Goal: Task Accomplishment & Management: Manage account settings

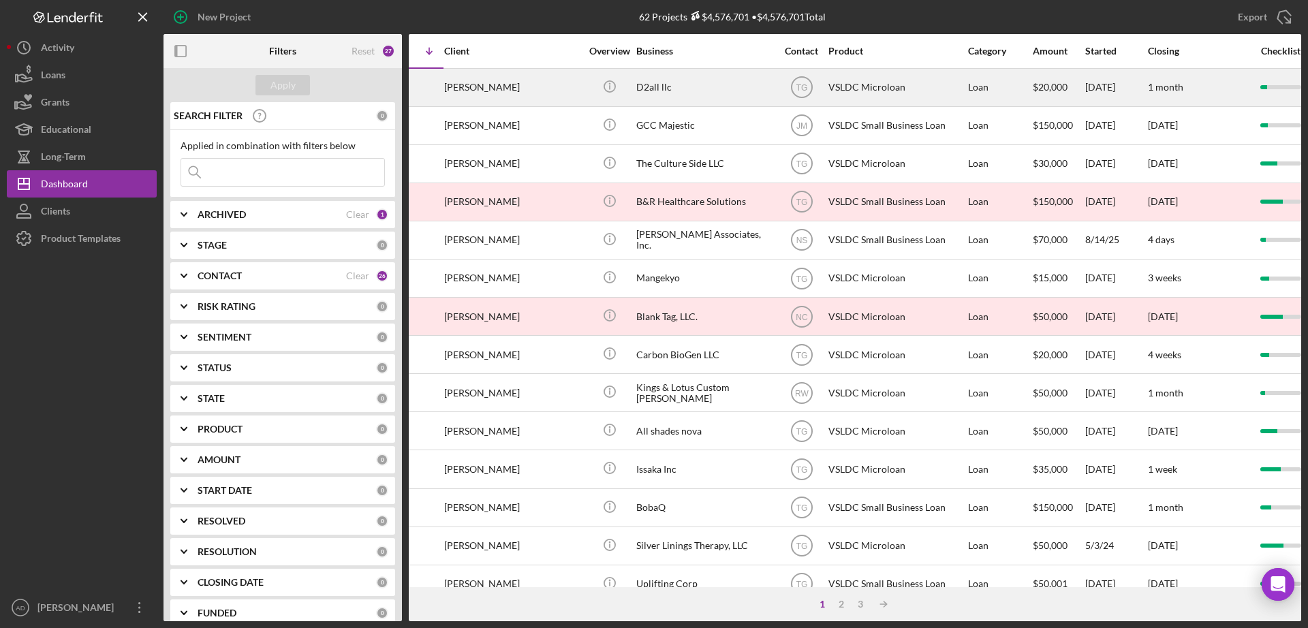
scroll to position [0, 96]
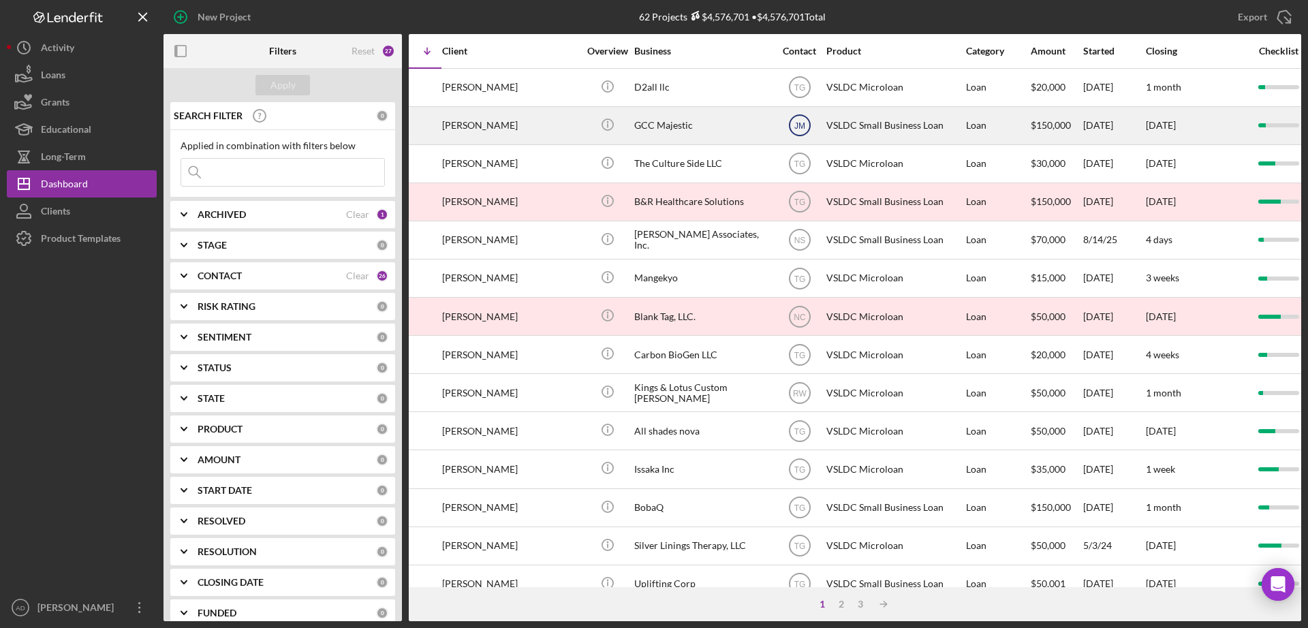
click at [798, 125] on text "JM" at bounding box center [799, 126] width 11 height 10
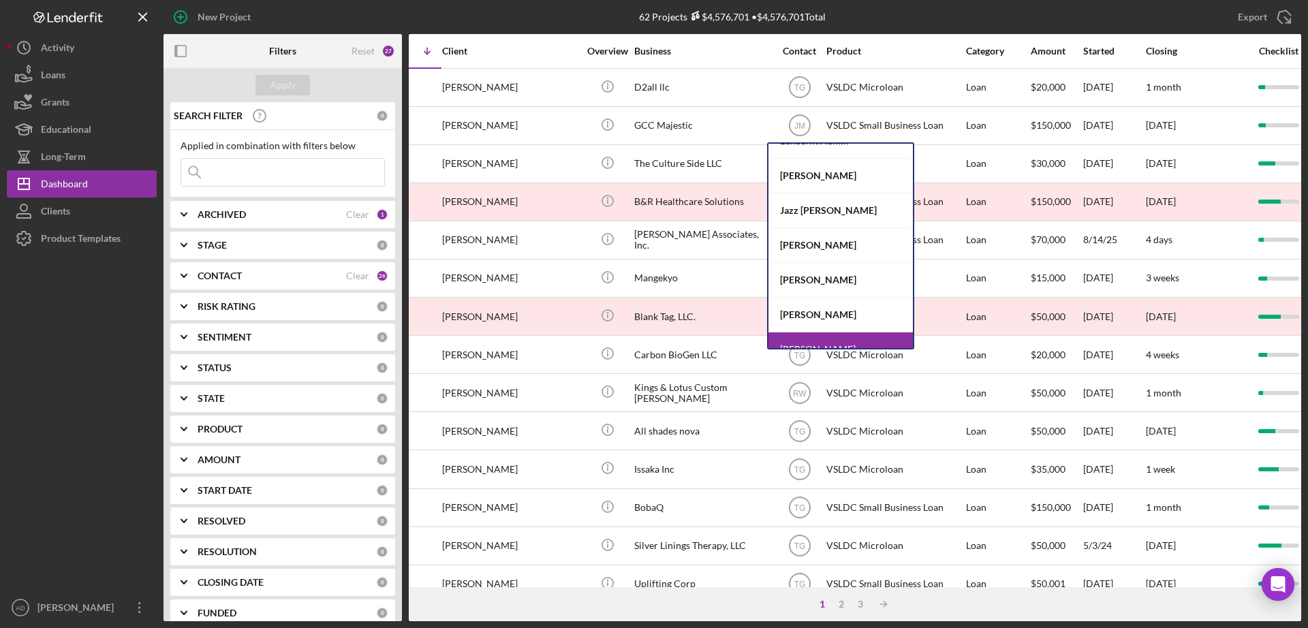
scroll to position [206, 0]
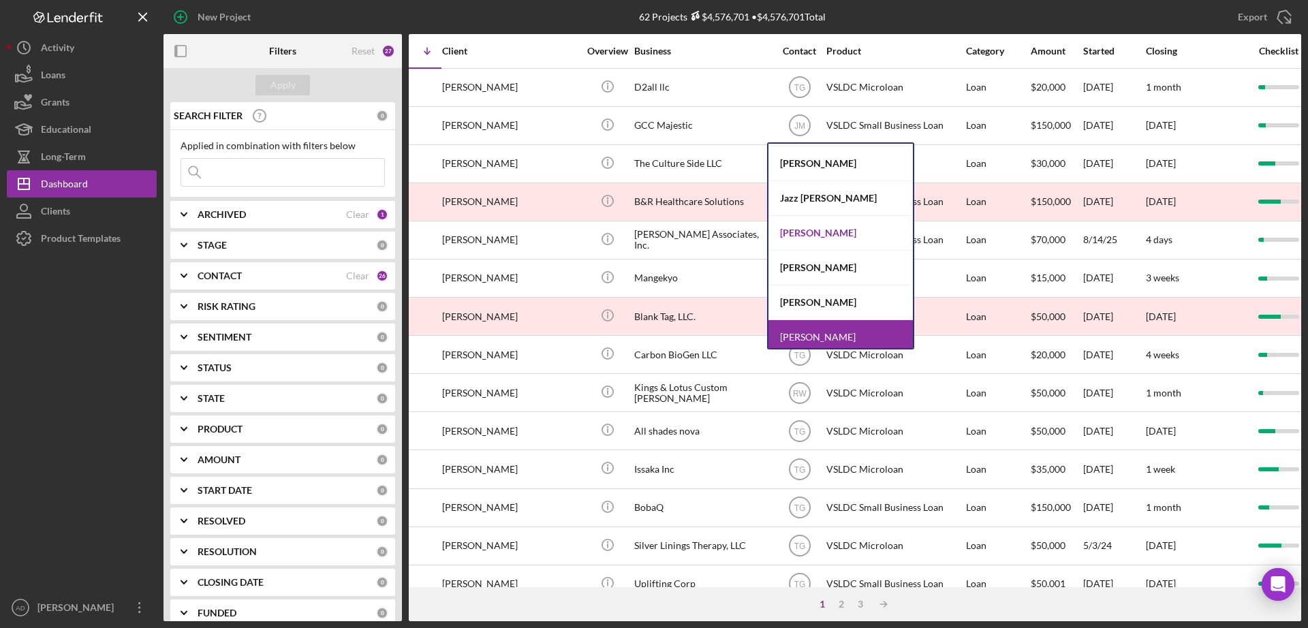
click at [802, 230] on div "[PERSON_NAME]" at bounding box center [840, 233] width 144 height 35
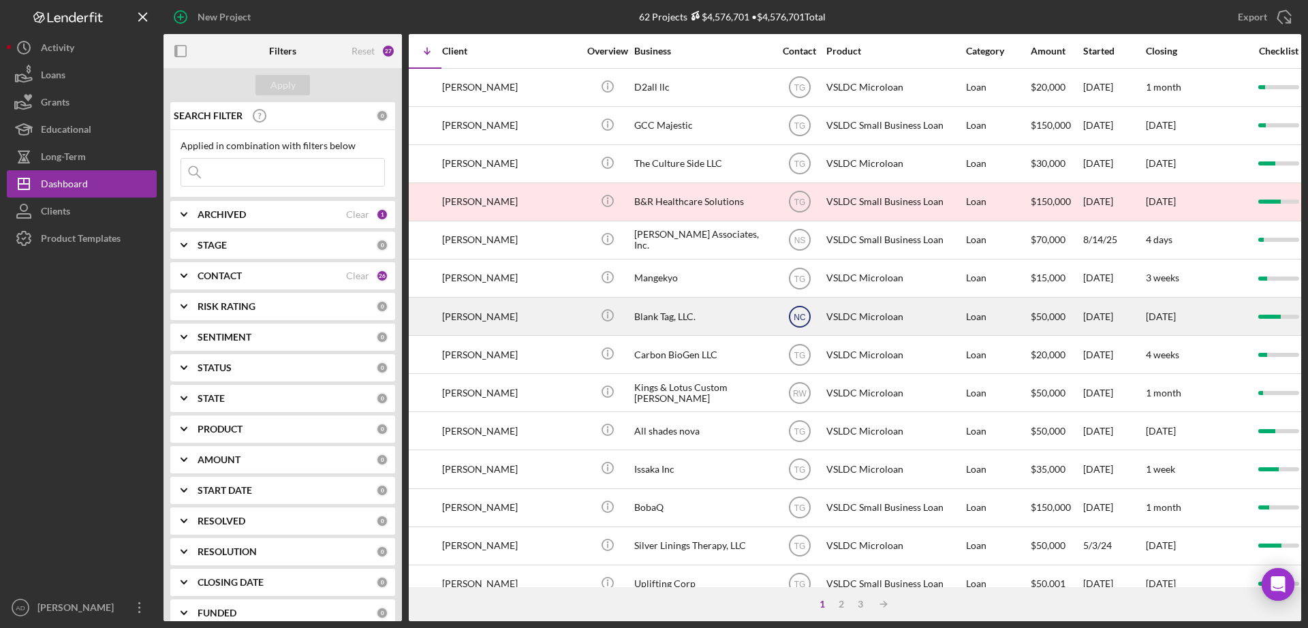
click at [801, 316] on text "NC" at bounding box center [800, 317] width 12 height 10
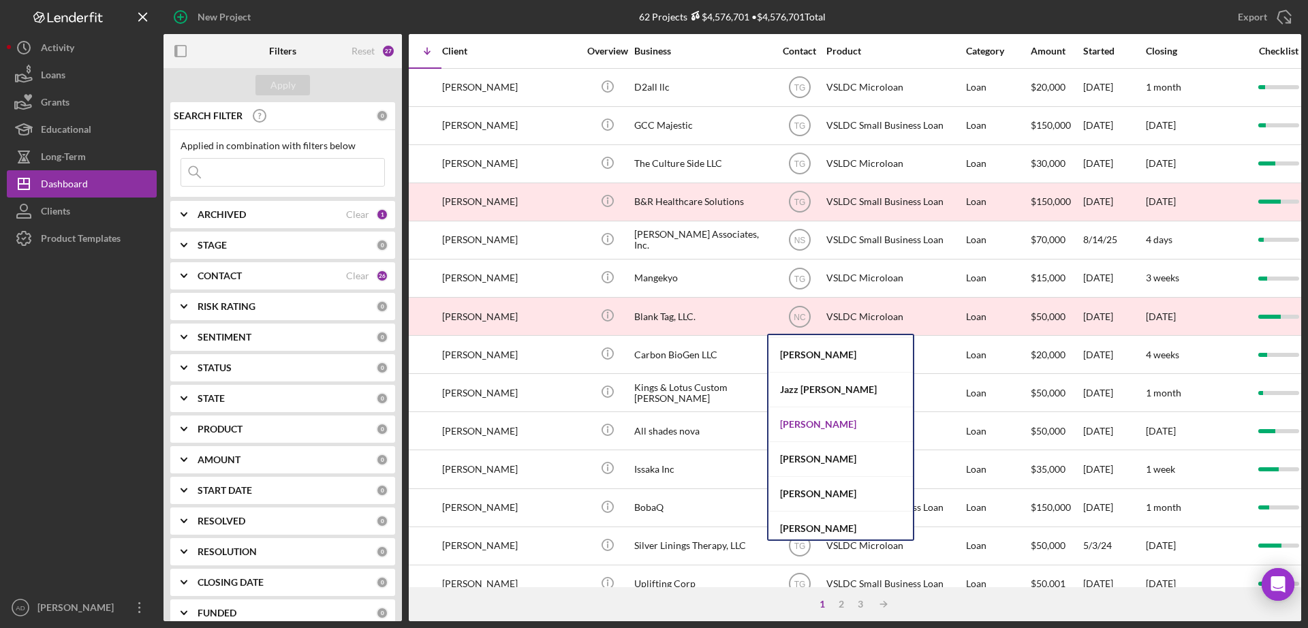
click at [797, 423] on div "[PERSON_NAME]" at bounding box center [840, 424] width 144 height 35
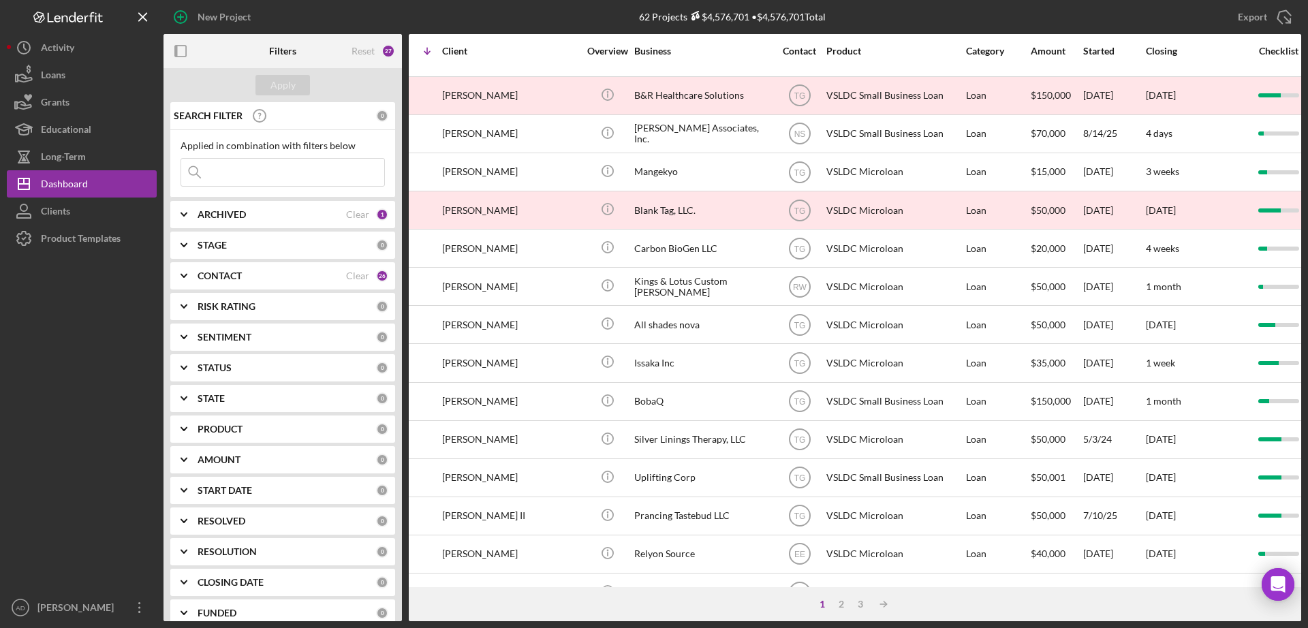
scroll to position [110, 96]
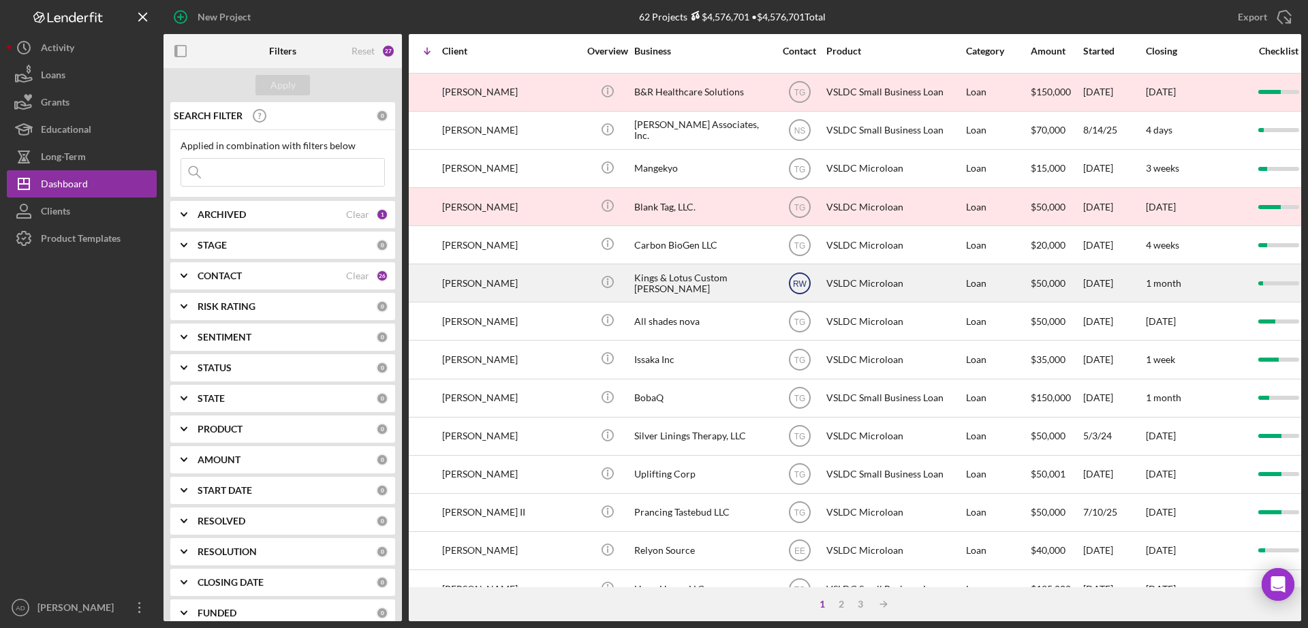
click at [797, 283] on text "RW" at bounding box center [800, 284] width 14 height 10
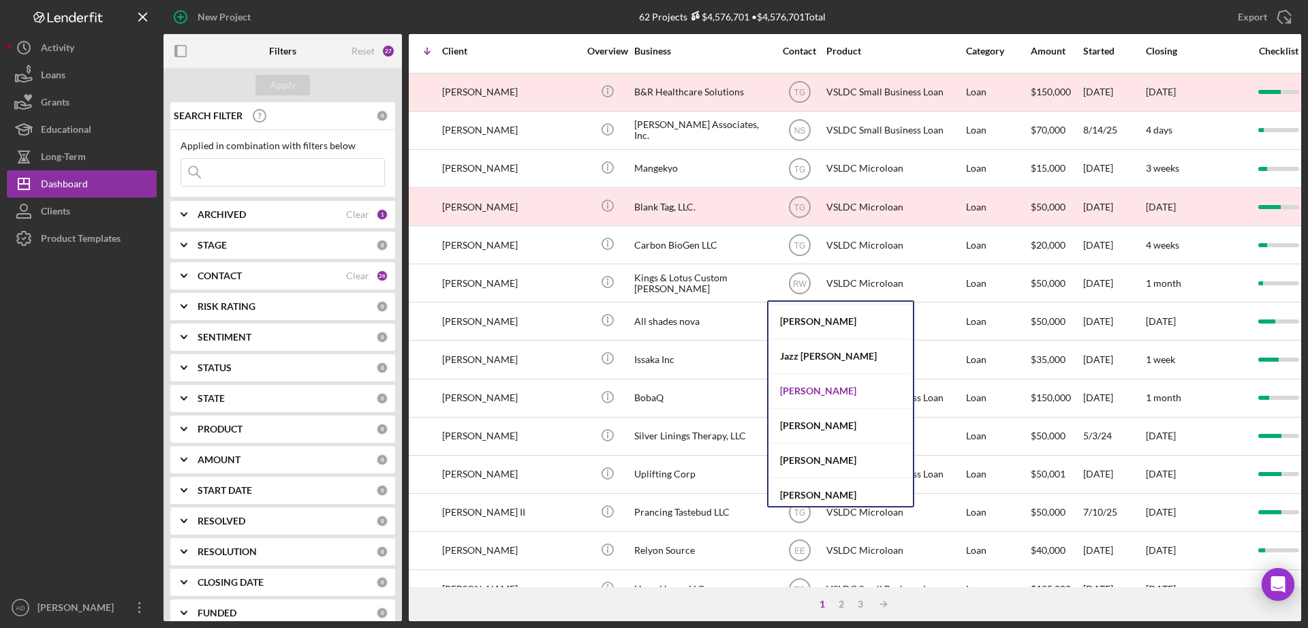
click at [796, 390] on div "[PERSON_NAME]" at bounding box center [840, 391] width 144 height 35
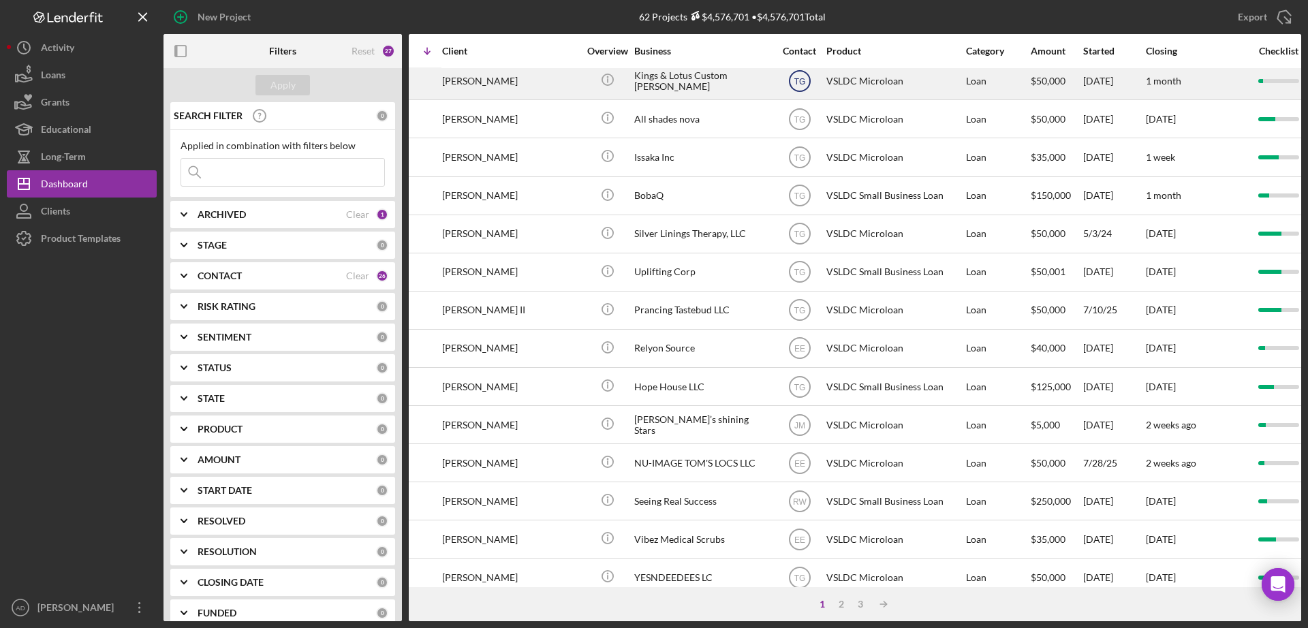
scroll to position [316, 96]
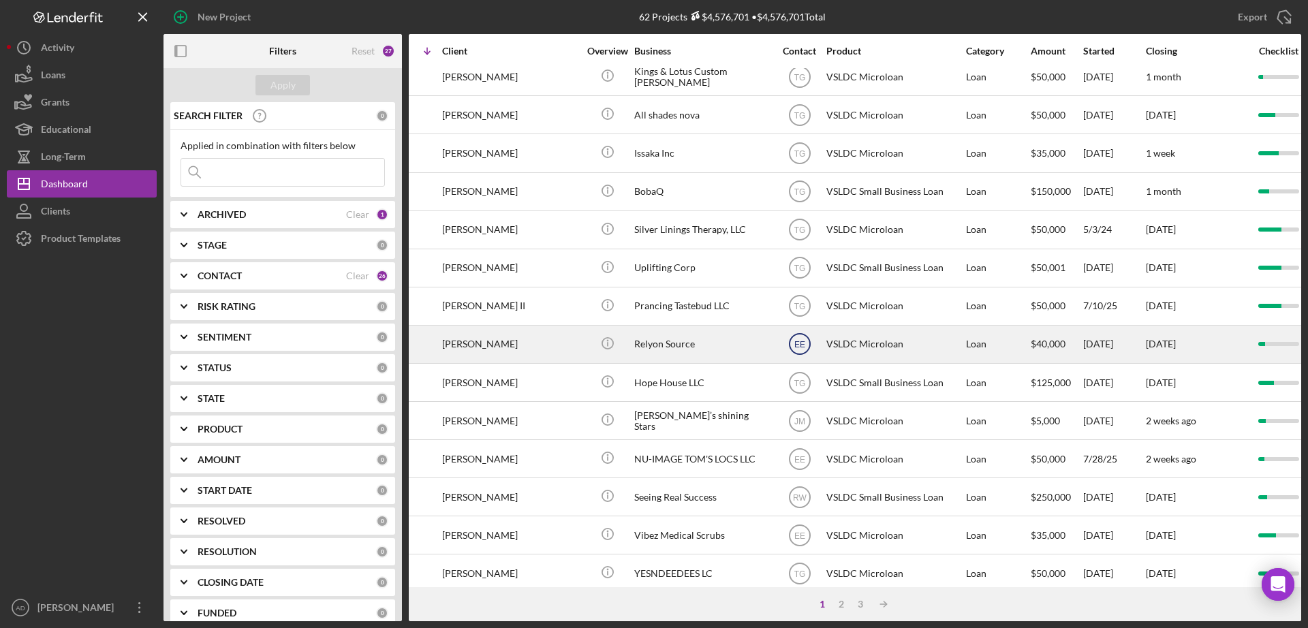
click at [800, 340] on text "EE" at bounding box center [799, 345] width 11 height 10
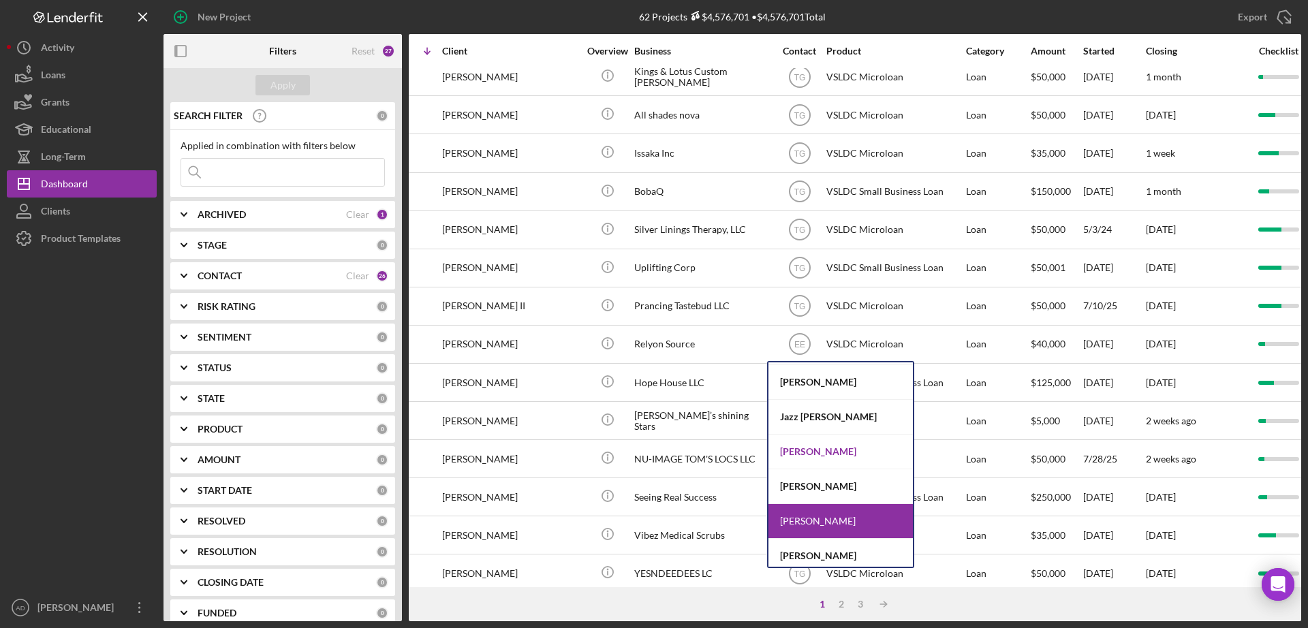
click at [805, 447] on div "[PERSON_NAME]" at bounding box center [840, 452] width 144 height 35
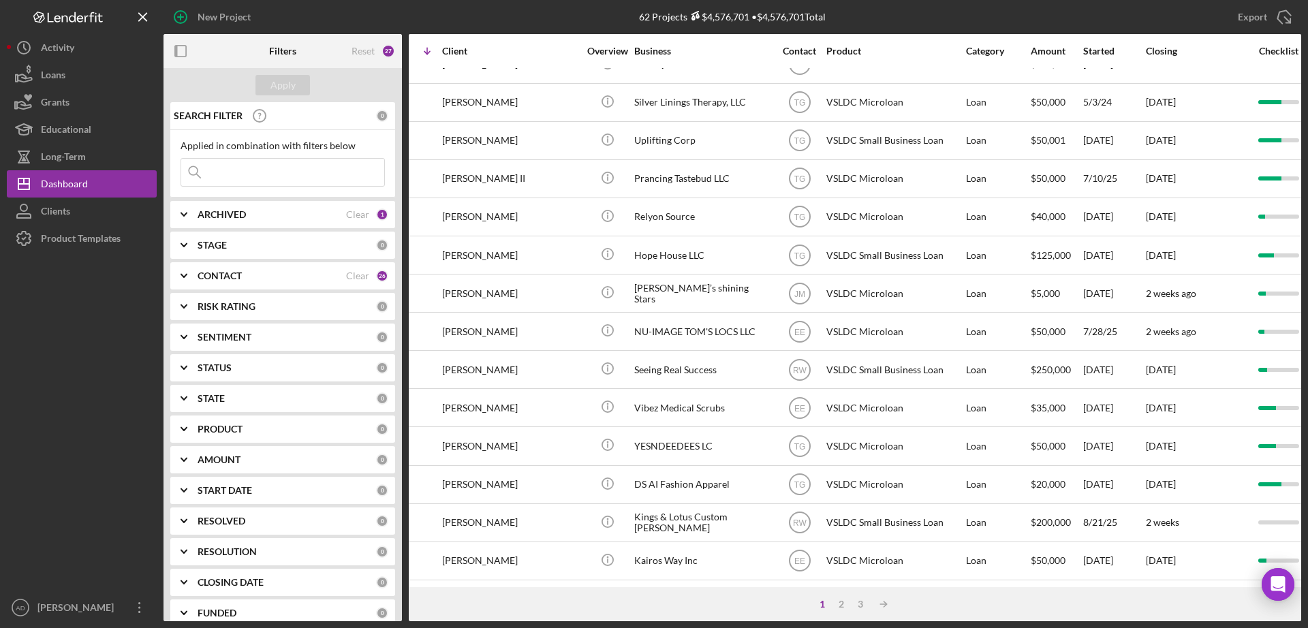
scroll to position [456, 96]
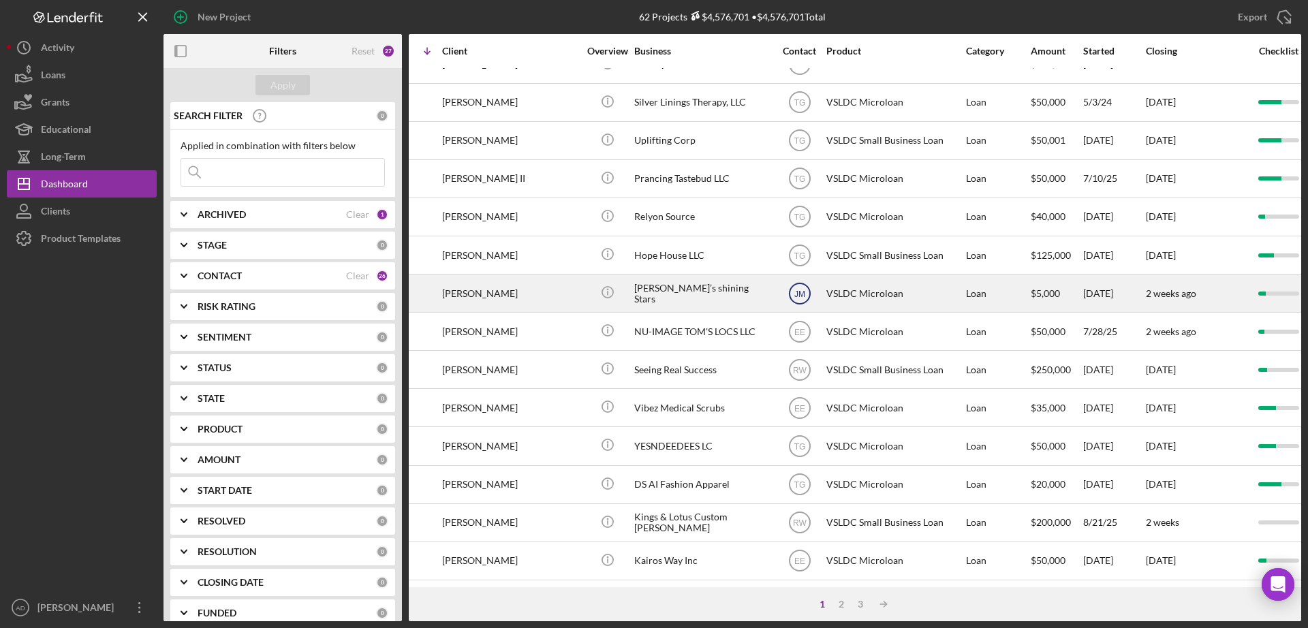
click at [798, 289] on text "JM" at bounding box center [799, 294] width 11 height 10
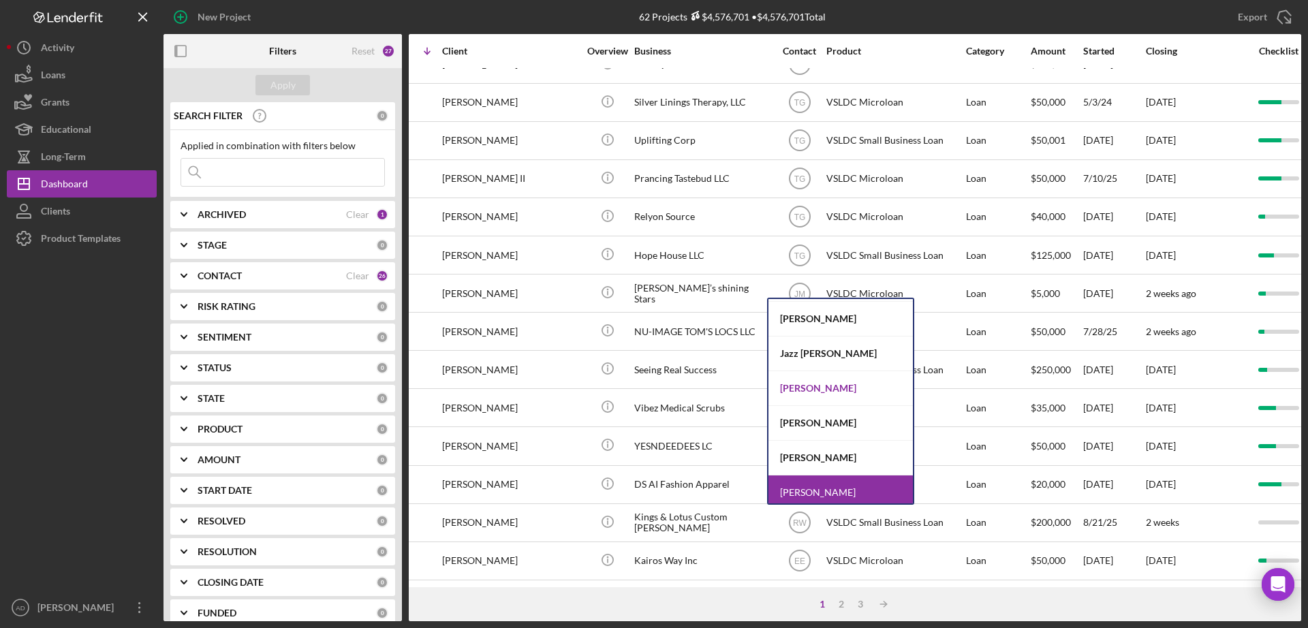
click at [797, 385] on div "[PERSON_NAME]" at bounding box center [840, 388] width 144 height 35
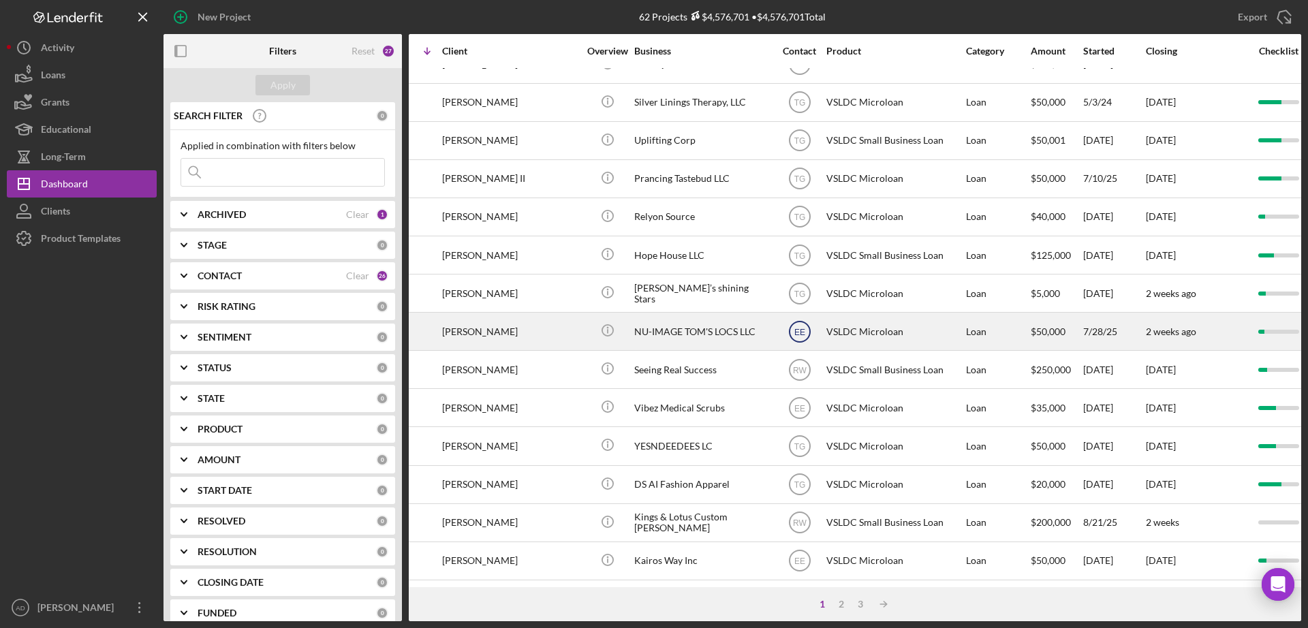
click at [798, 327] on text "EE" at bounding box center [799, 332] width 11 height 10
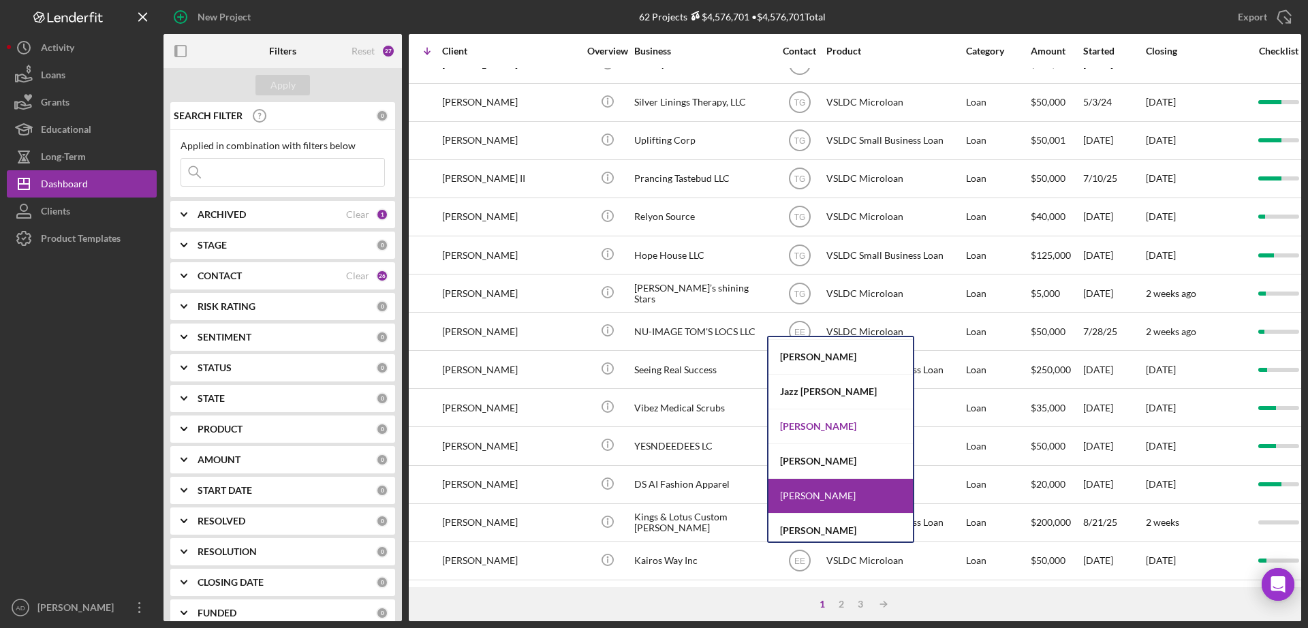
click at [807, 423] on div "[PERSON_NAME]" at bounding box center [840, 426] width 144 height 35
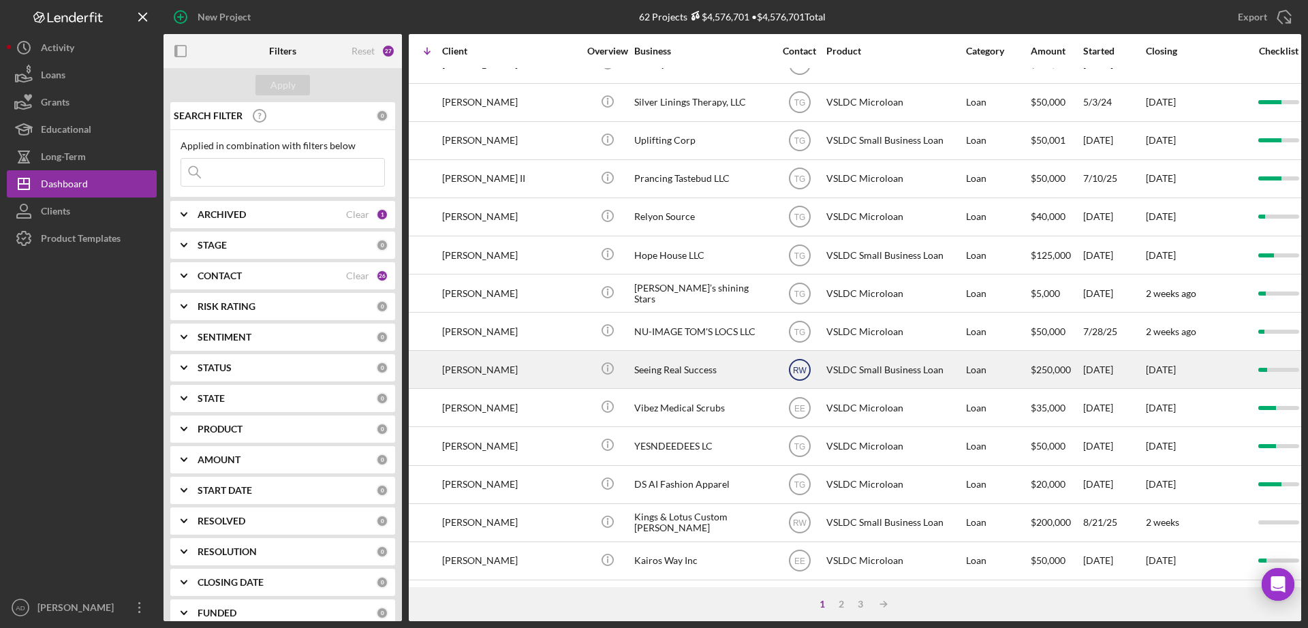
click at [800, 365] on text "RW" at bounding box center [800, 370] width 14 height 10
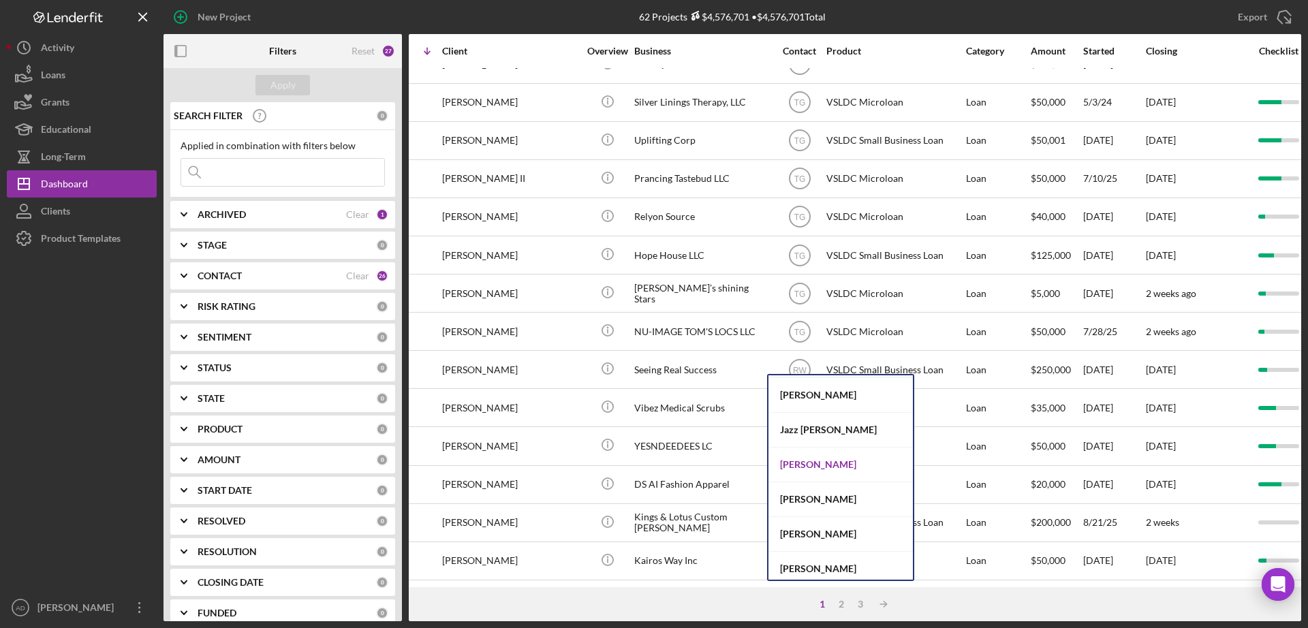
click at [799, 469] on div "[PERSON_NAME]" at bounding box center [840, 465] width 144 height 35
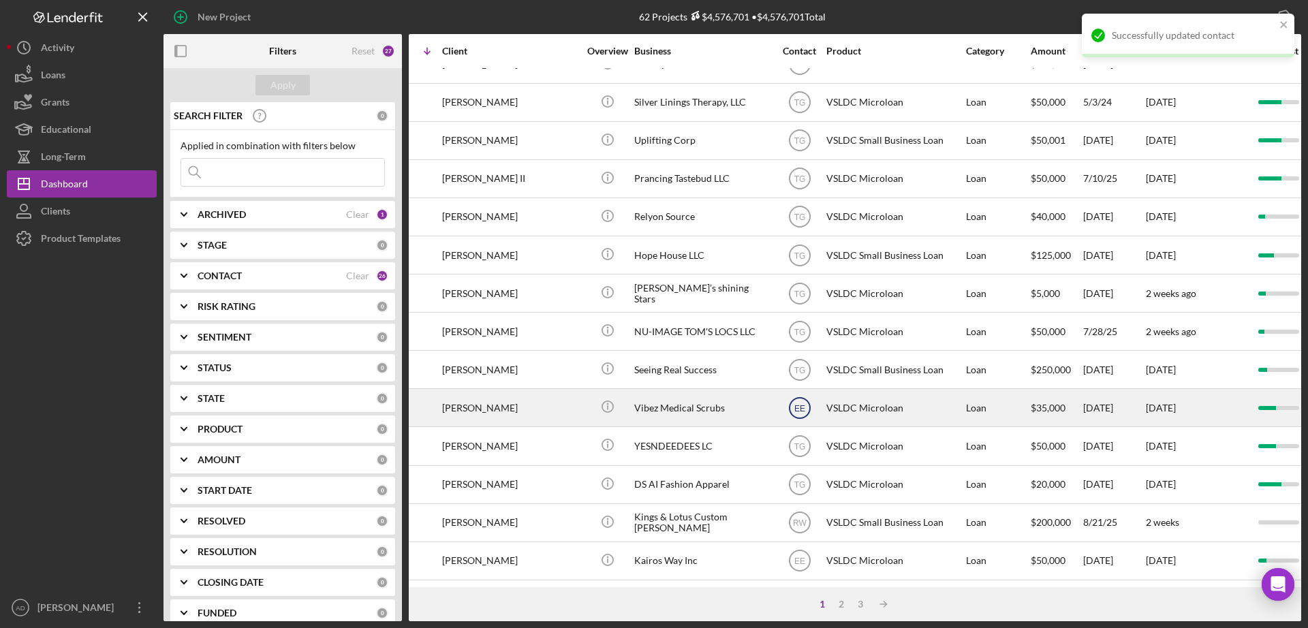
click at [799, 404] on text "EE" at bounding box center [799, 409] width 11 height 10
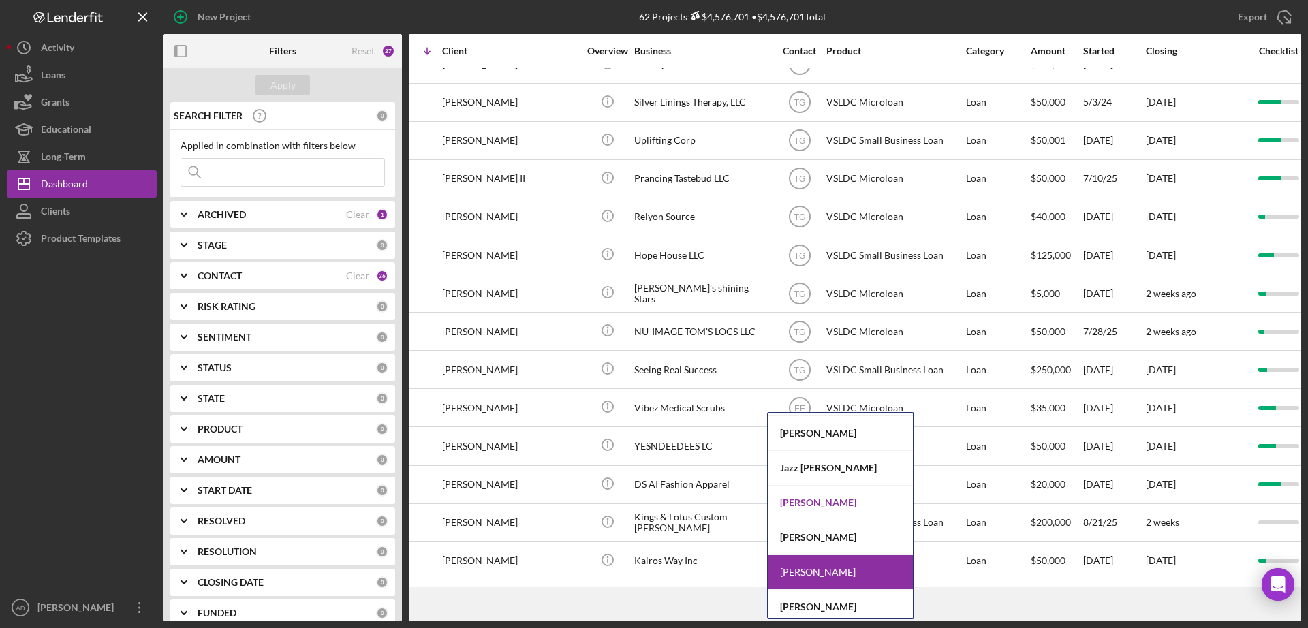
click at [795, 498] on div "[PERSON_NAME]" at bounding box center [840, 503] width 144 height 35
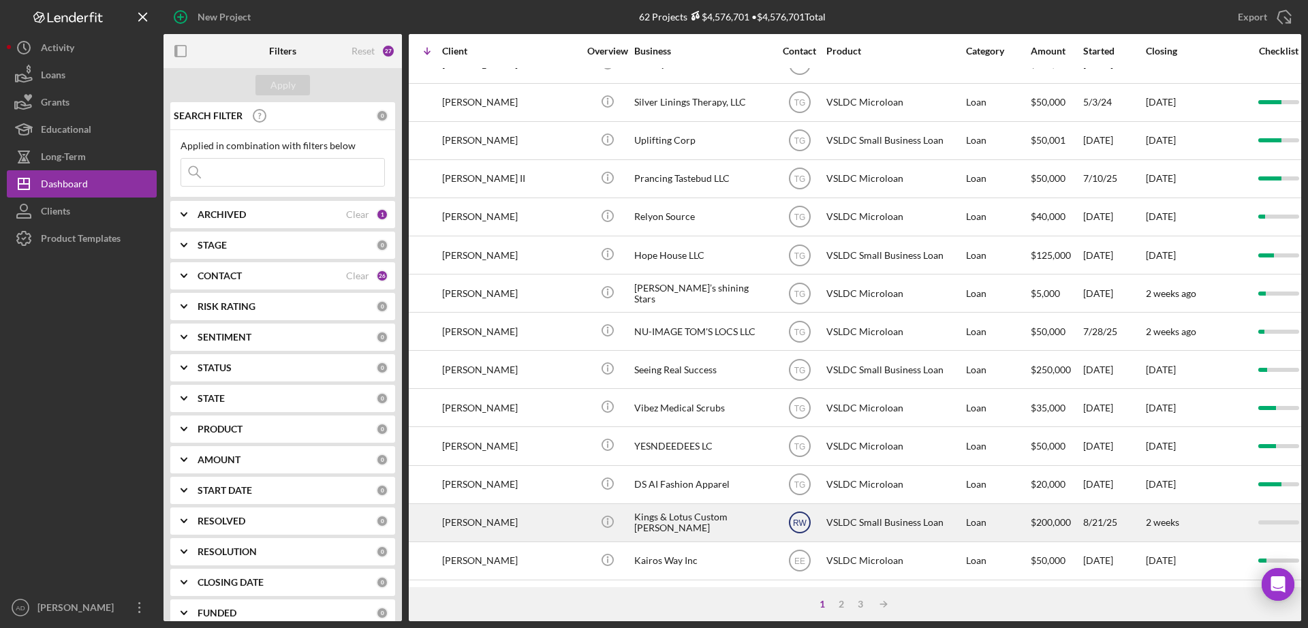
click at [796, 518] on text "RW" at bounding box center [800, 523] width 14 height 10
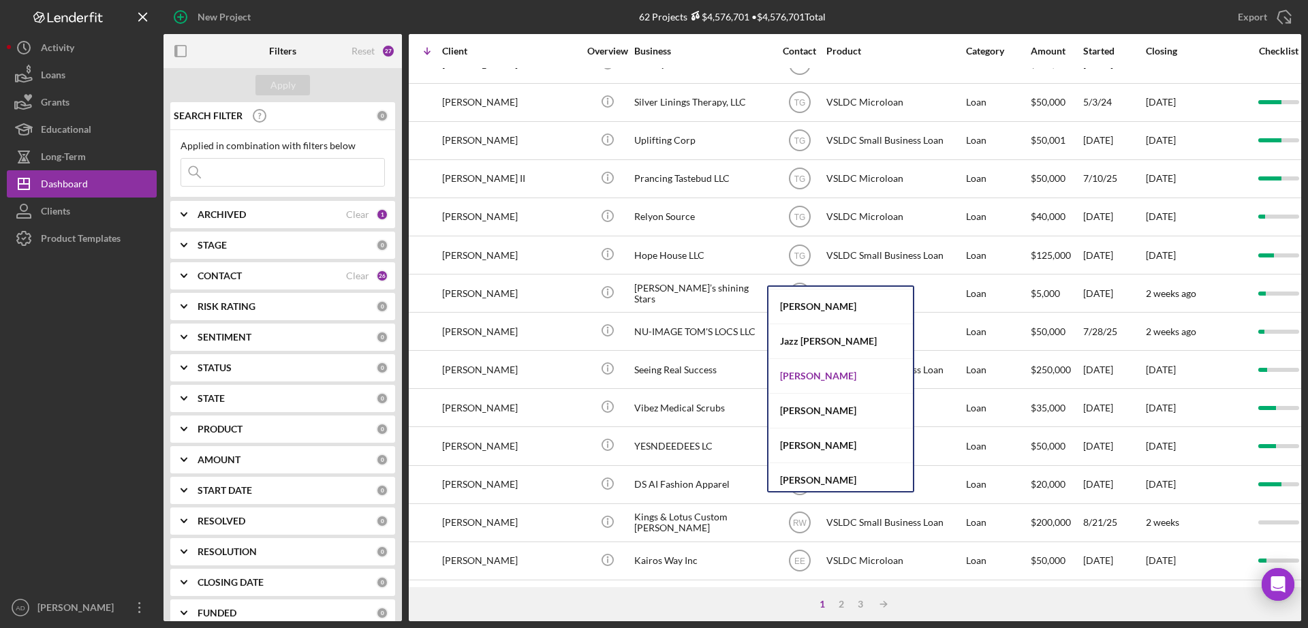
click at [798, 374] on div "[PERSON_NAME]" at bounding box center [840, 376] width 144 height 35
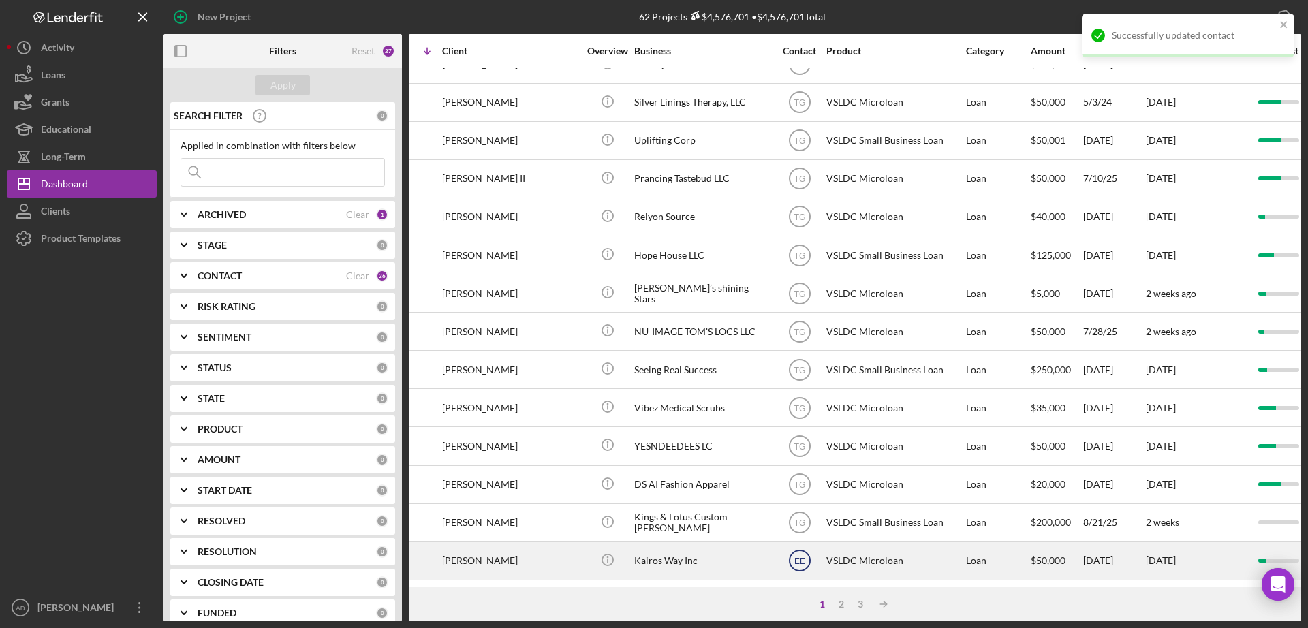
click at [799, 557] on text "EE" at bounding box center [799, 562] width 11 height 10
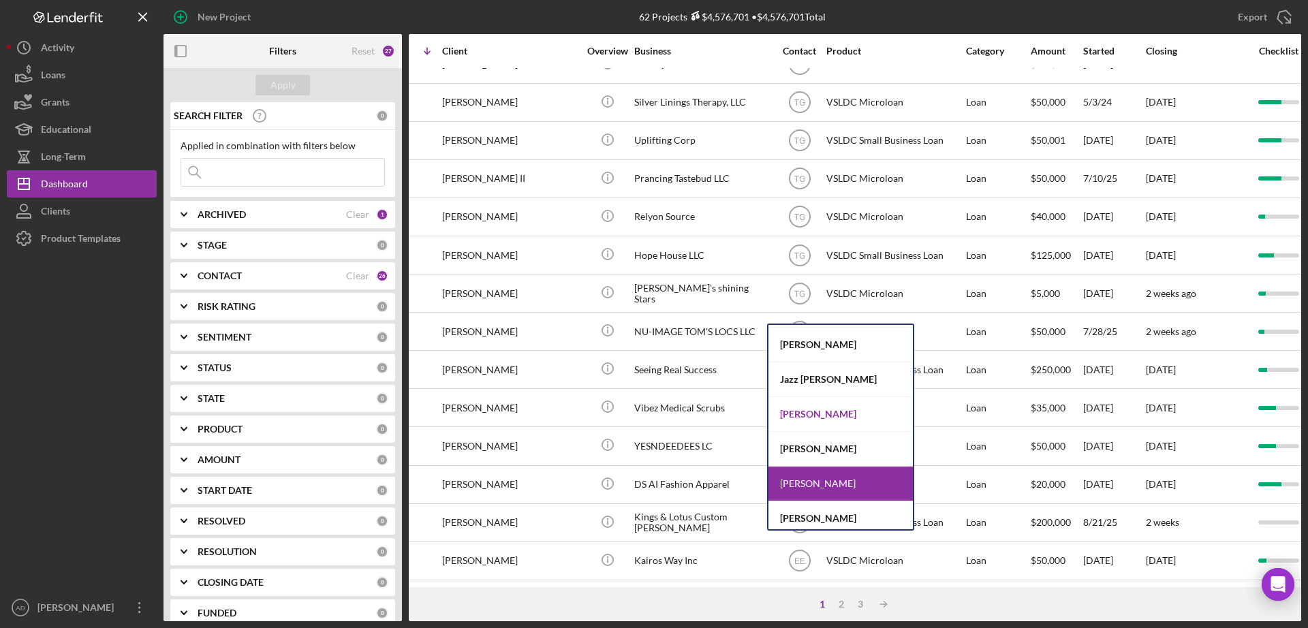
click at [798, 410] on div "[PERSON_NAME]" at bounding box center [840, 414] width 144 height 35
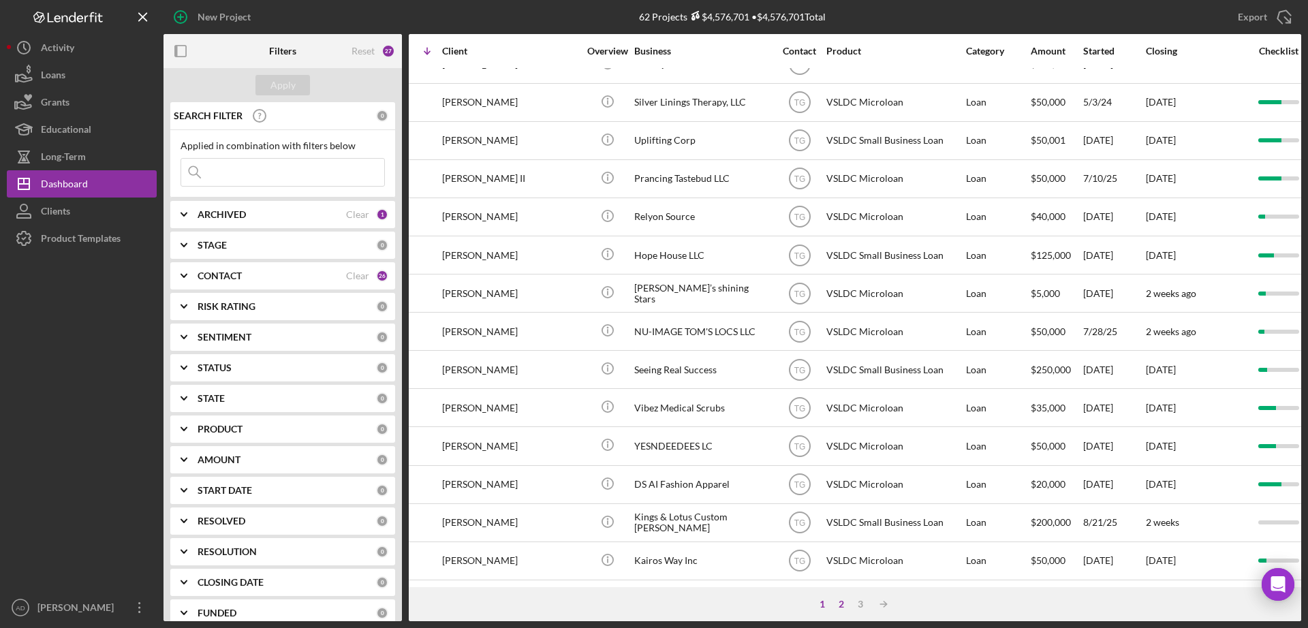
click at [840, 602] on div "2" at bounding box center [841, 604] width 19 height 11
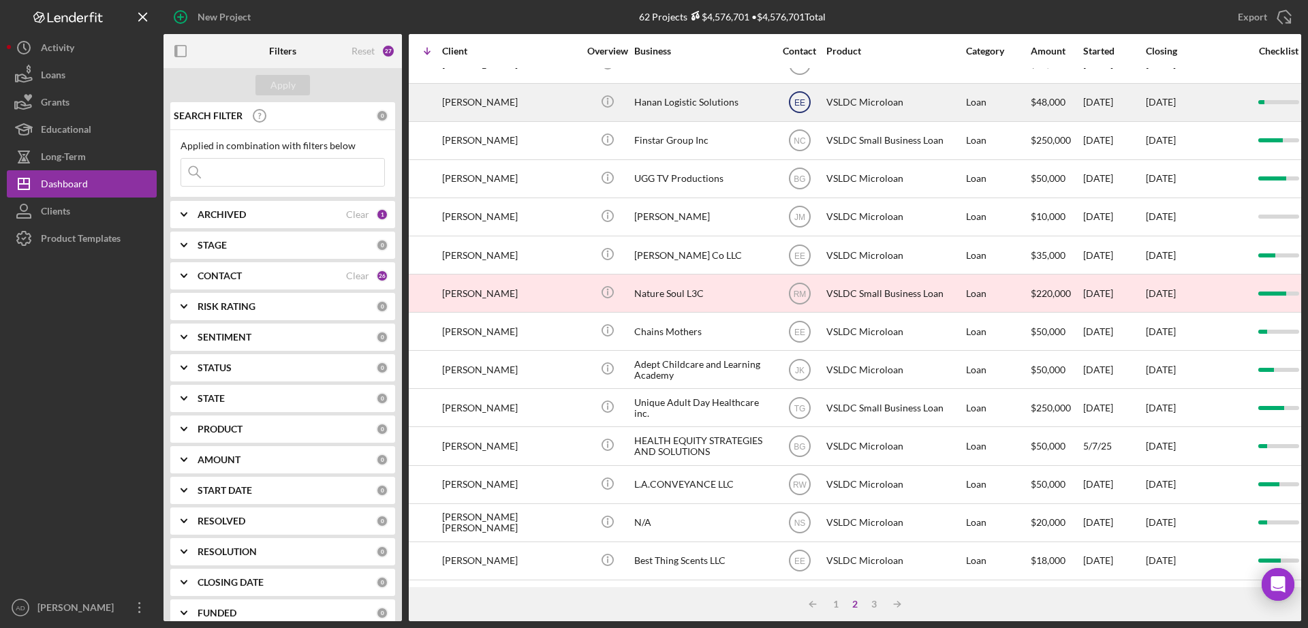
click at [799, 98] on text "EE" at bounding box center [799, 103] width 11 height 10
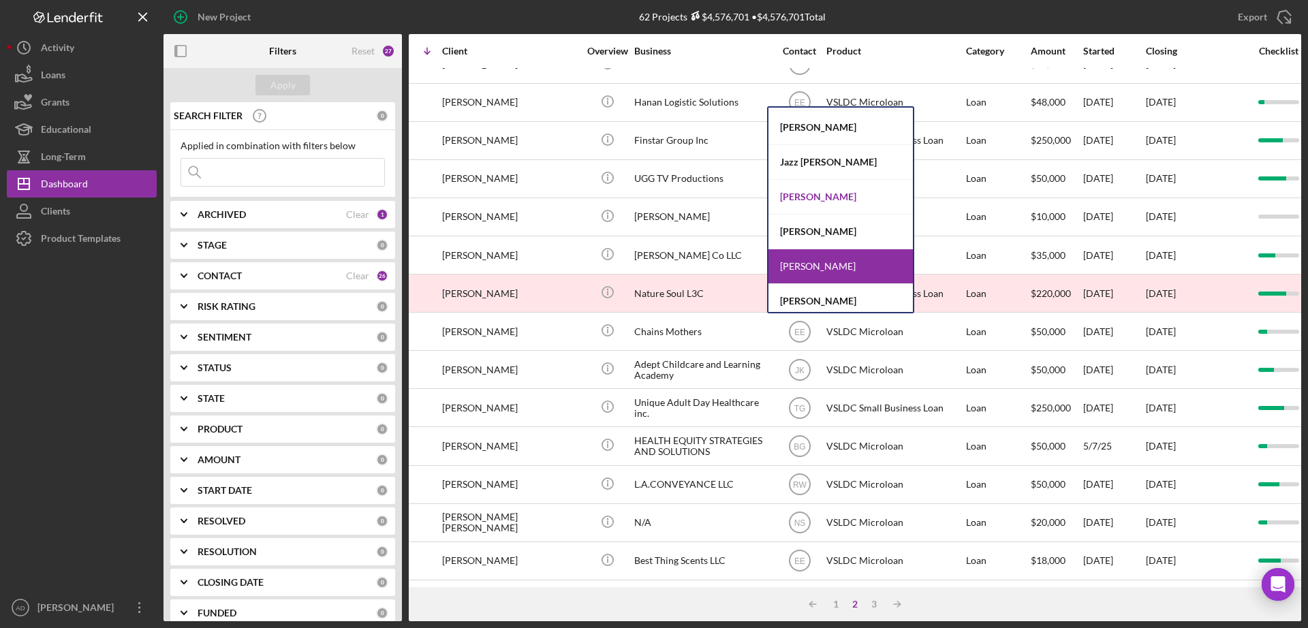
click at [800, 195] on div "[PERSON_NAME]" at bounding box center [840, 197] width 144 height 35
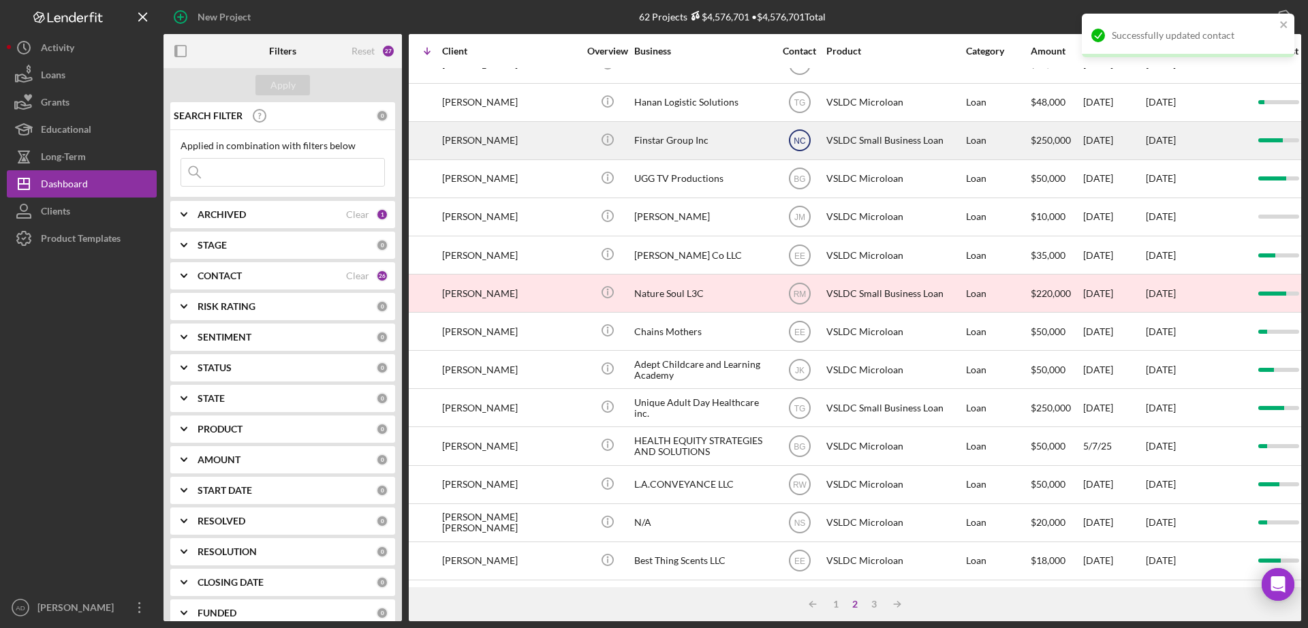
click at [800, 136] on text "NC" at bounding box center [800, 141] width 12 height 10
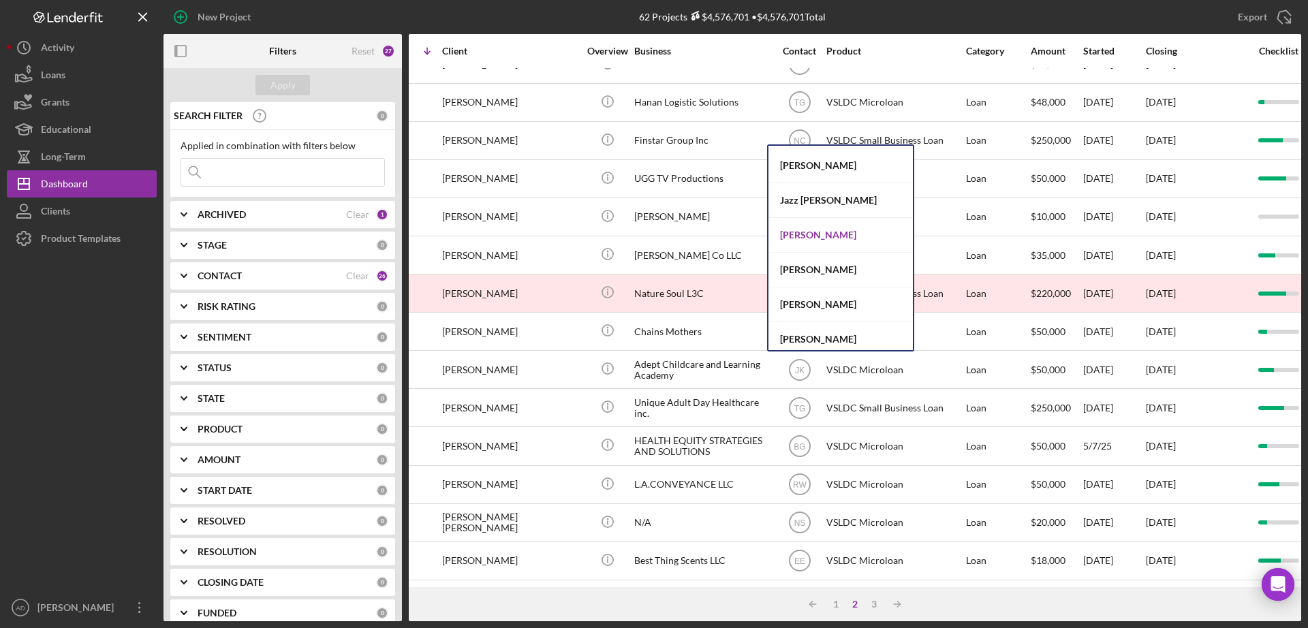
click at [802, 232] on div "[PERSON_NAME]" at bounding box center [840, 235] width 144 height 35
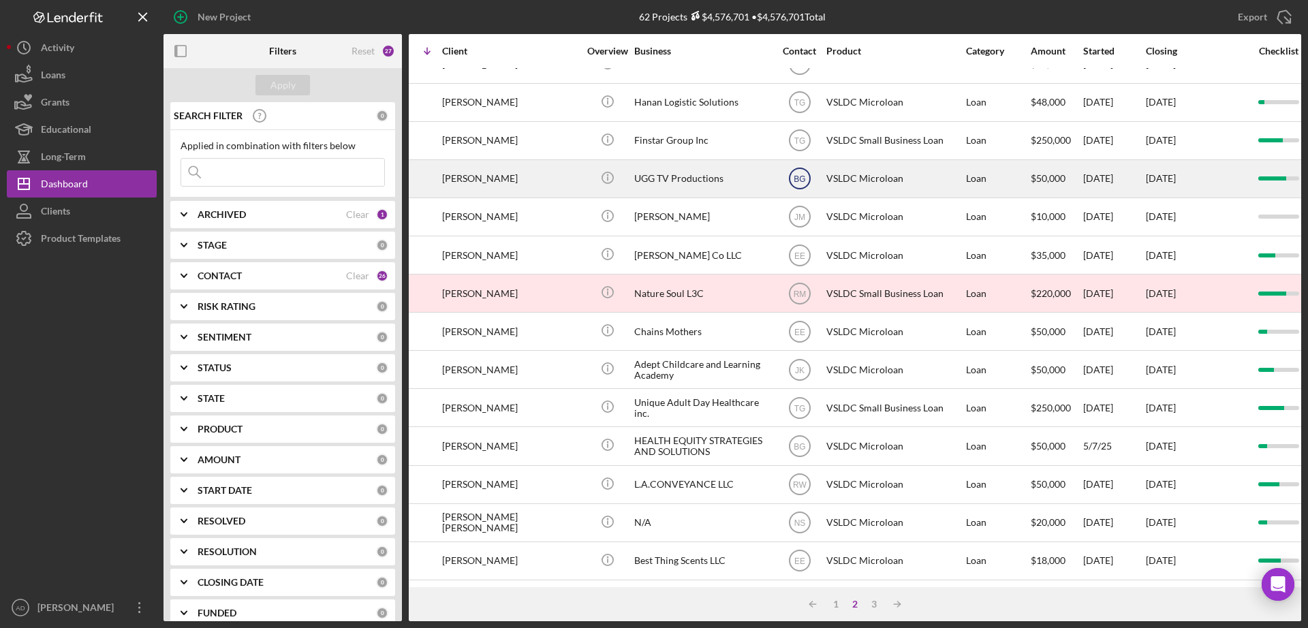
click at [800, 174] on text "BG" at bounding box center [800, 179] width 12 height 10
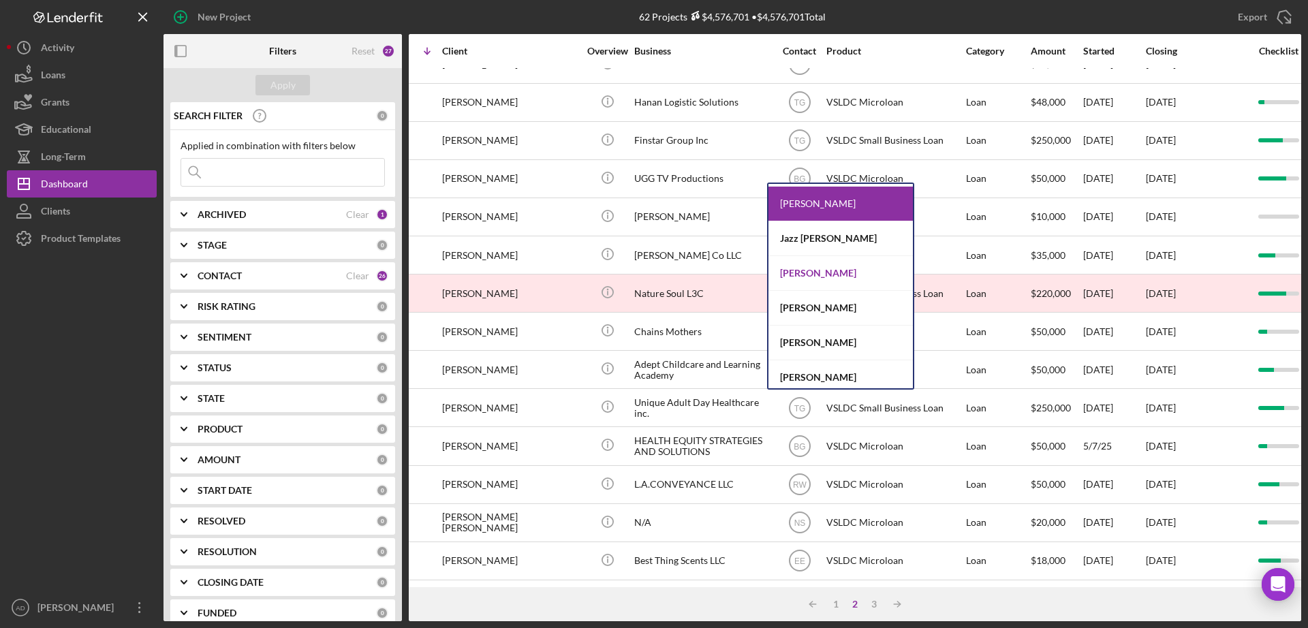
click at [813, 271] on div "[PERSON_NAME]" at bounding box center [840, 273] width 144 height 35
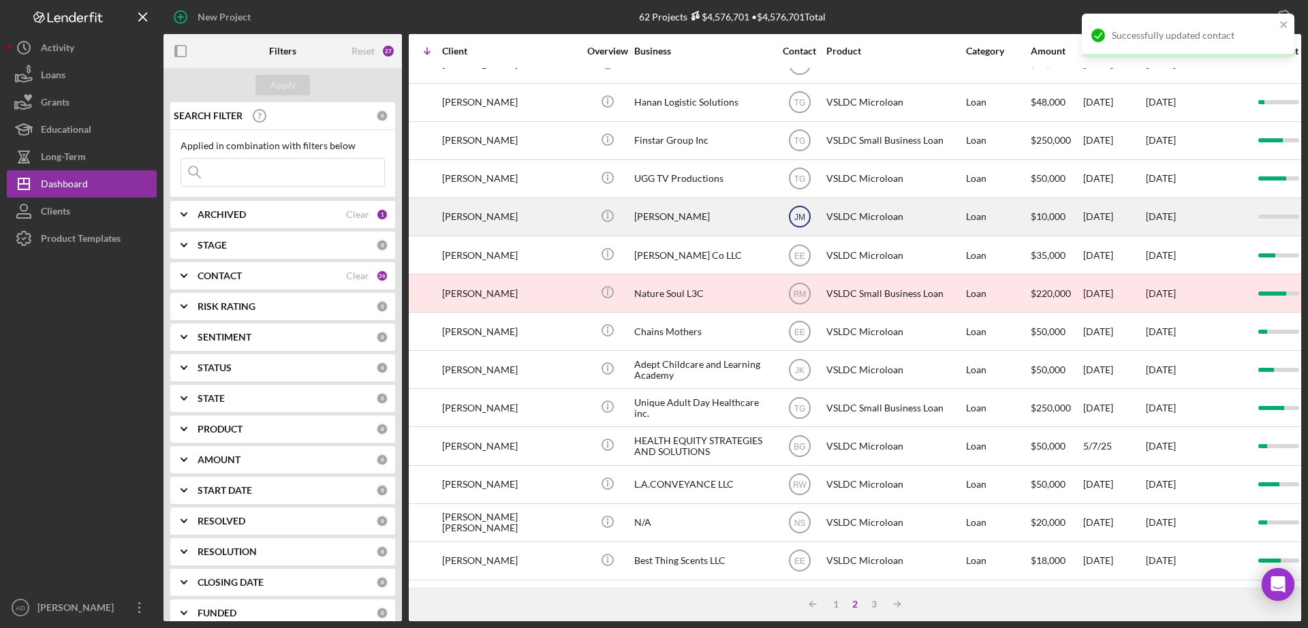
click at [799, 213] on text "JM" at bounding box center [799, 218] width 11 height 10
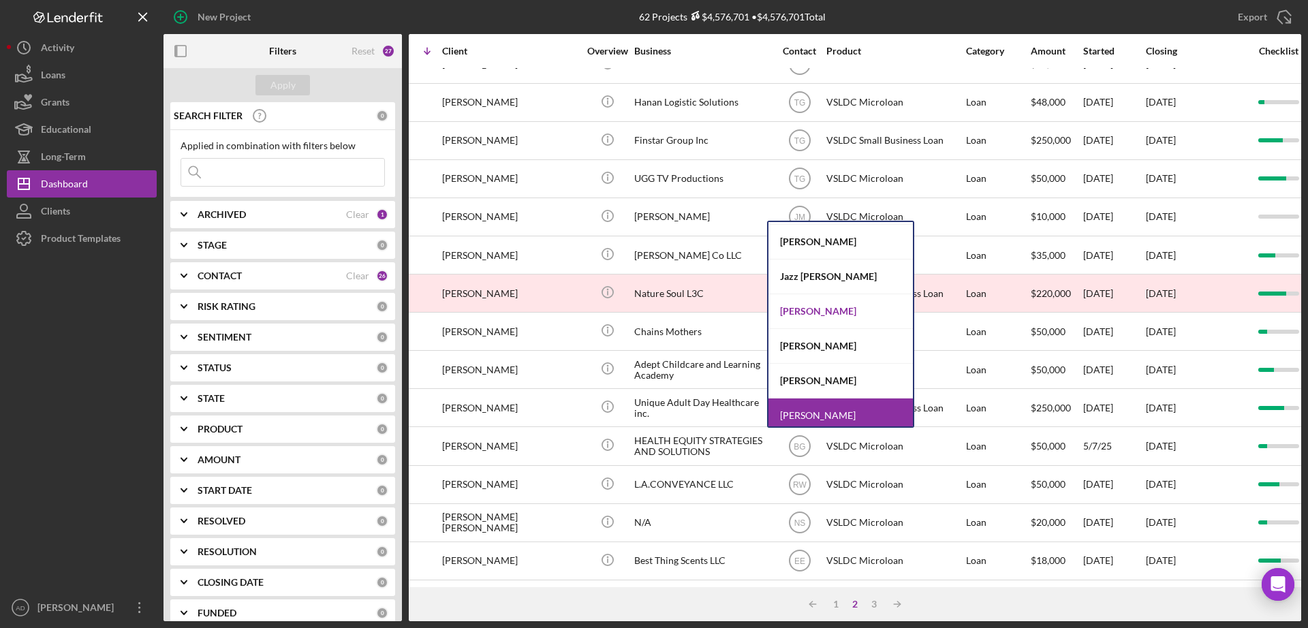
click at [793, 308] on div "[PERSON_NAME]" at bounding box center [840, 311] width 144 height 35
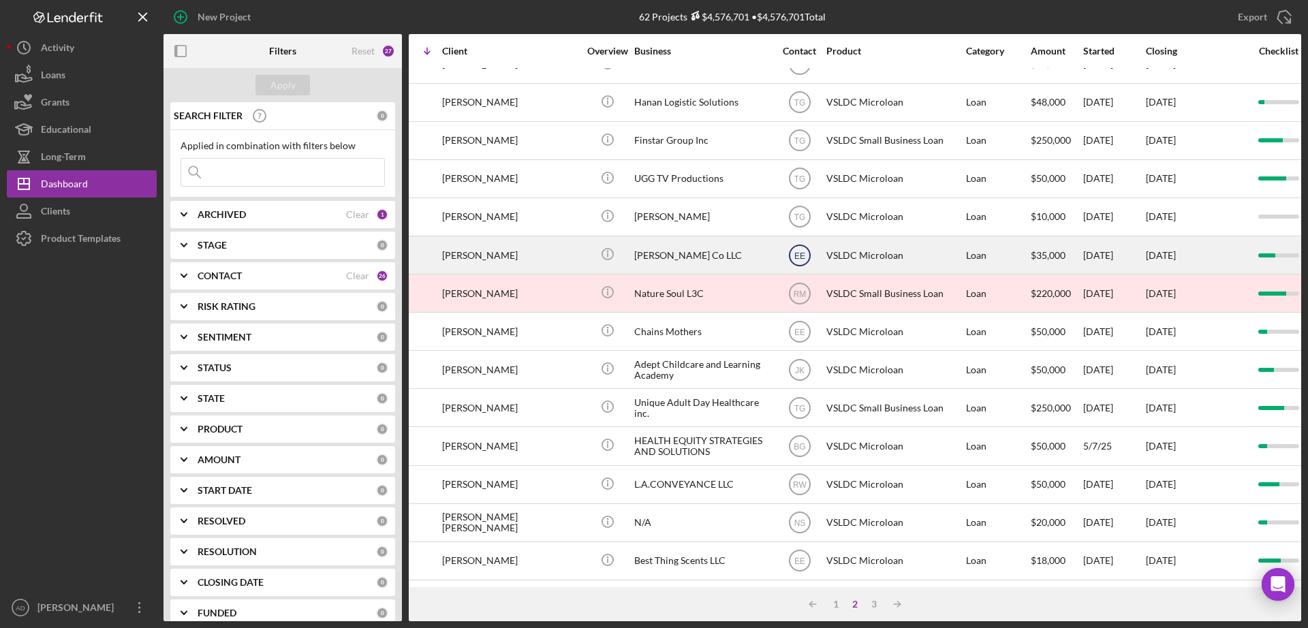
click at [801, 251] on text "EE" at bounding box center [799, 256] width 11 height 10
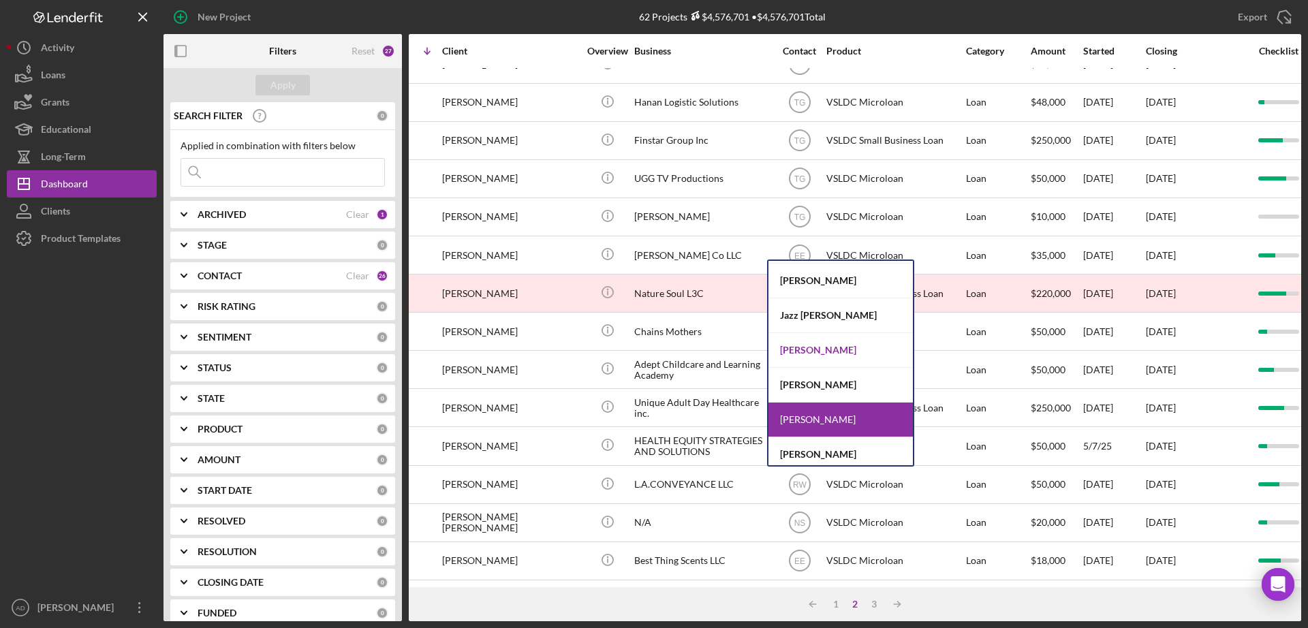
click at [801, 349] on div "[PERSON_NAME]" at bounding box center [840, 350] width 144 height 35
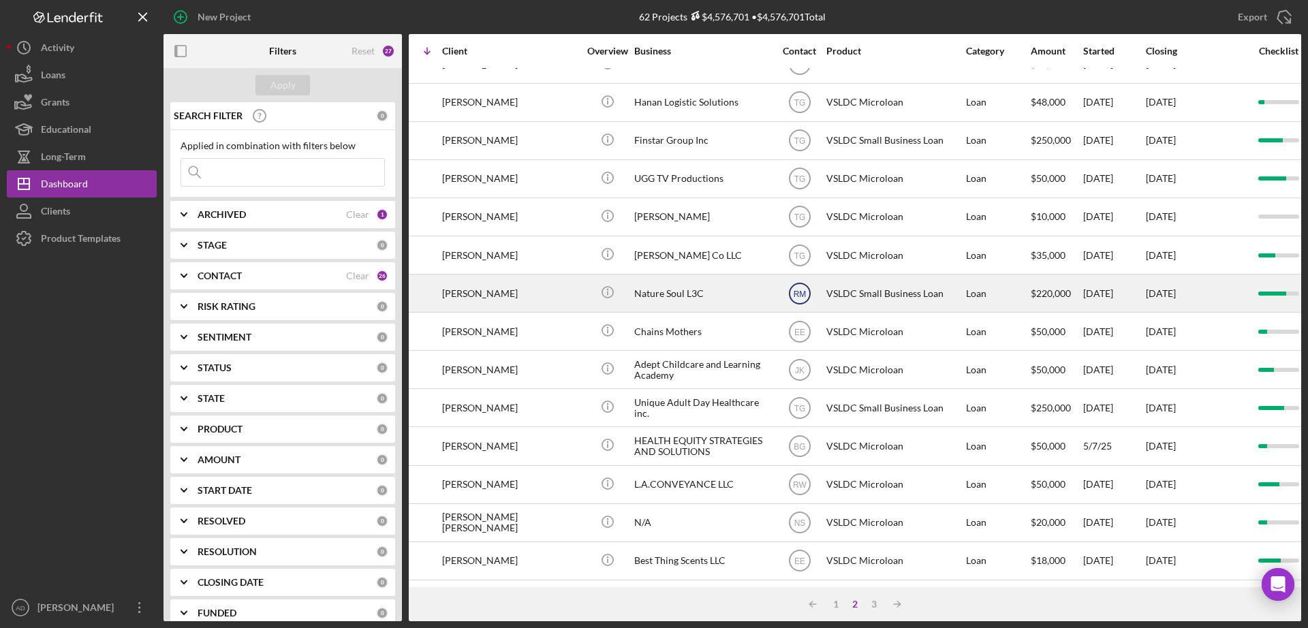
click at [798, 289] on text "RM" at bounding box center [799, 294] width 13 height 10
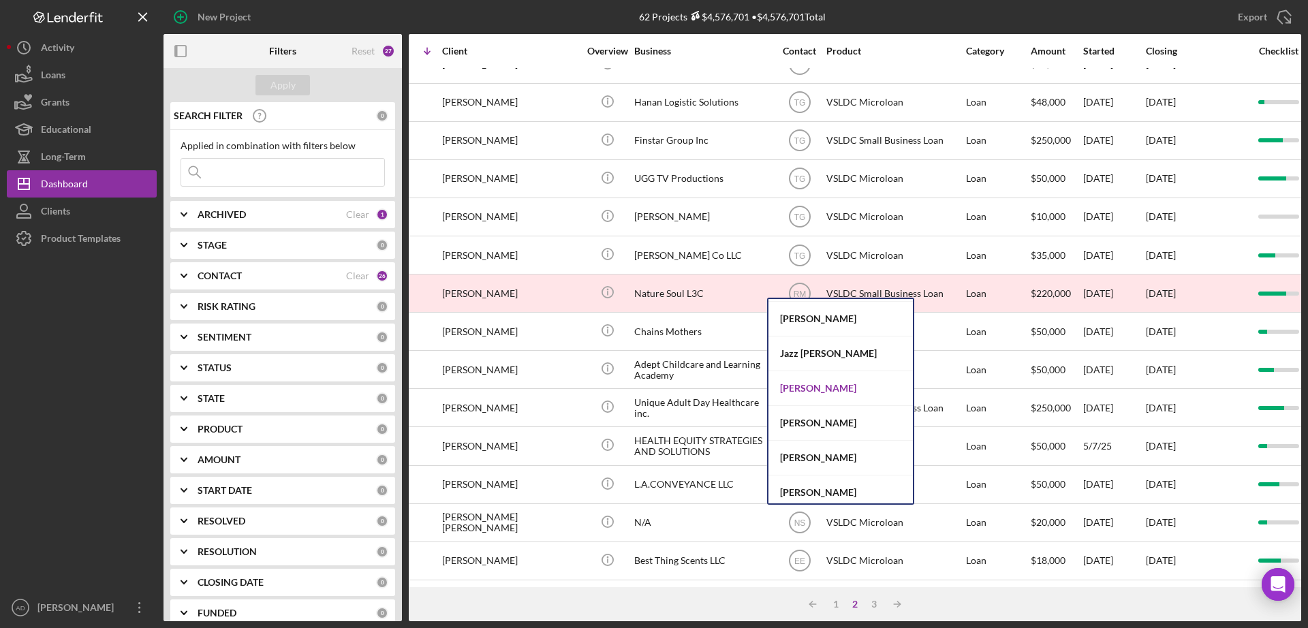
click at [809, 385] on div "[PERSON_NAME]" at bounding box center [840, 388] width 144 height 35
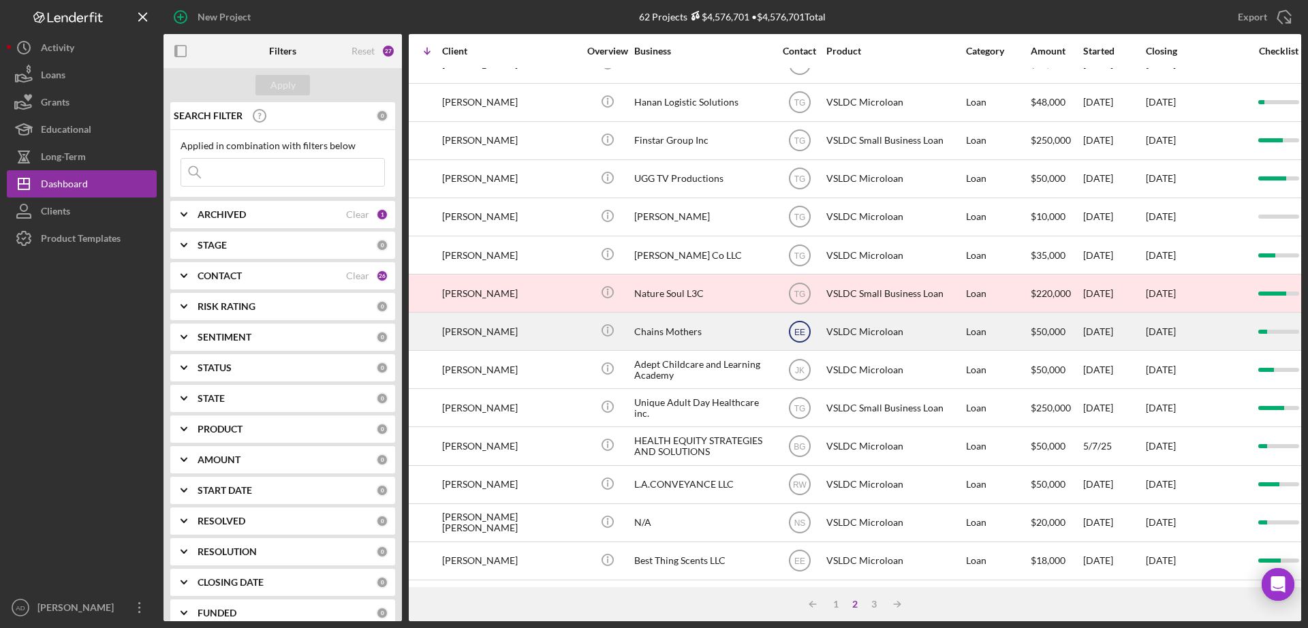
click at [796, 327] on text "EE" at bounding box center [799, 332] width 11 height 10
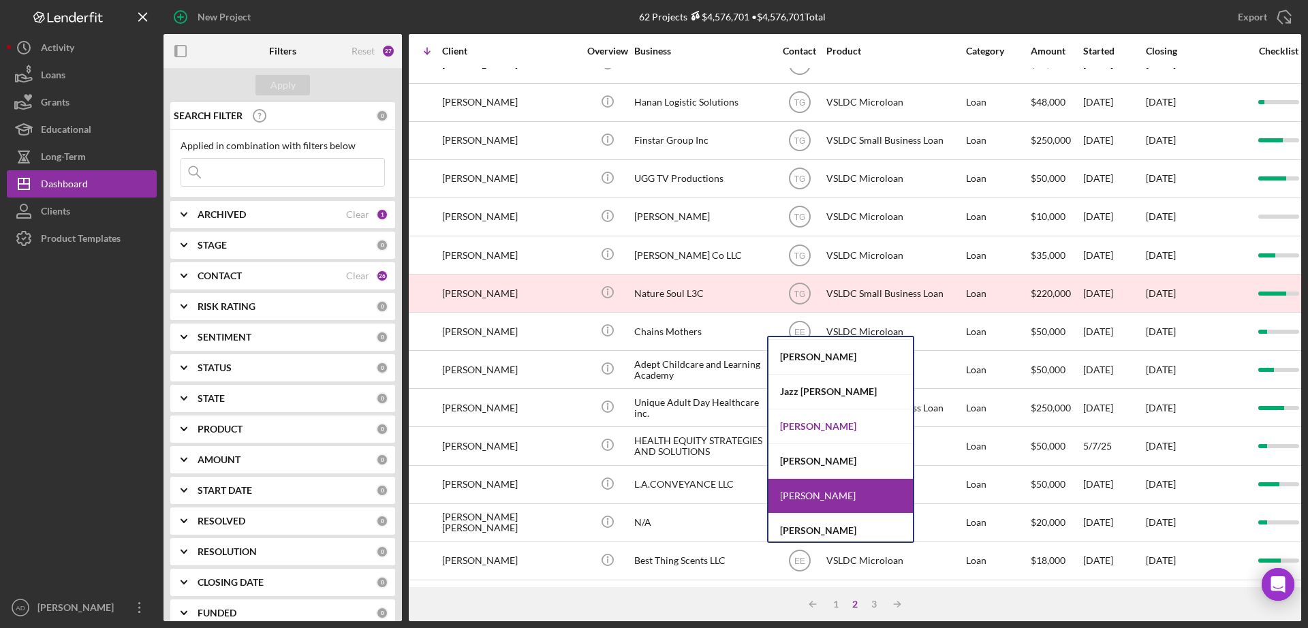
click at [805, 420] on div "[PERSON_NAME]" at bounding box center [840, 426] width 144 height 35
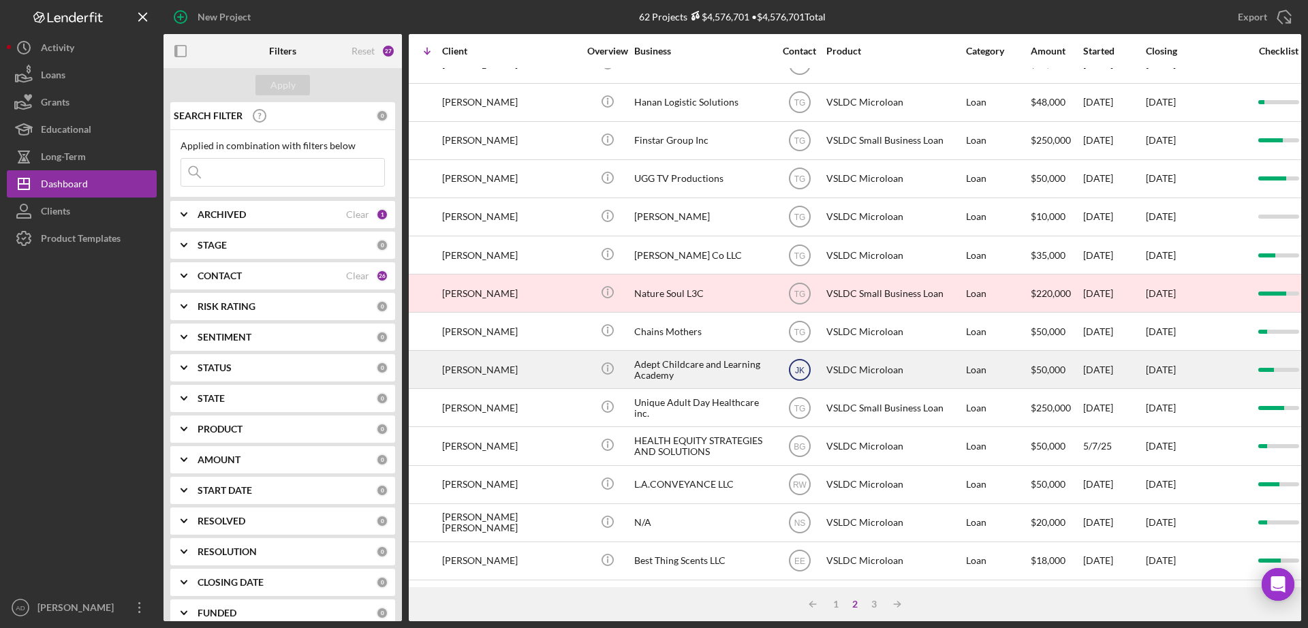
click at [796, 365] on text "JK" at bounding box center [799, 370] width 10 height 10
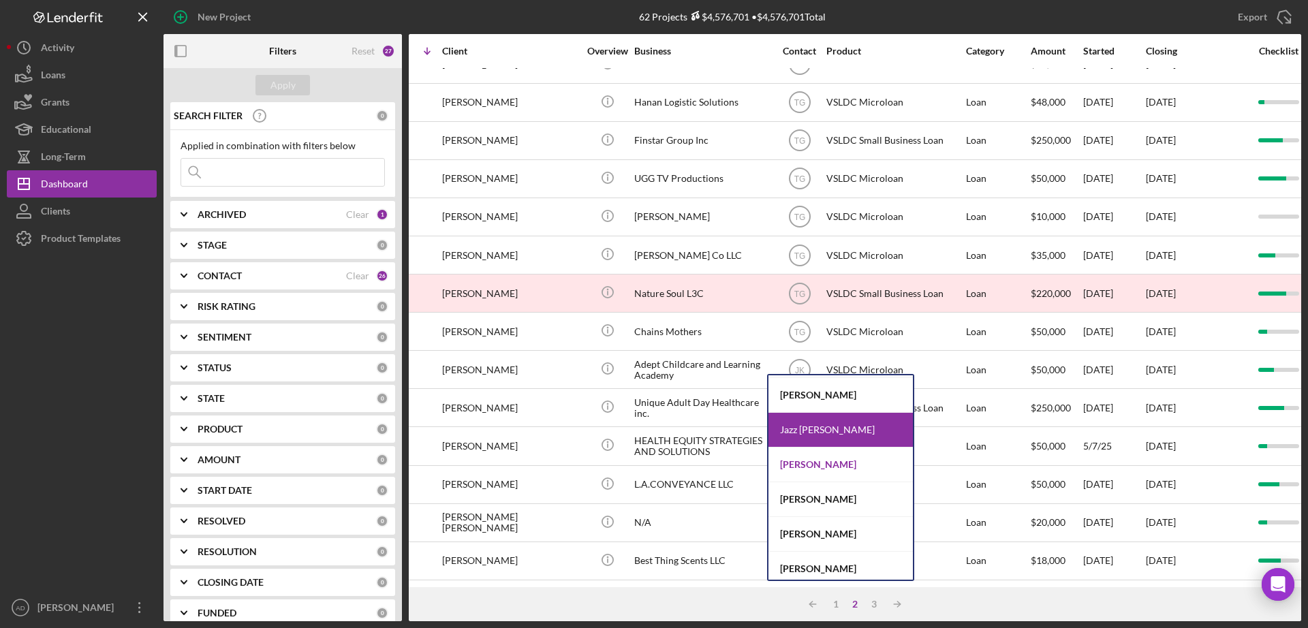
click at [807, 458] on div "[PERSON_NAME]" at bounding box center [840, 465] width 144 height 35
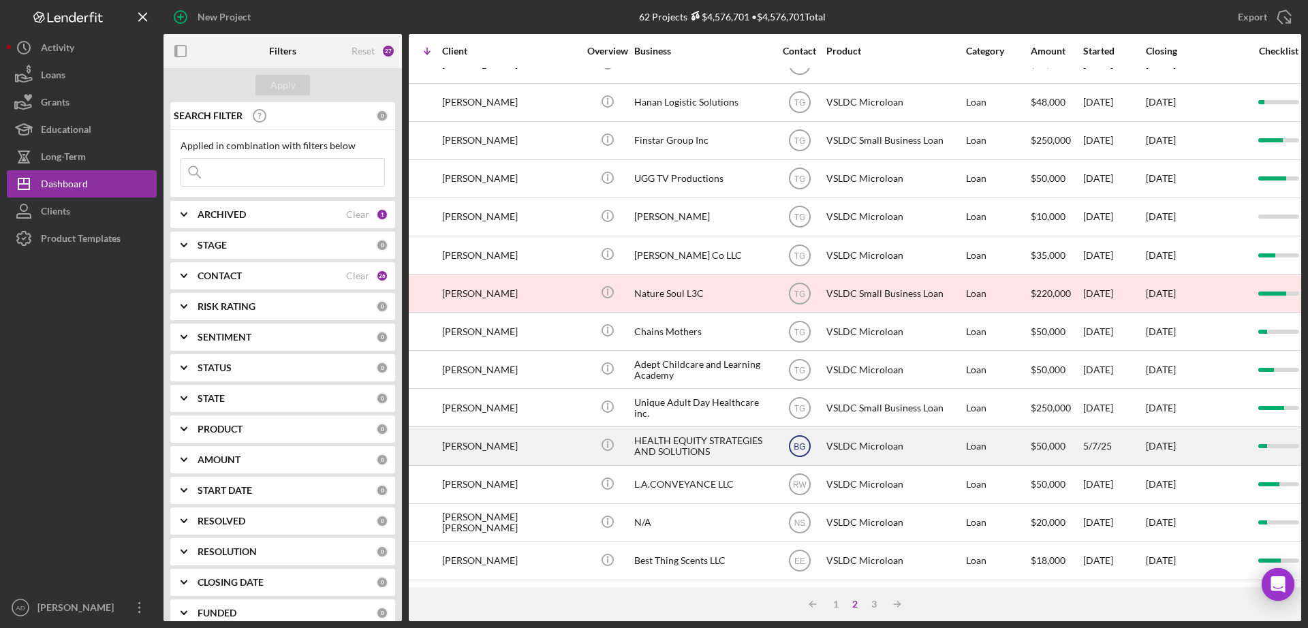
click at [799, 442] on text "BG" at bounding box center [800, 447] width 12 height 10
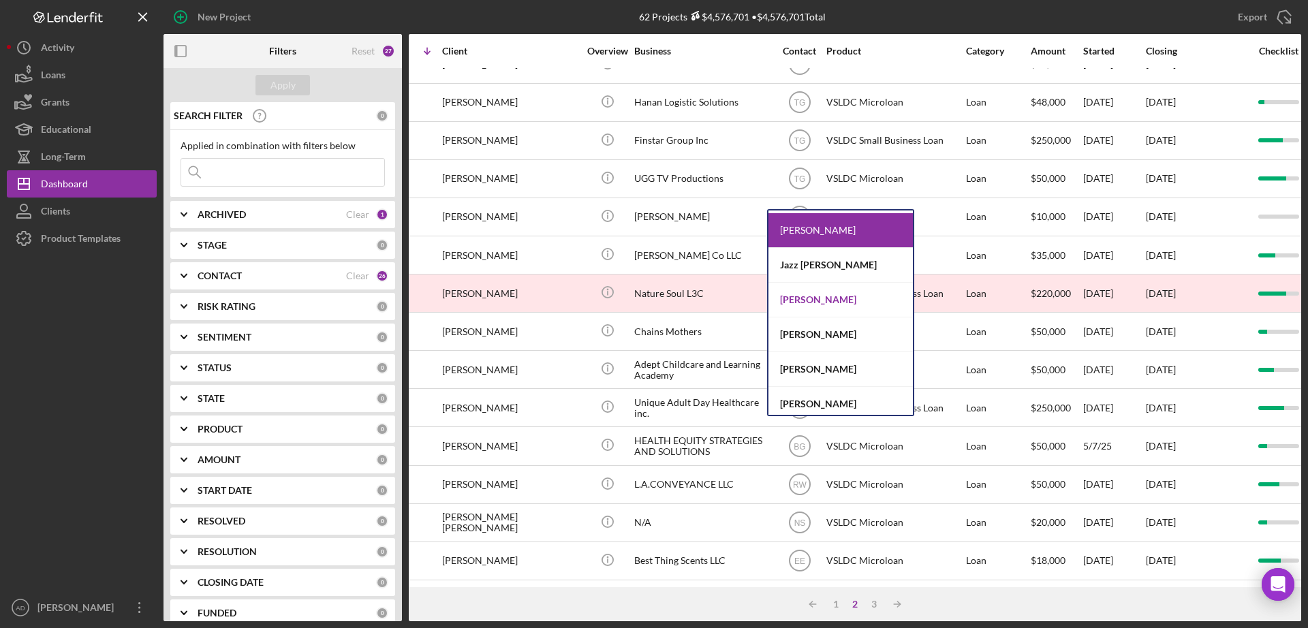
click at [803, 296] on div "[PERSON_NAME]" at bounding box center [840, 300] width 144 height 35
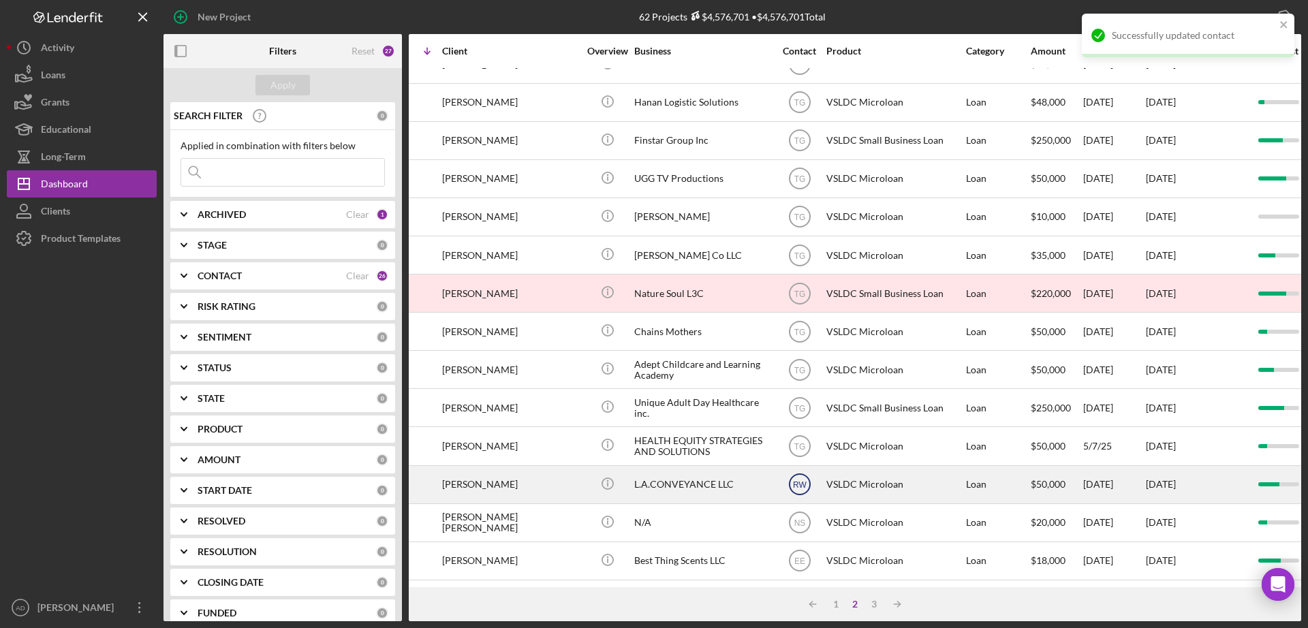
click at [798, 480] on text "RW" at bounding box center [800, 485] width 14 height 10
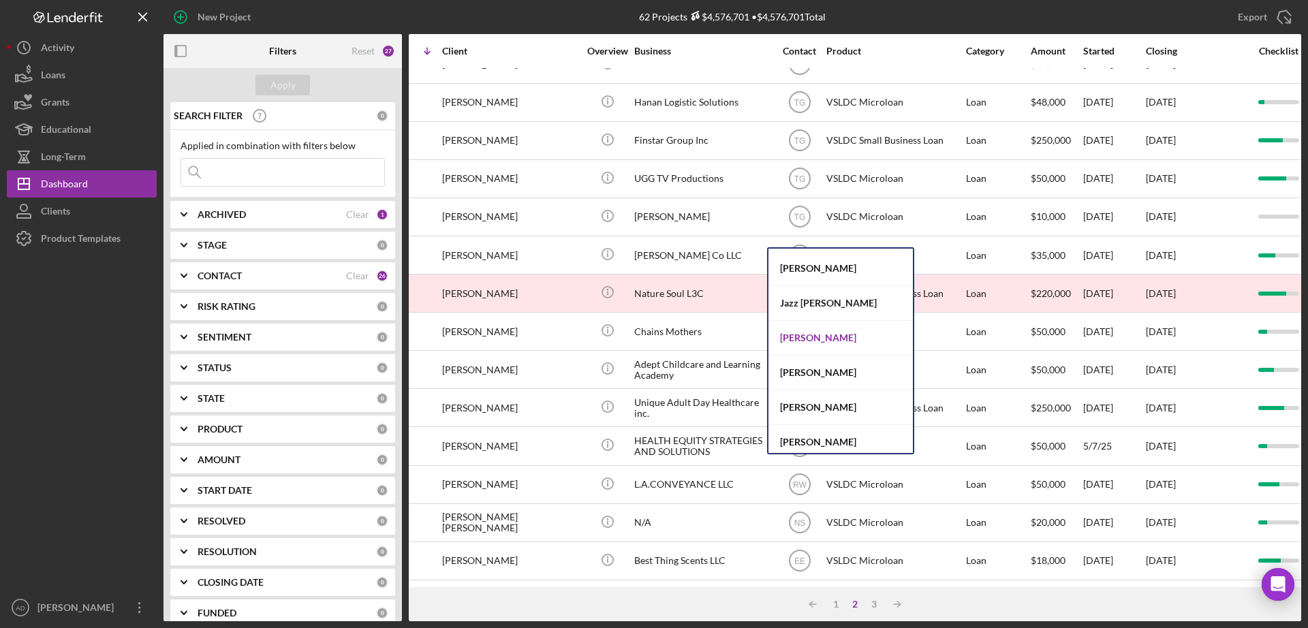
click at [796, 335] on div "[PERSON_NAME]" at bounding box center [840, 338] width 144 height 35
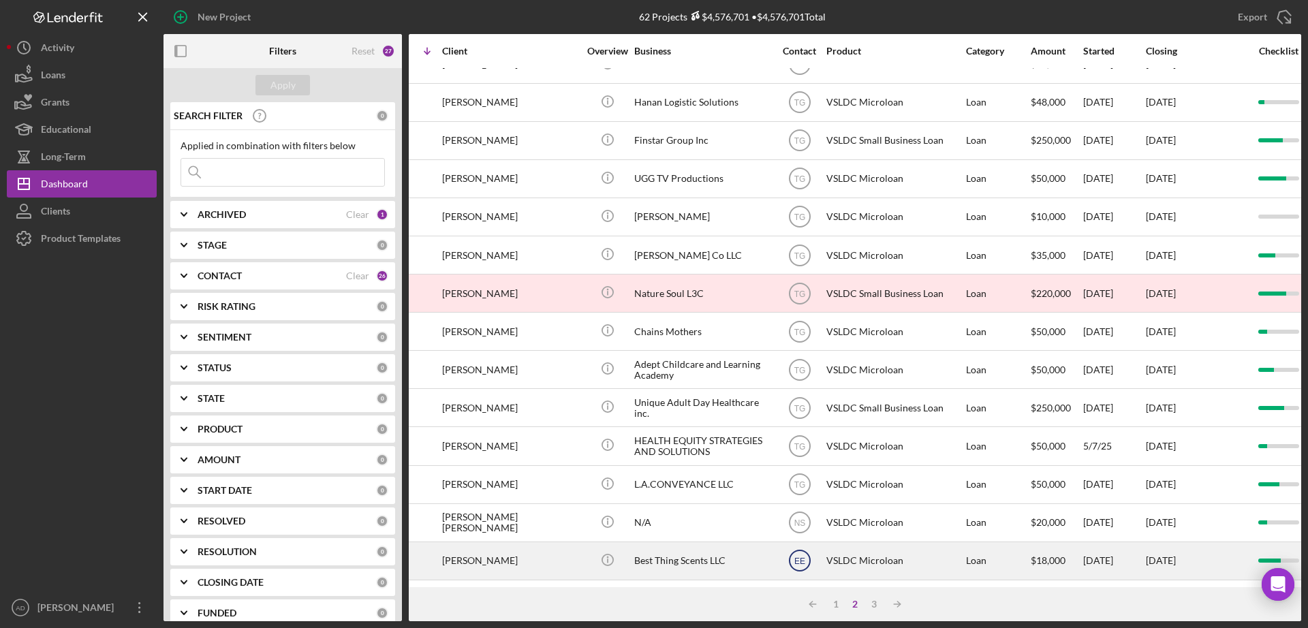
click at [798, 557] on text "EE" at bounding box center [799, 562] width 11 height 10
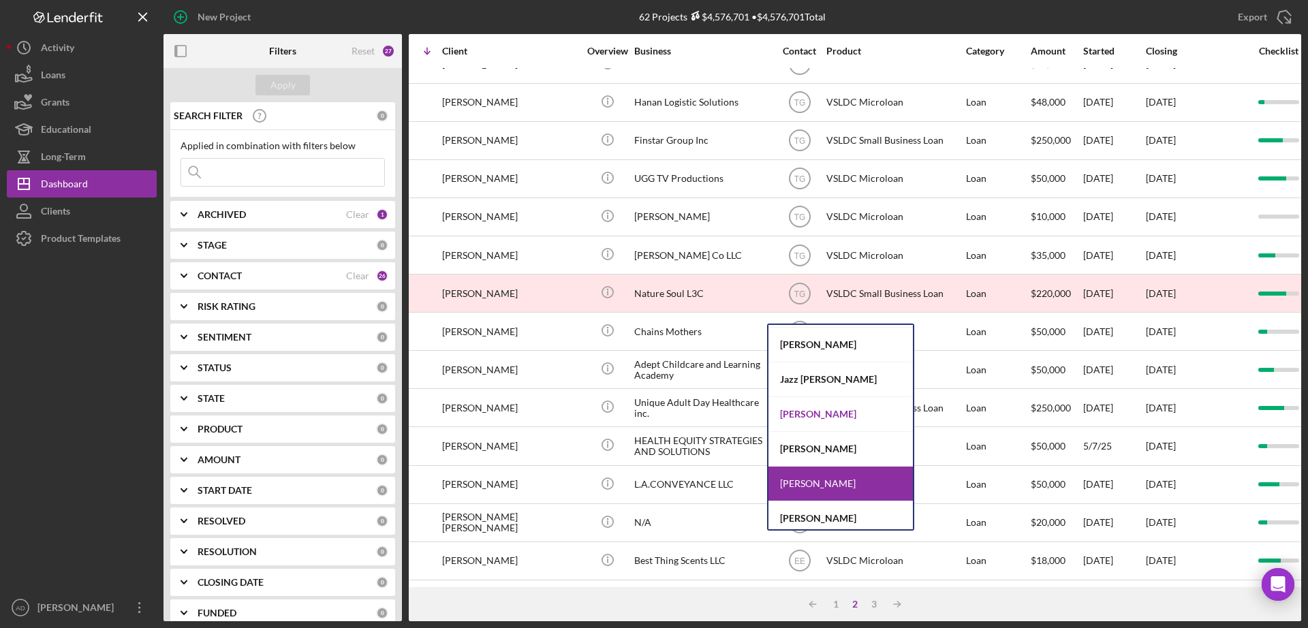
click at [808, 412] on div "[PERSON_NAME]" at bounding box center [840, 414] width 144 height 35
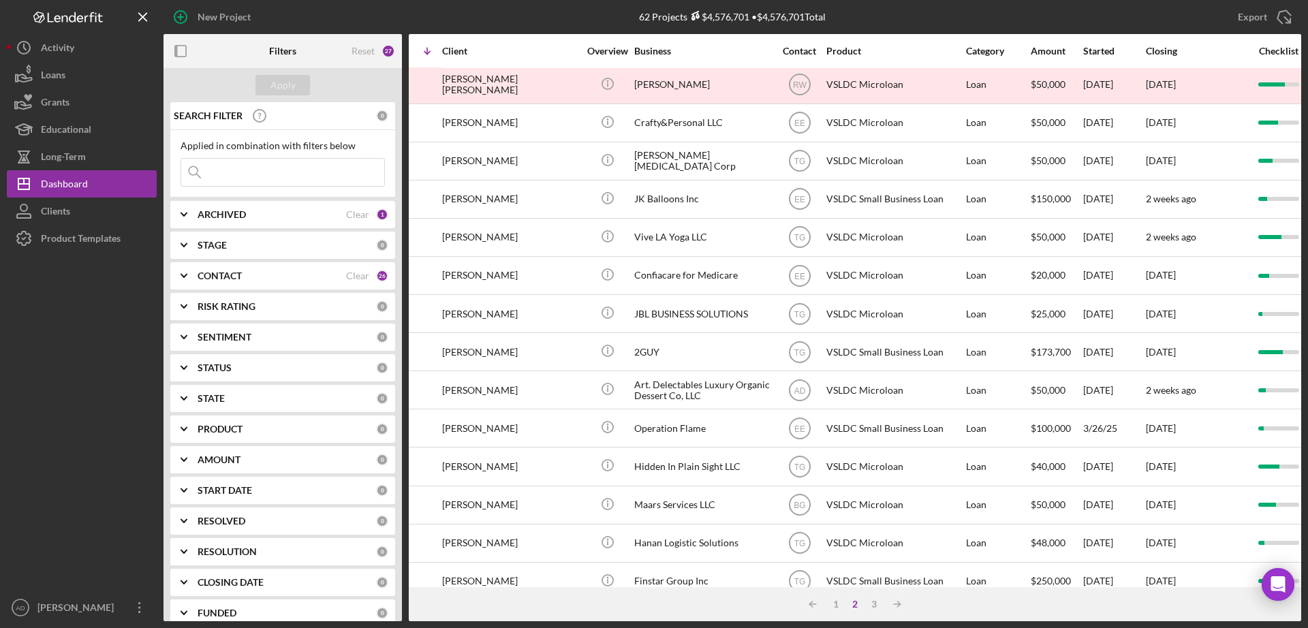
scroll to position [0, 96]
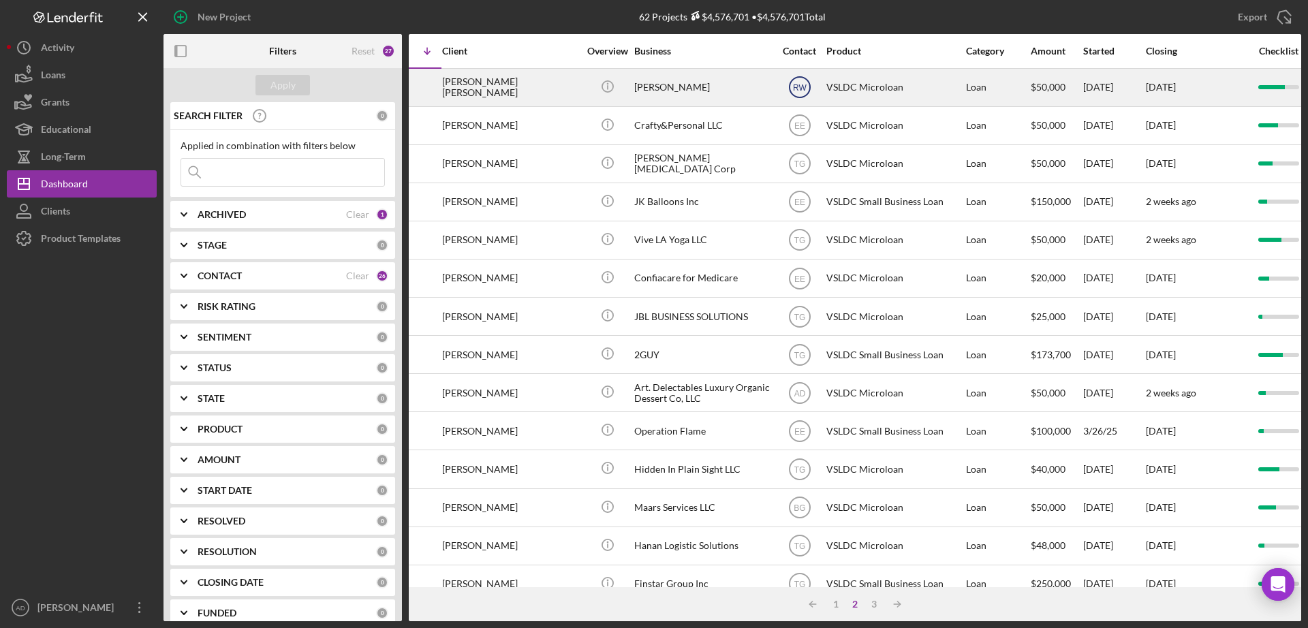
click at [800, 87] on text "RW" at bounding box center [800, 88] width 14 height 10
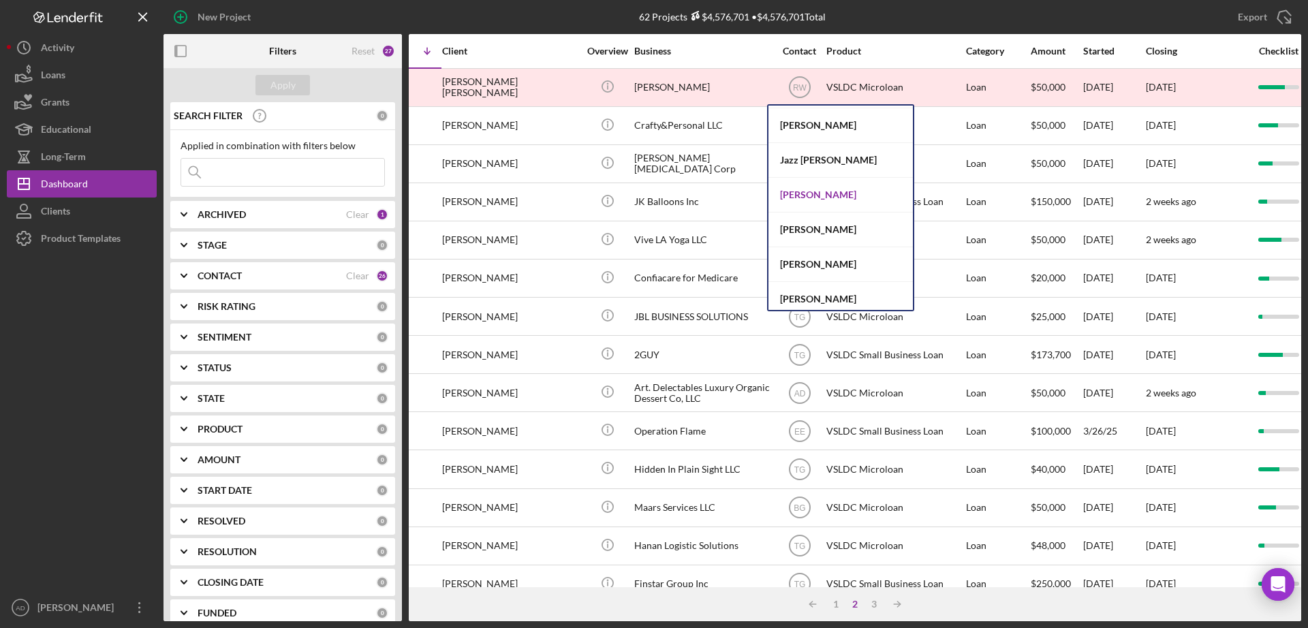
click at [804, 191] on div "[PERSON_NAME]" at bounding box center [840, 195] width 144 height 35
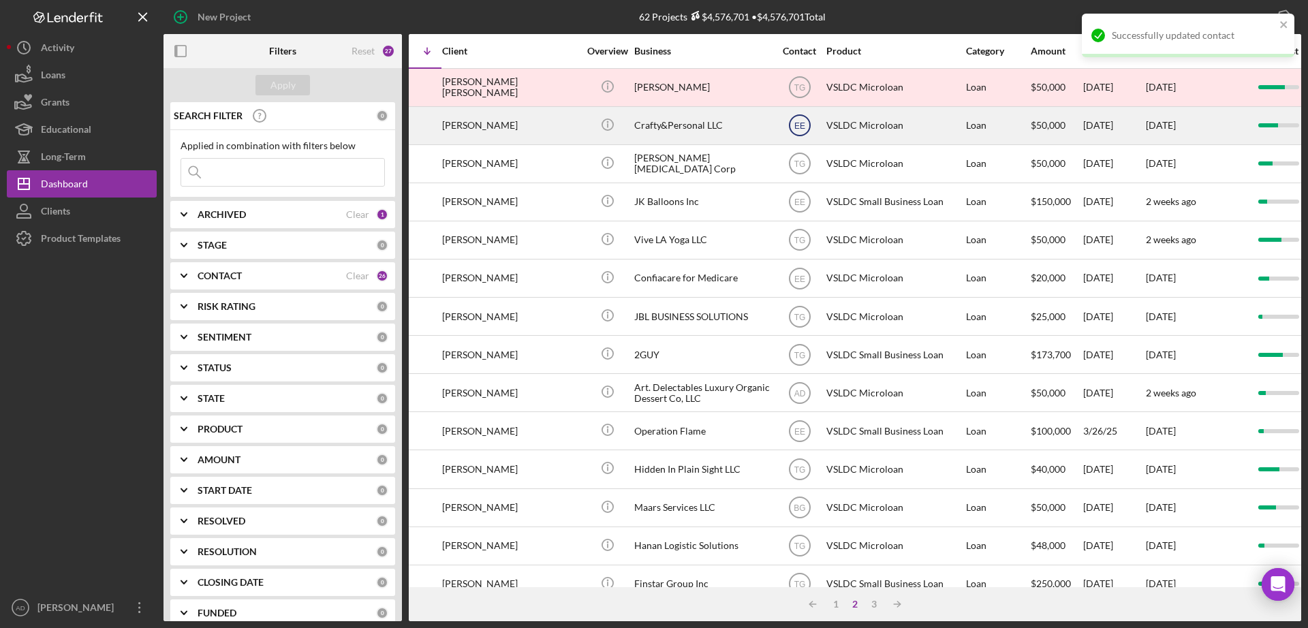
click at [796, 121] on text "EE" at bounding box center [799, 126] width 11 height 10
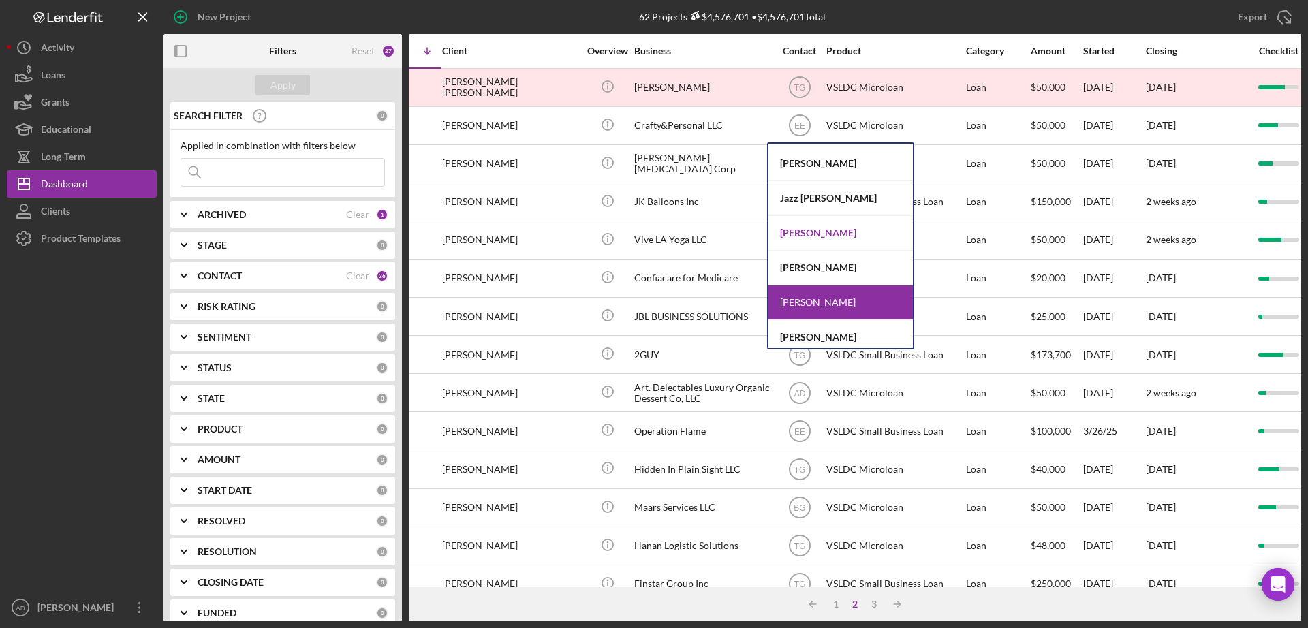
click at [798, 232] on div "[PERSON_NAME]" at bounding box center [840, 233] width 144 height 35
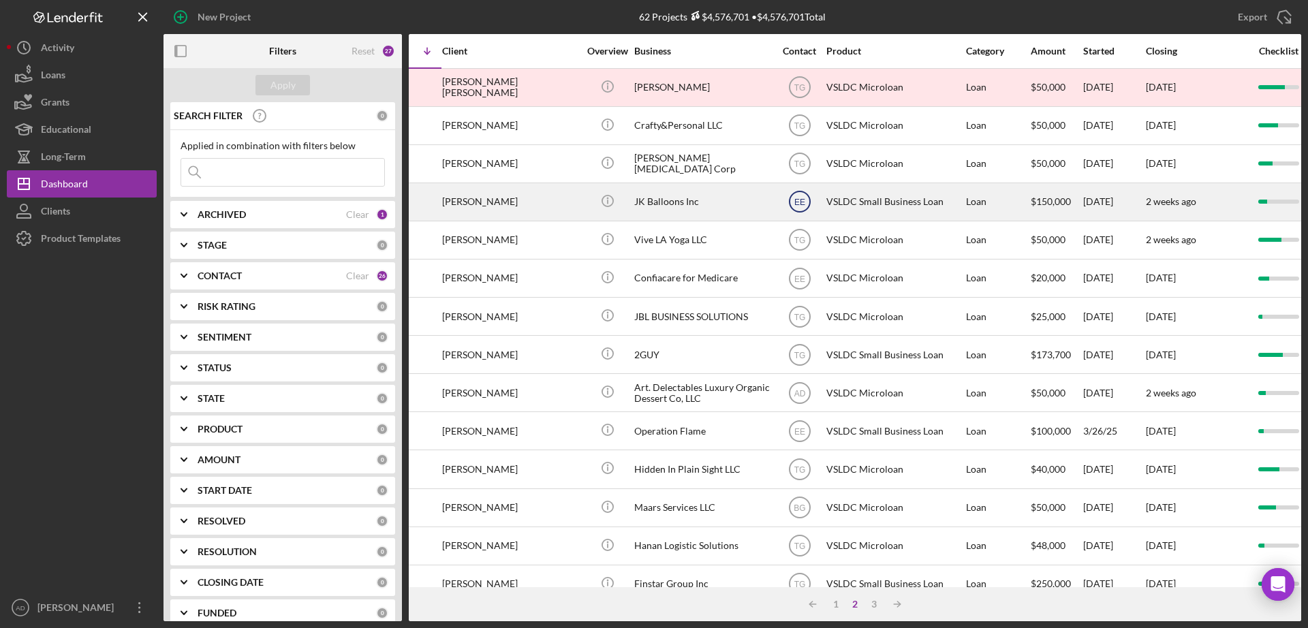
click at [799, 204] on text "EE" at bounding box center [799, 203] width 11 height 10
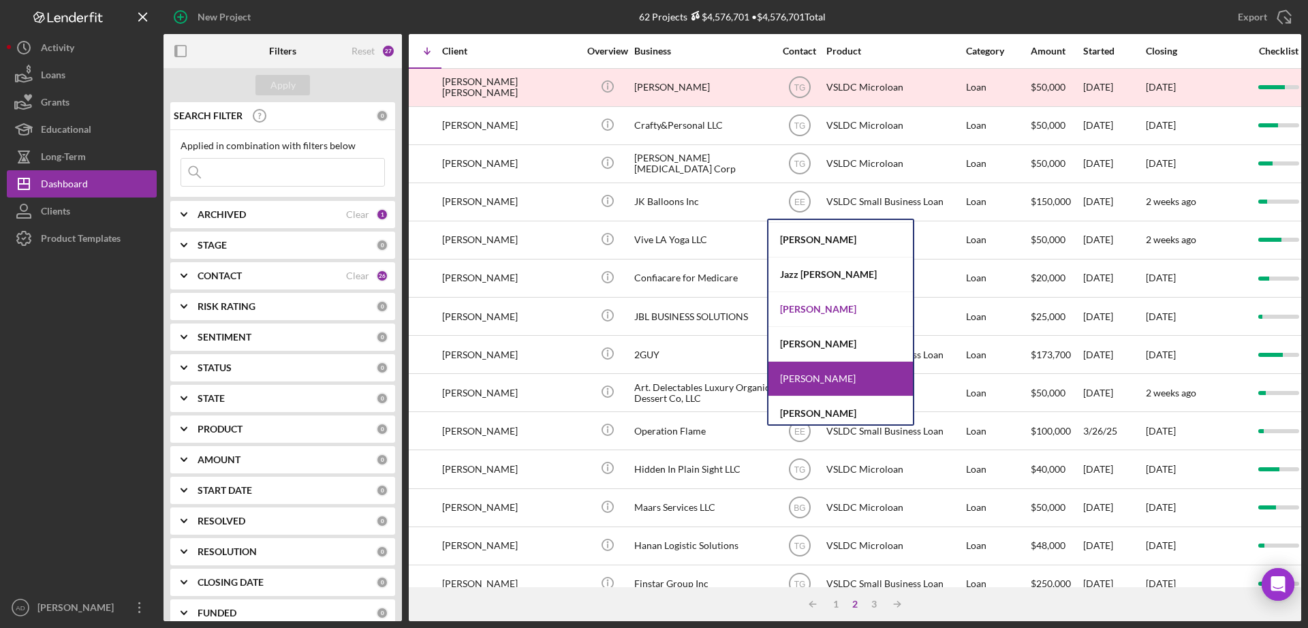
click at [811, 307] on div "[PERSON_NAME]" at bounding box center [840, 309] width 144 height 35
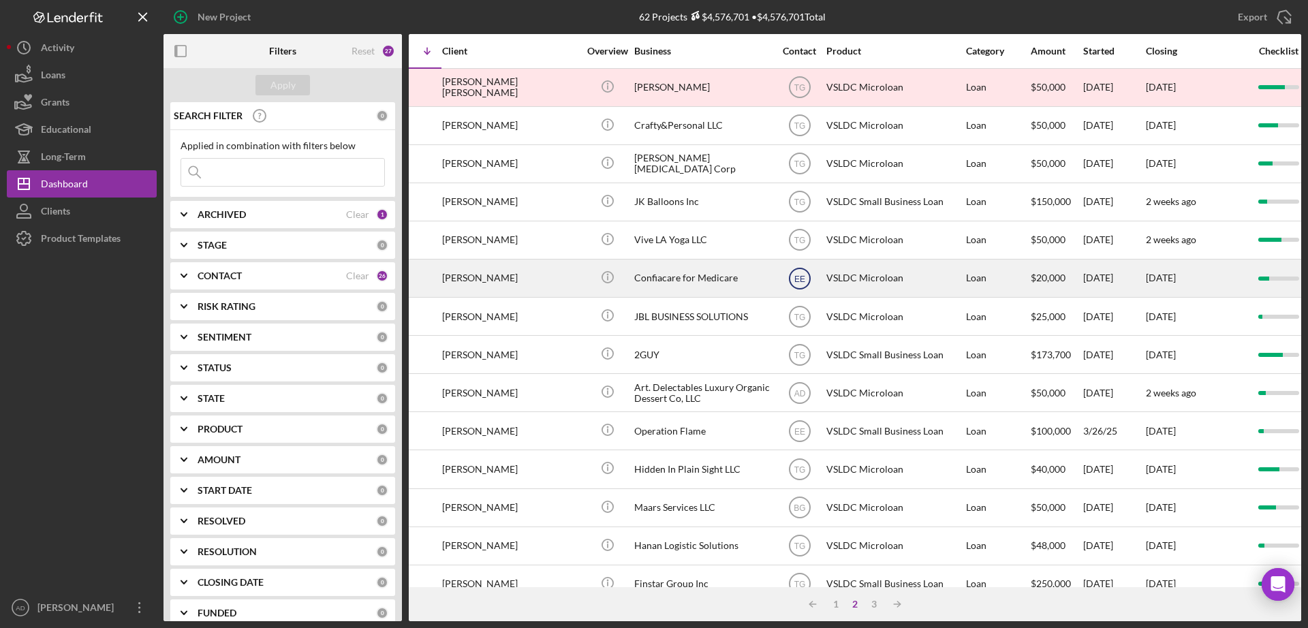
click at [799, 277] on text "EE" at bounding box center [799, 279] width 11 height 10
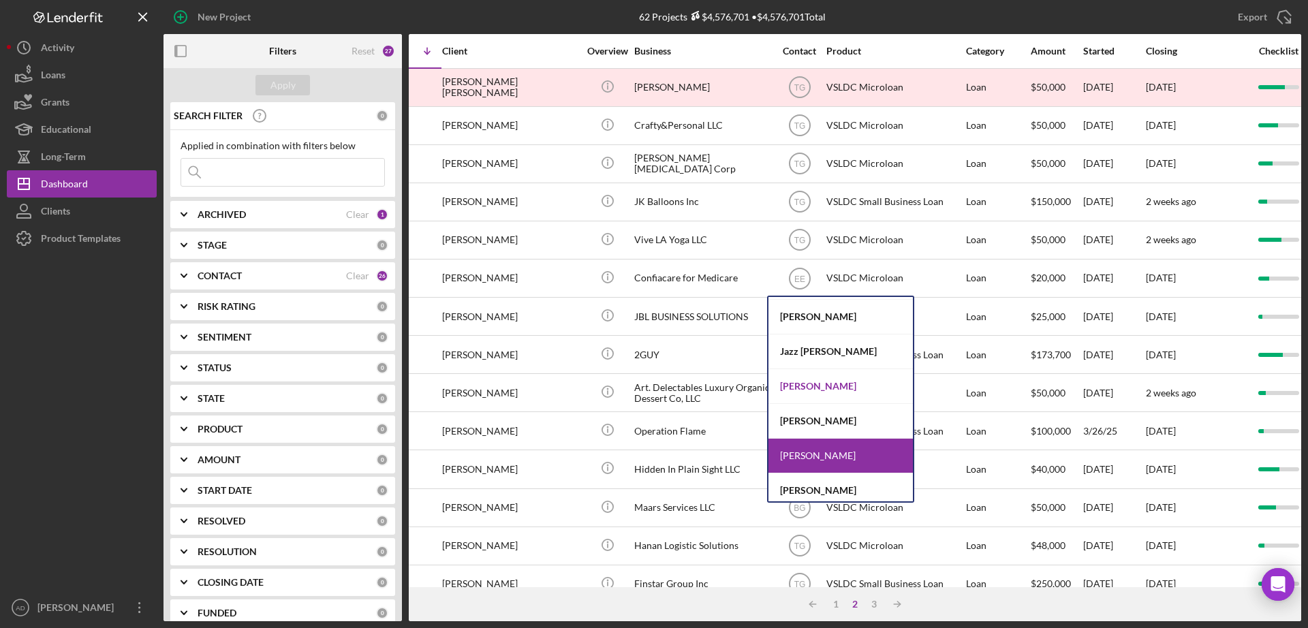
click at [807, 385] on div "[PERSON_NAME]" at bounding box center [840, 386] width 144 height 35
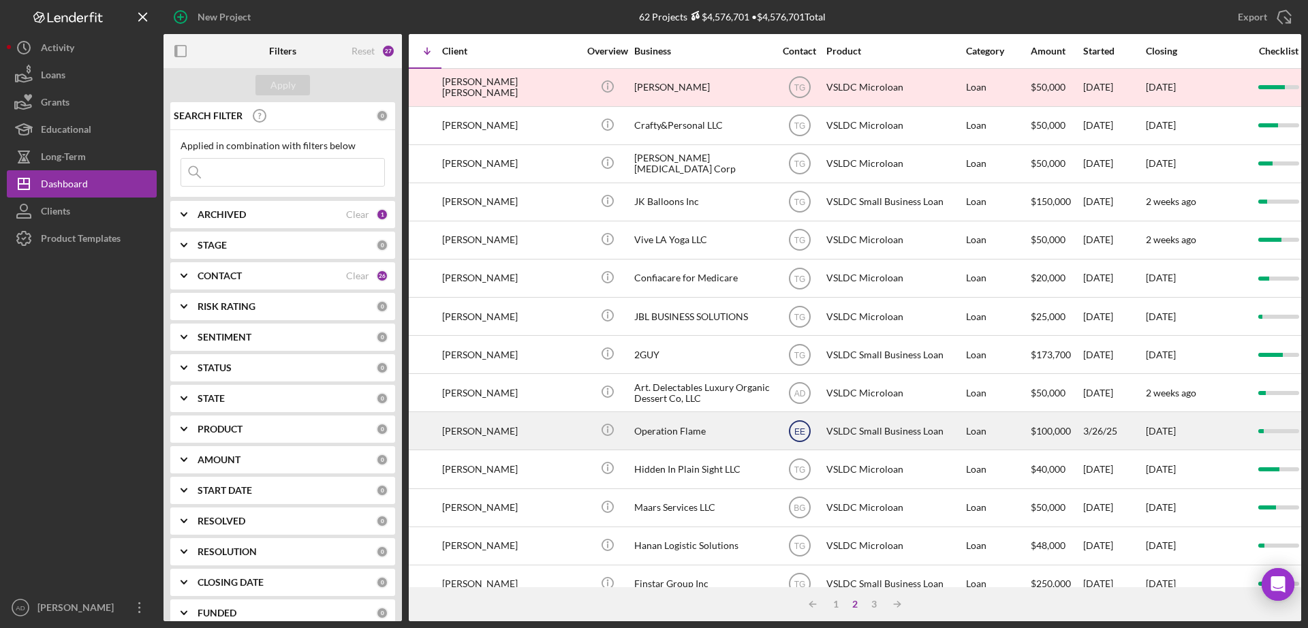
click at [798, 428] on text "EE" at bounding box center [799, 431] width 11 height 10
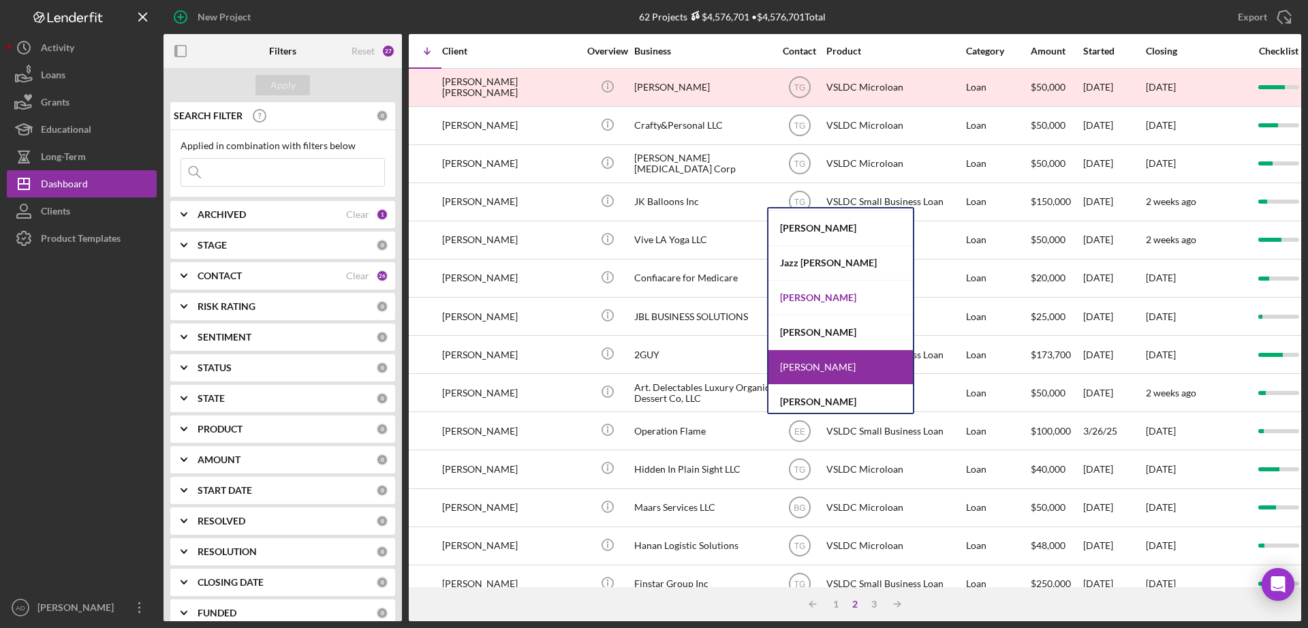
click at [803, 296] on div "[PERSON_NAME]" at bounding box center [840, 298] width 144 height 35
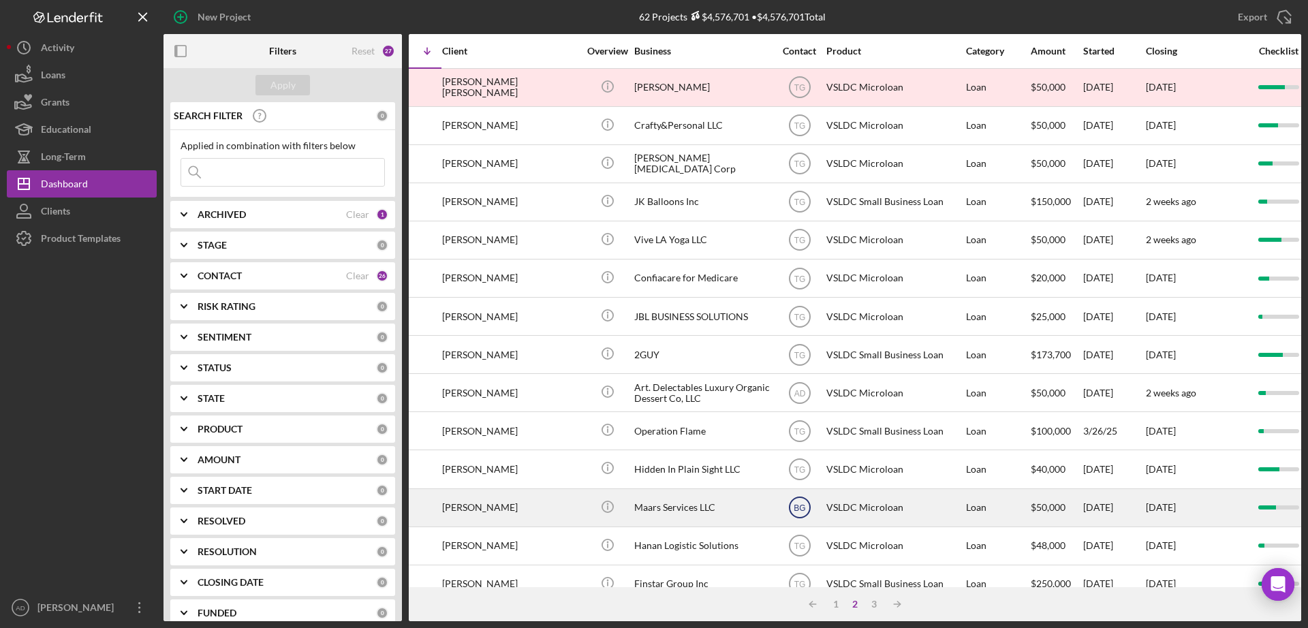
click at [797, 506] on text "BG" at bounding box center [800, 508] width 12 height 10
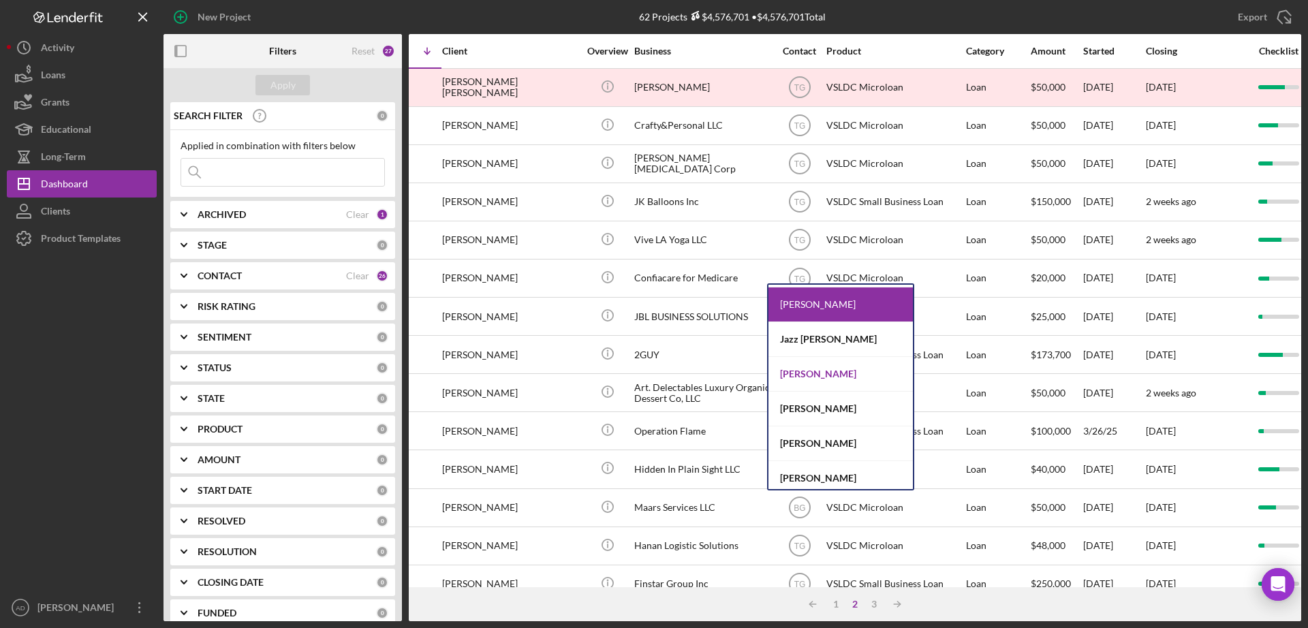
click at [800, 375] on div "[PERSON_NAME]" at bounding box center [840, 374] width 144 height 35
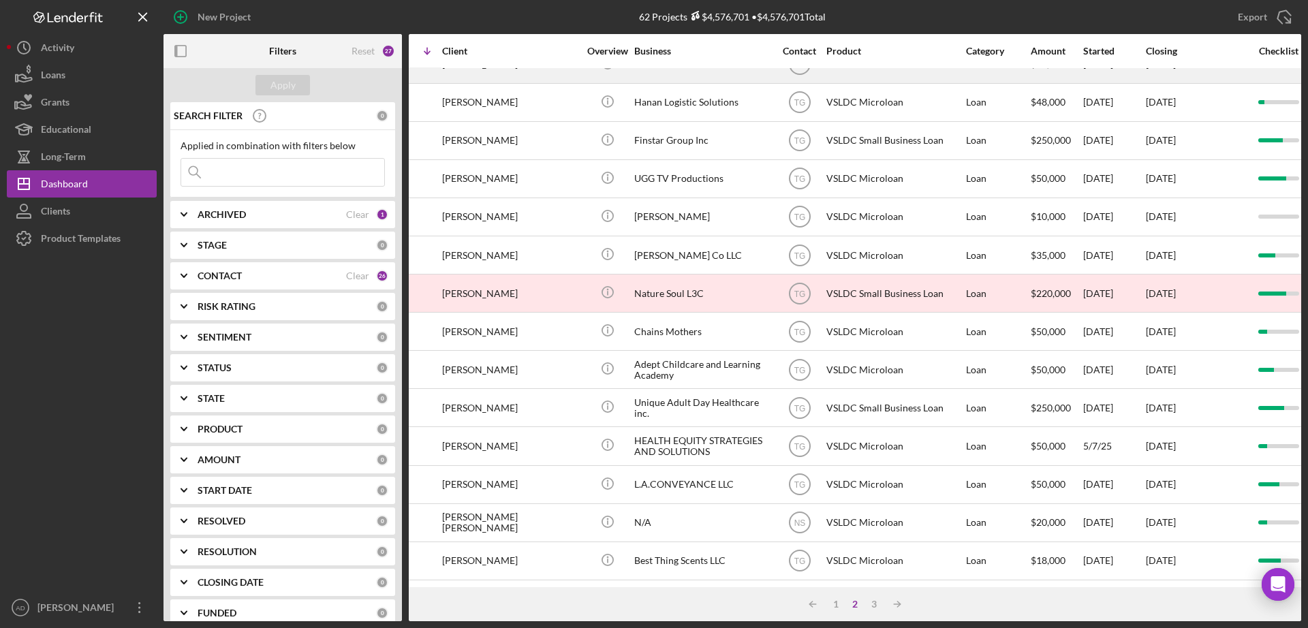
scroll to position [456, 96]
click at [873, 603] on div "3" at bounding box center [873, 604] width 19 height 11
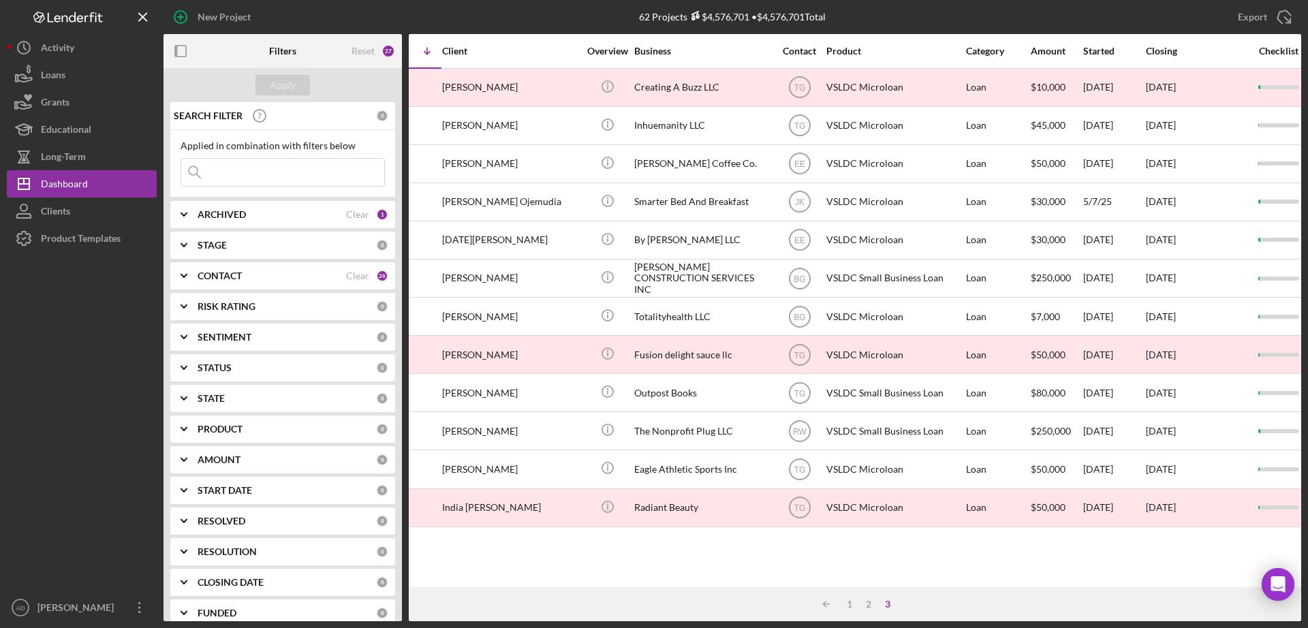
scroll to position [0, 96]
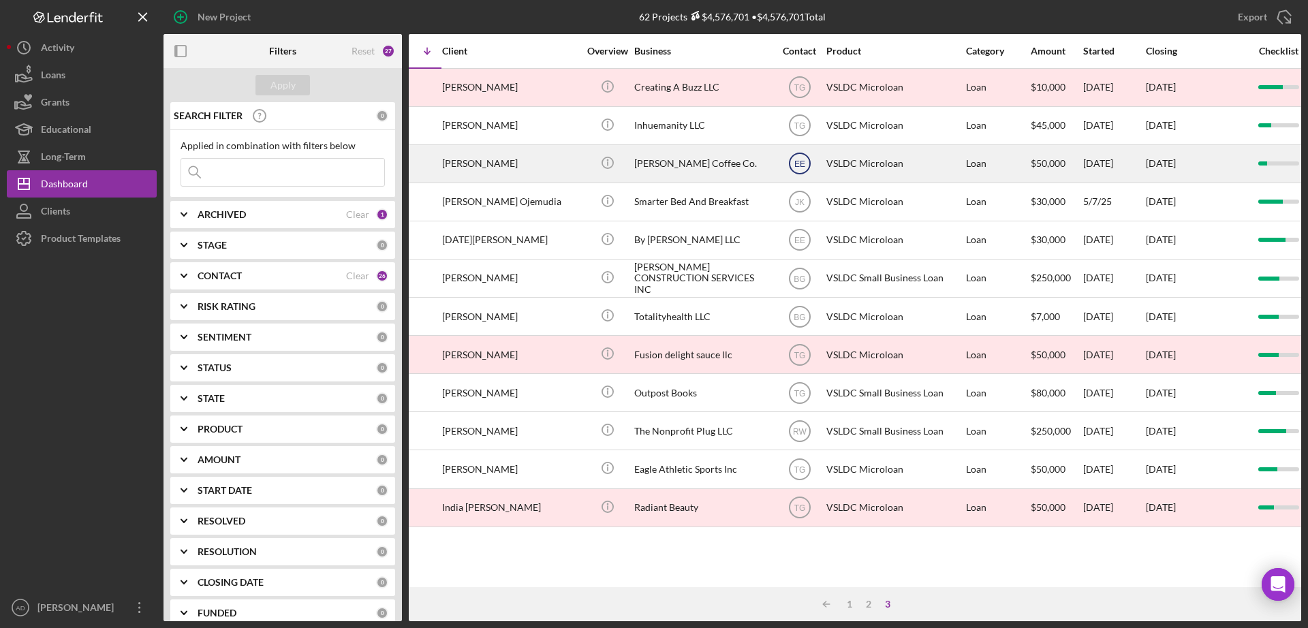
click at [798, 162] on text "EE" at bounding box center [799, 164] width 11 height 10
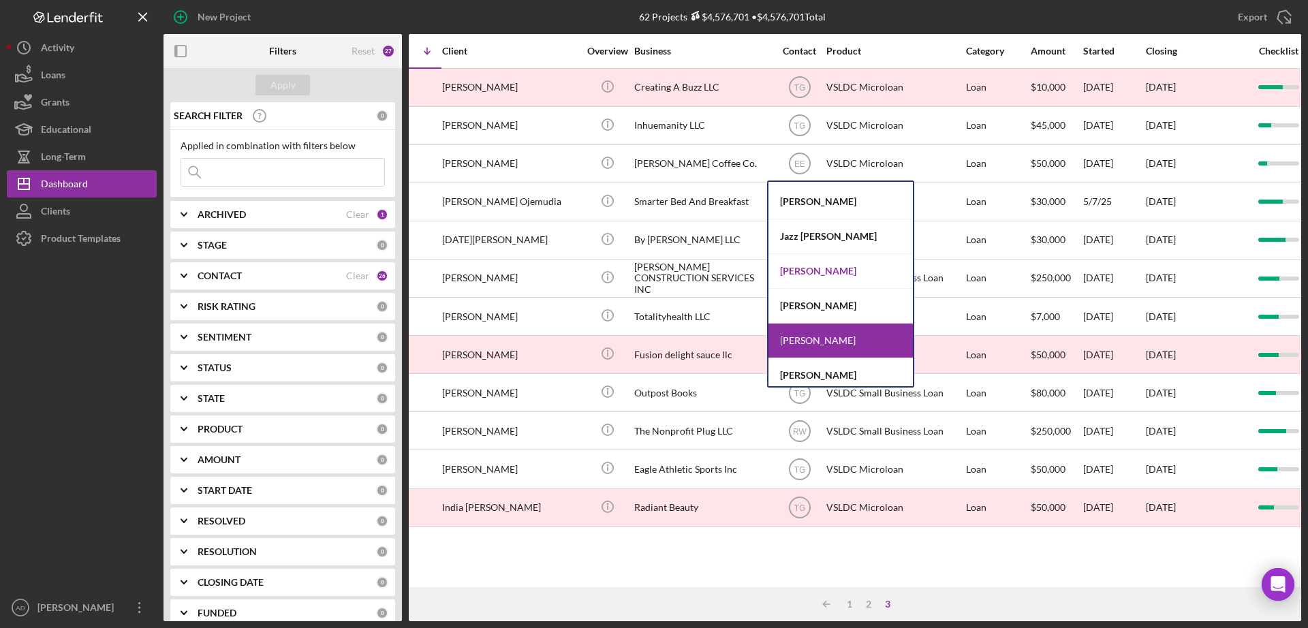
click at [794, 270] on div "[PERSON_NAME]" at bounding box center [840, 271] width 144 height 35
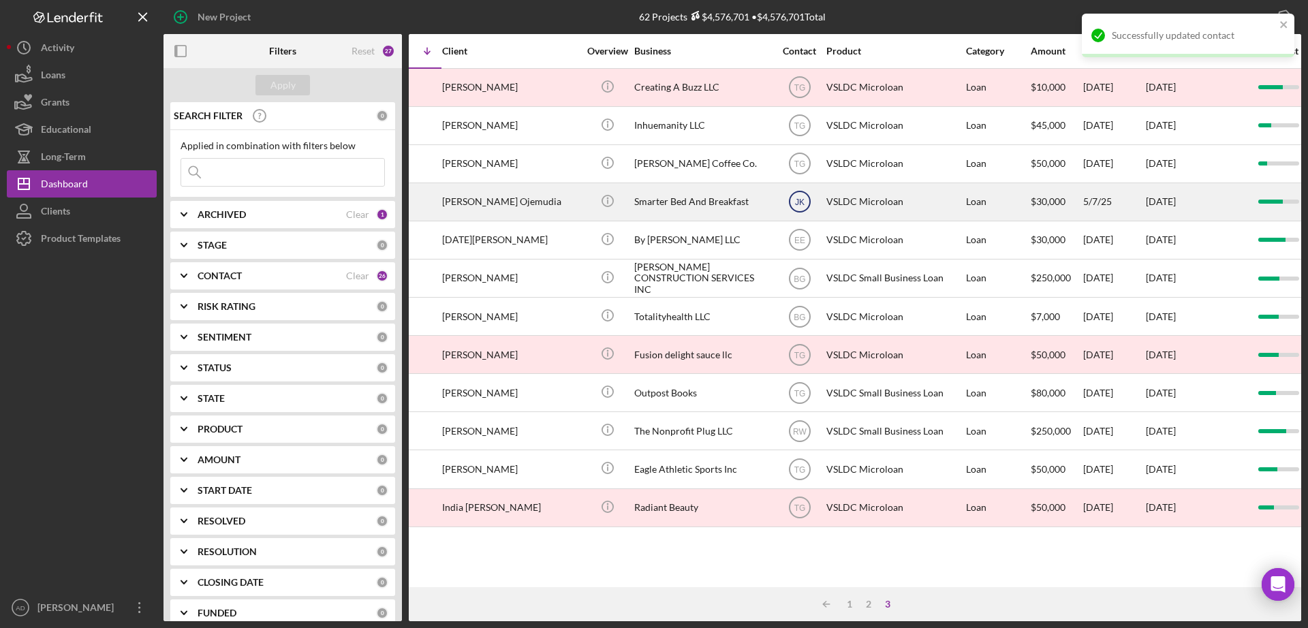
click at [800, 201] on text "JK" at bounding box center [799, 203] width 10 height 10
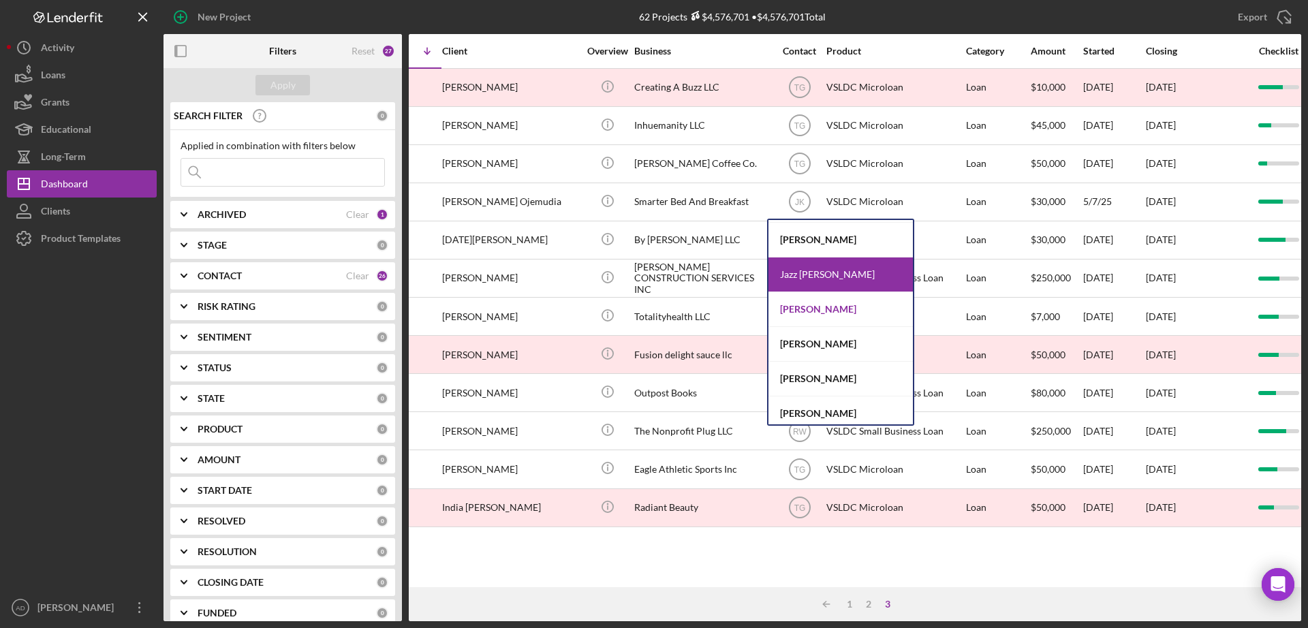
click at [813, 309] on div "[PERSON_NAME]" at bounding box center [840, 309] width 144 height 35
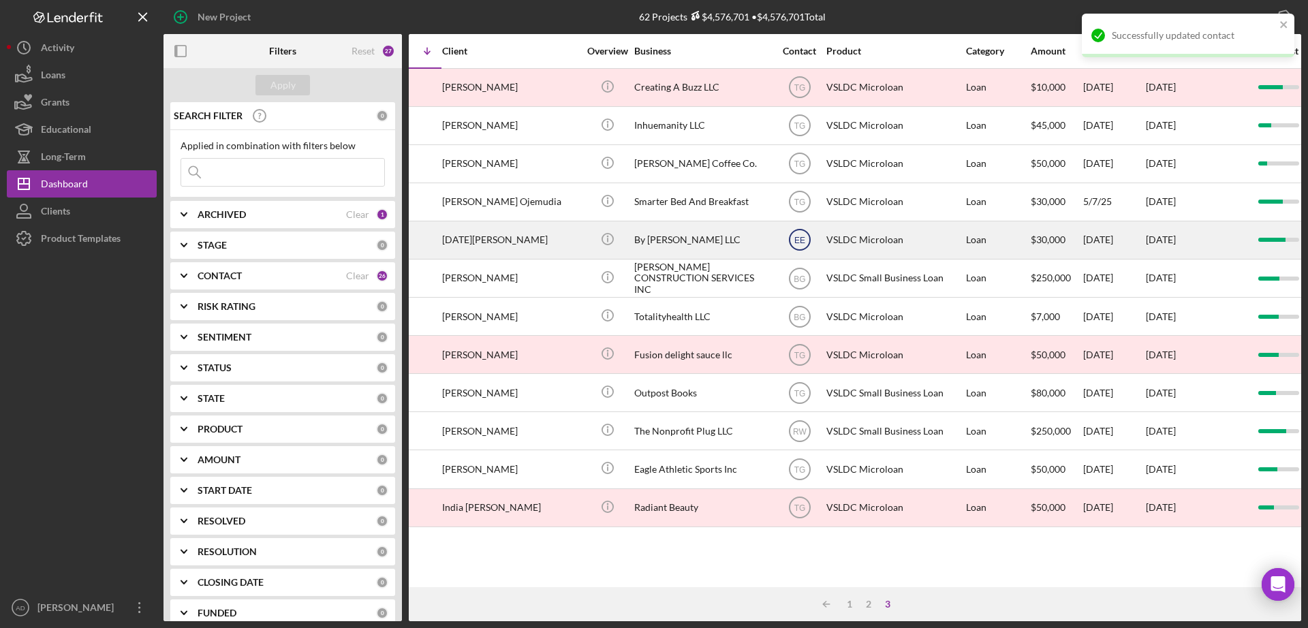
click at [795, 238] on text "EE" at bounding box center [799, 241] width 11 height 10
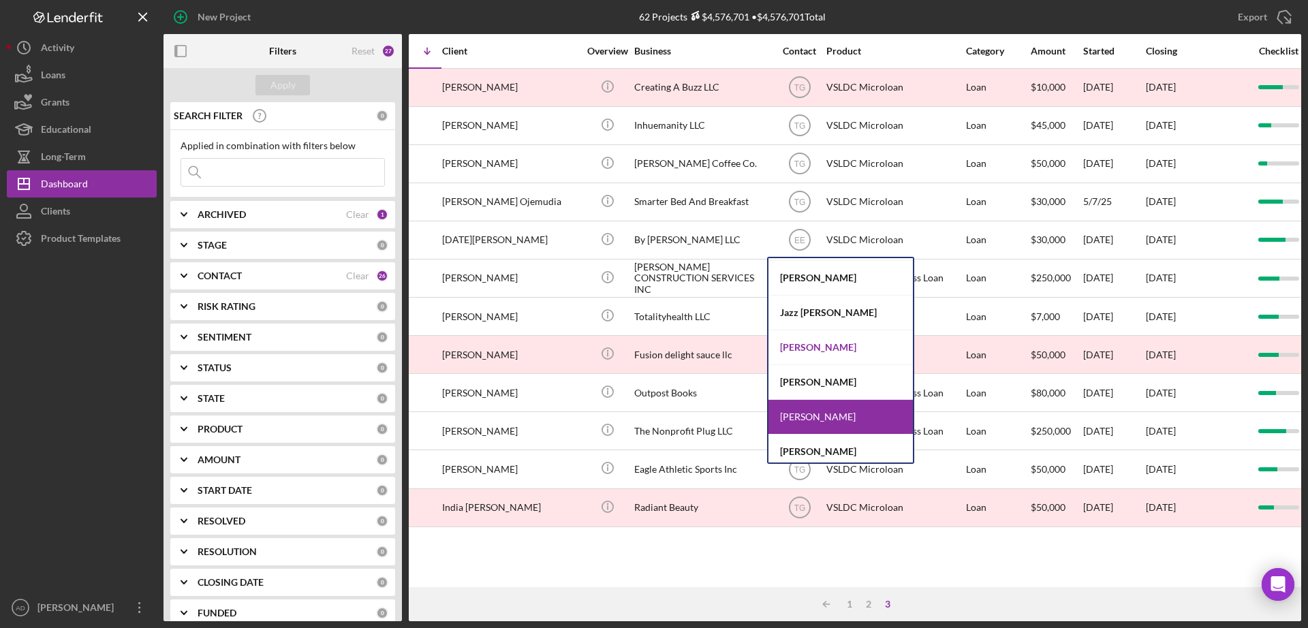
click at [794, 345] on div "[PERSON_NAME]" at bounding box center [840, 347] width 144 height 35
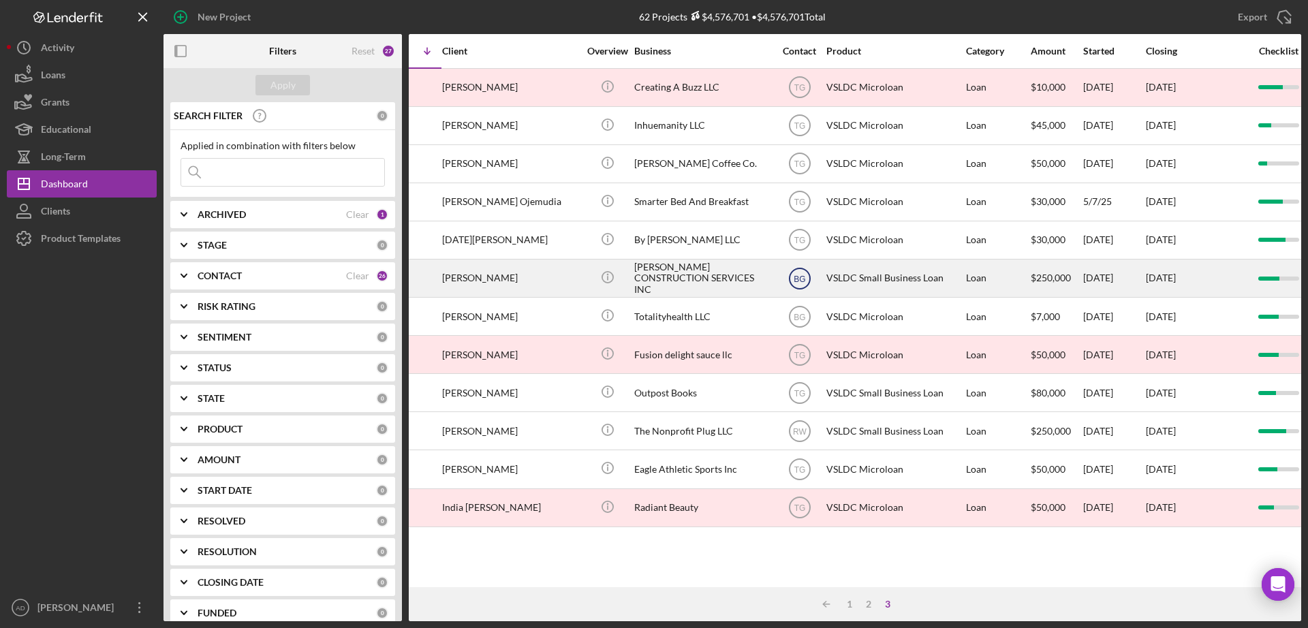
click at [798, 279] on text "BG" at bounding box center [800, 279] width 12 height 10
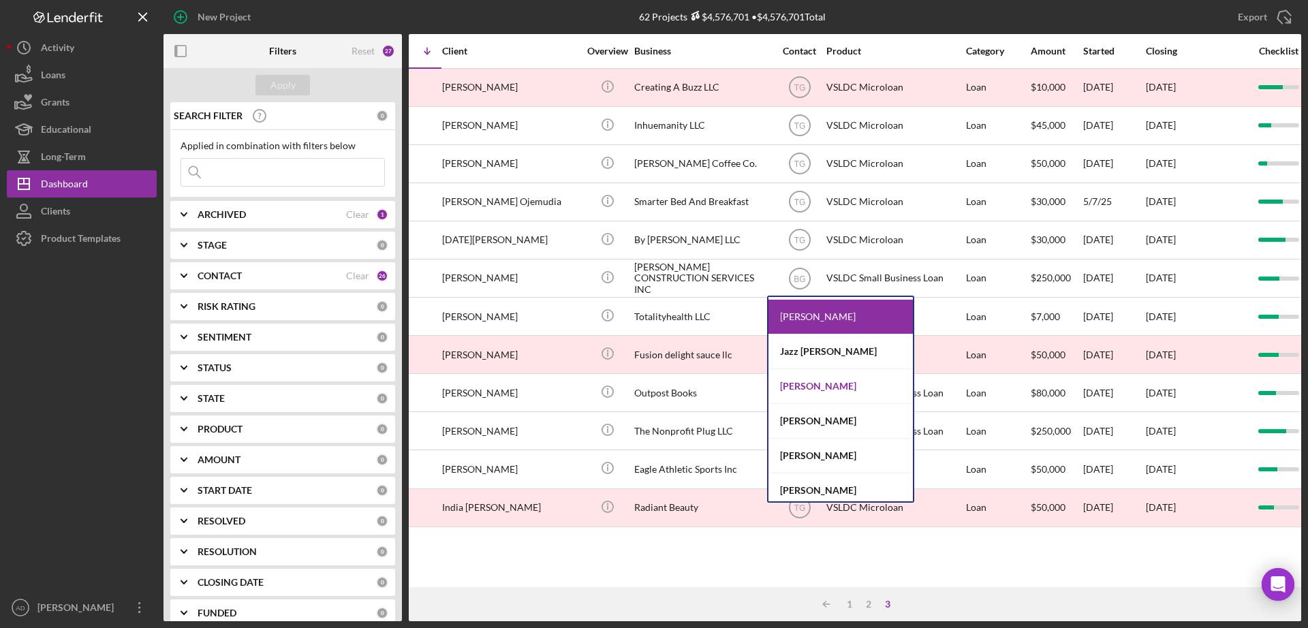
click at [800, 384] on div "[PERSON_NAME]" at bounding box center [840, 386] width 144 height 35
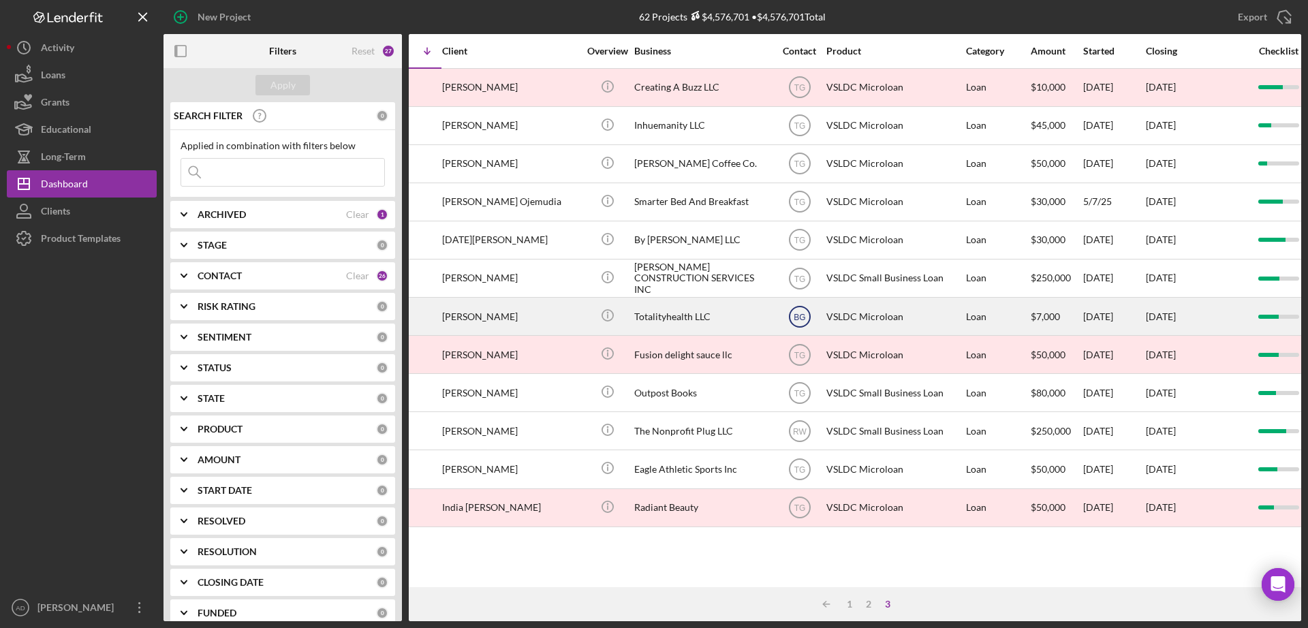
click at [798, 318] on text "BG" at bounding box center [800, 317] width 12 height 10
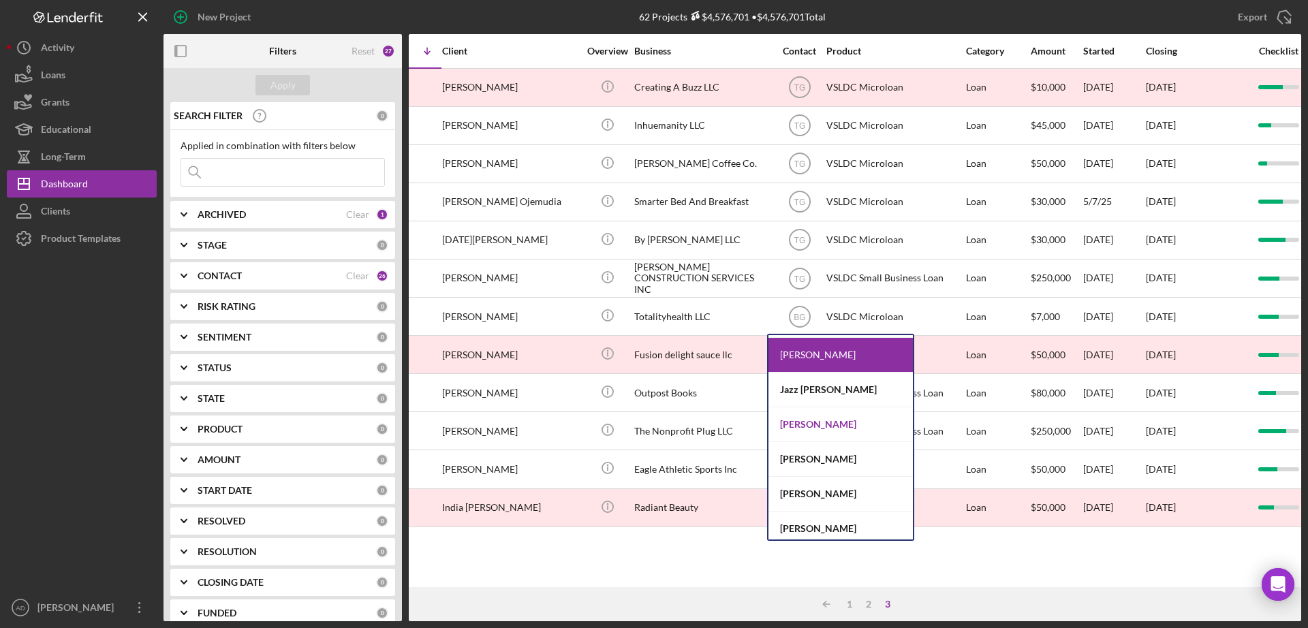
click at [794, 422] on div "[PERSON_NAME]" at bounding box center [840, 424] width 144 height 35
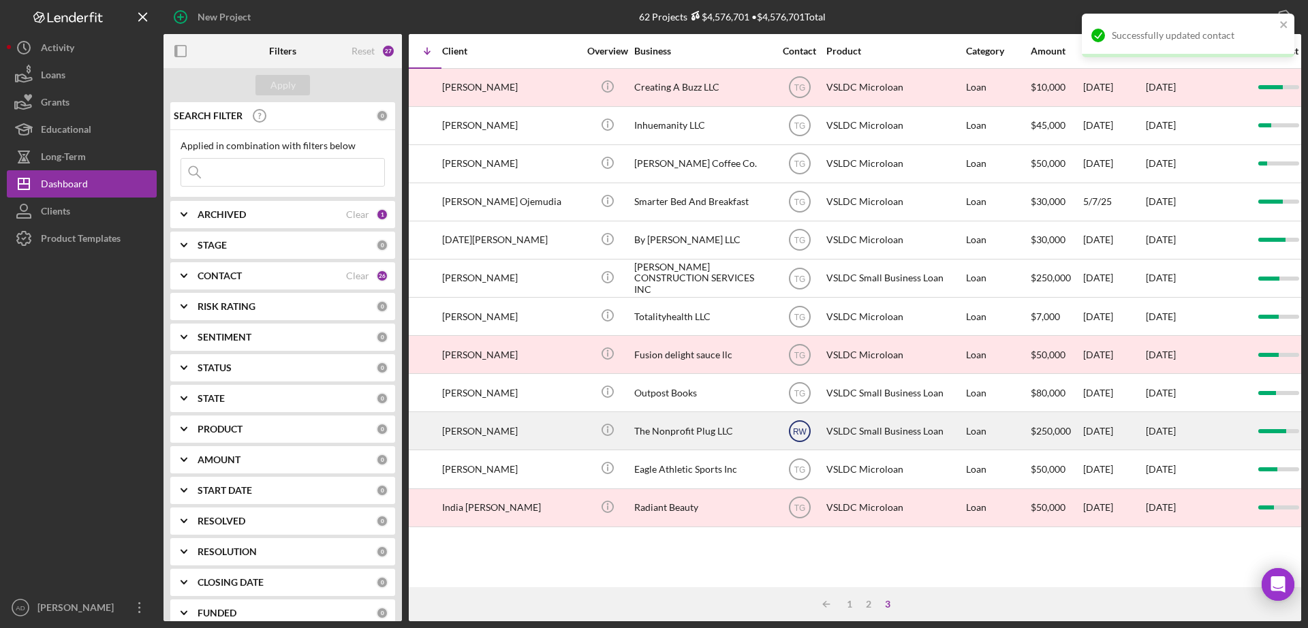
click at [796, 428] on text "RW" at bounding box center [800, 431] width 14 height 10
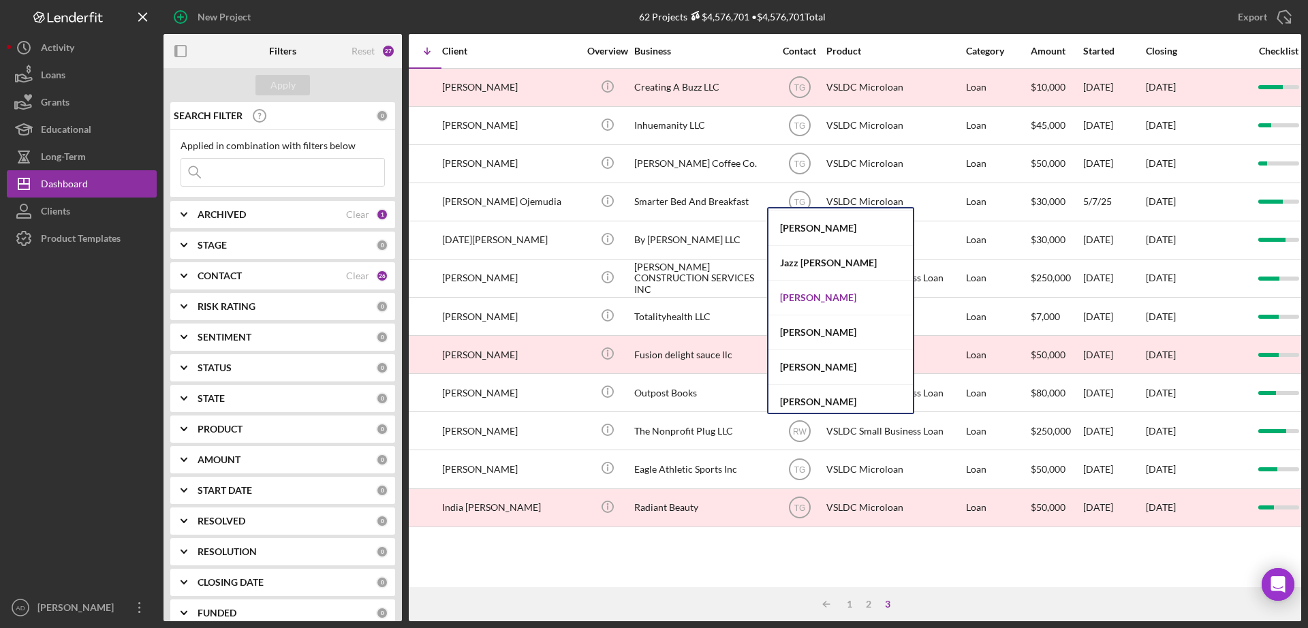
click at [806, 296] on div "[PERSON_NAME]" at bounding box center [840, 298] width 144 height 35
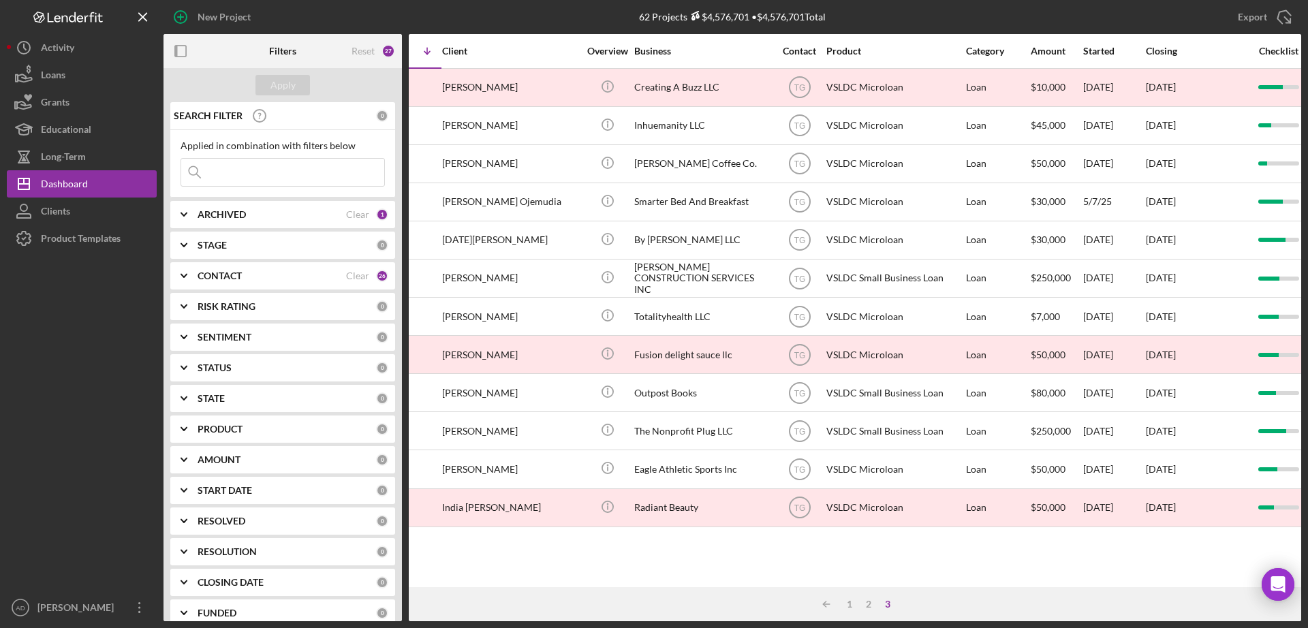
click at [244, 169] on input at bounding box center [282, 172] width 203 height 27
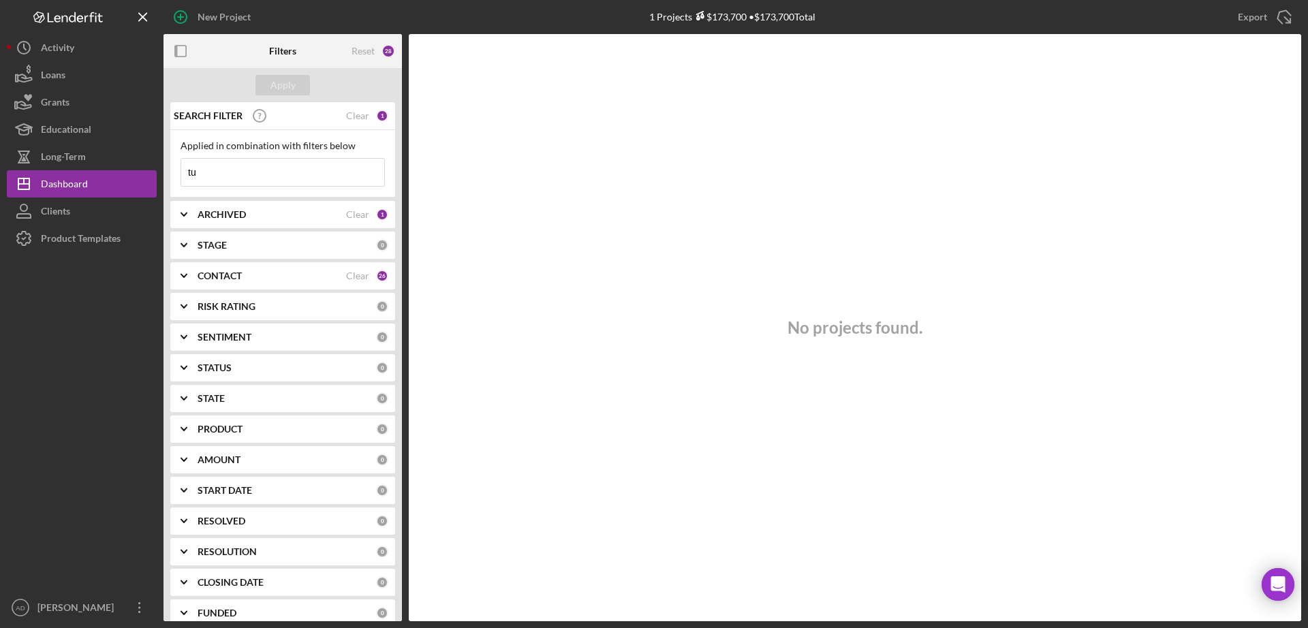
type input "t"
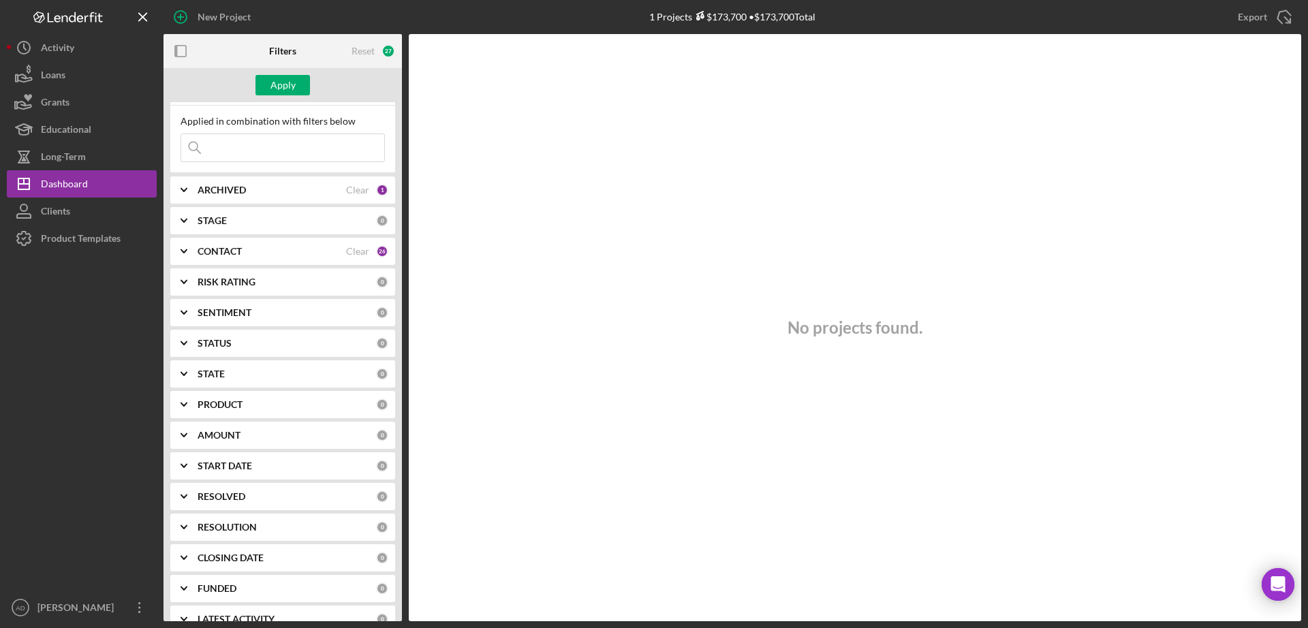
scroll to position [0, 0]
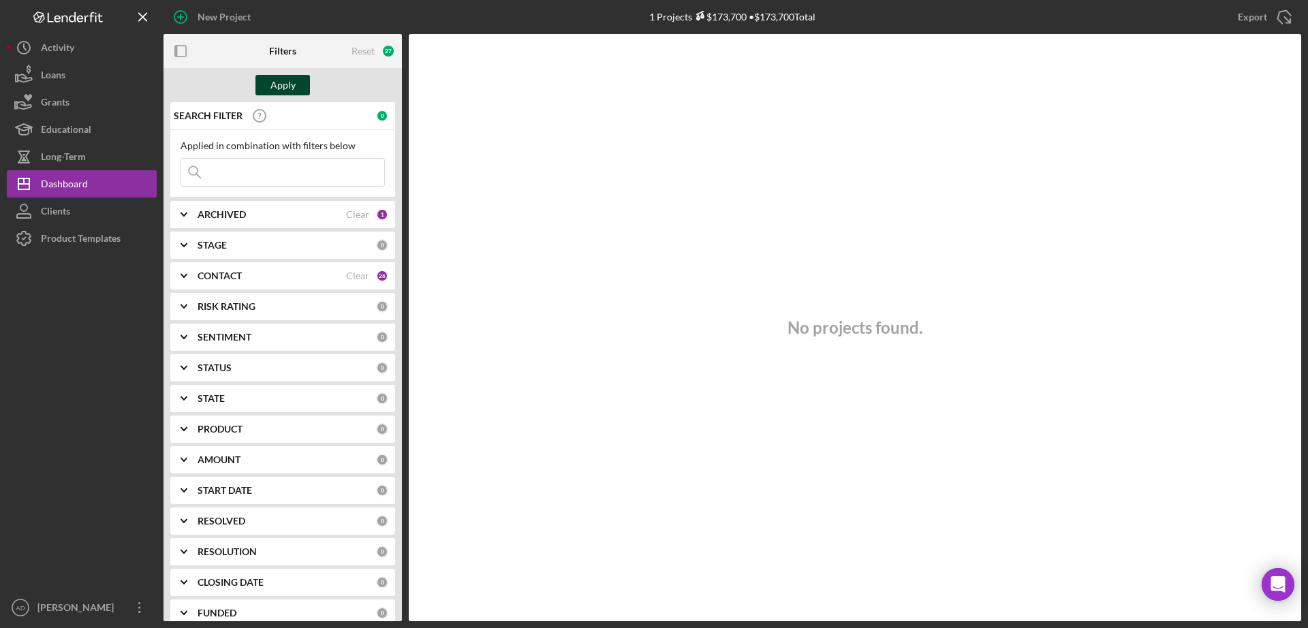
click at [290, 83] on div "Apply" at bounding box center [282, 85] width 25 height 20
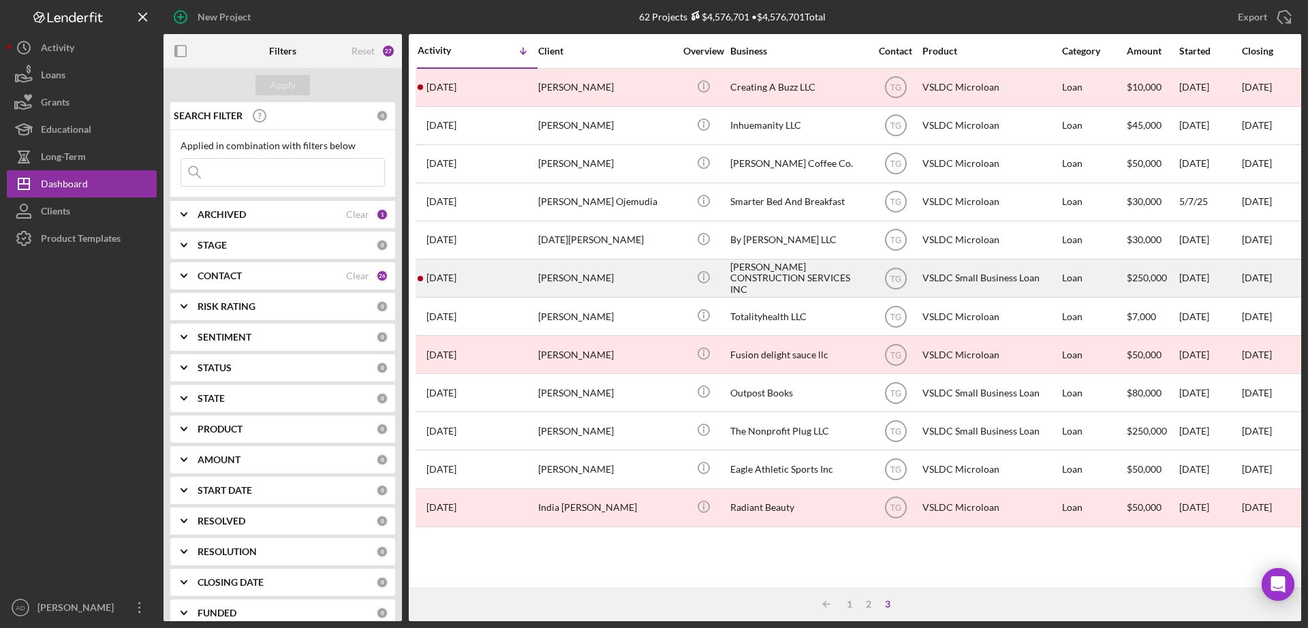
scroll to position [0, 7]
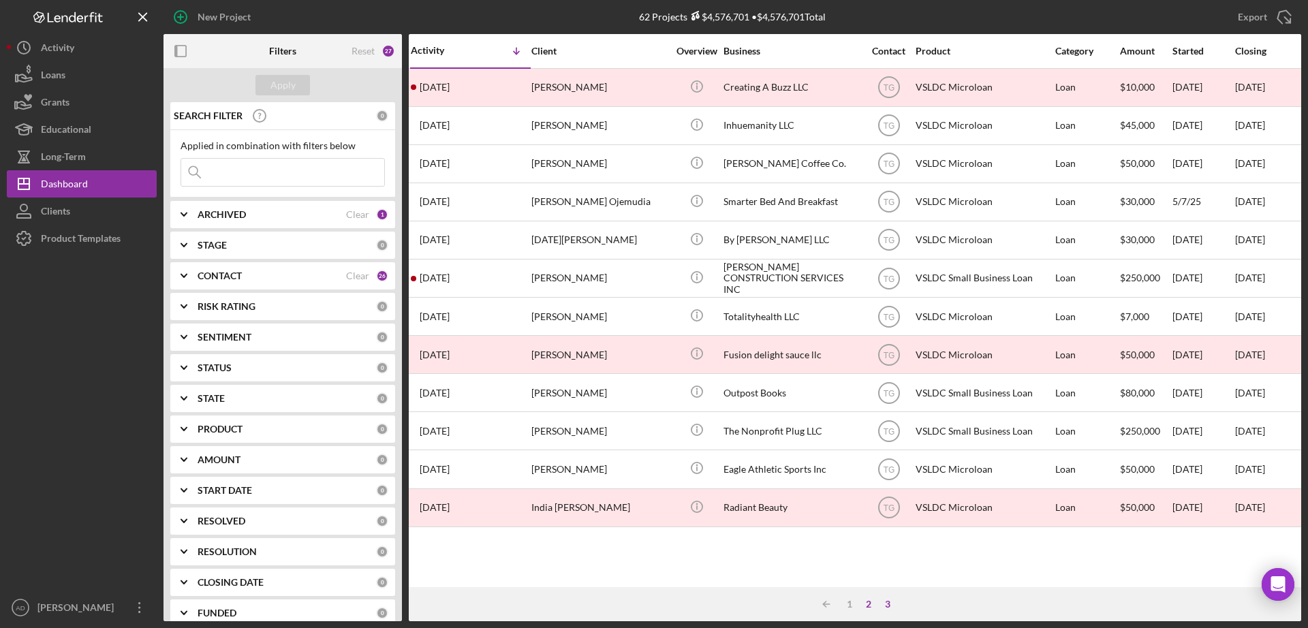
click at [869, 603] on div "2" at bounding box center [868, 604] width 19 height 11
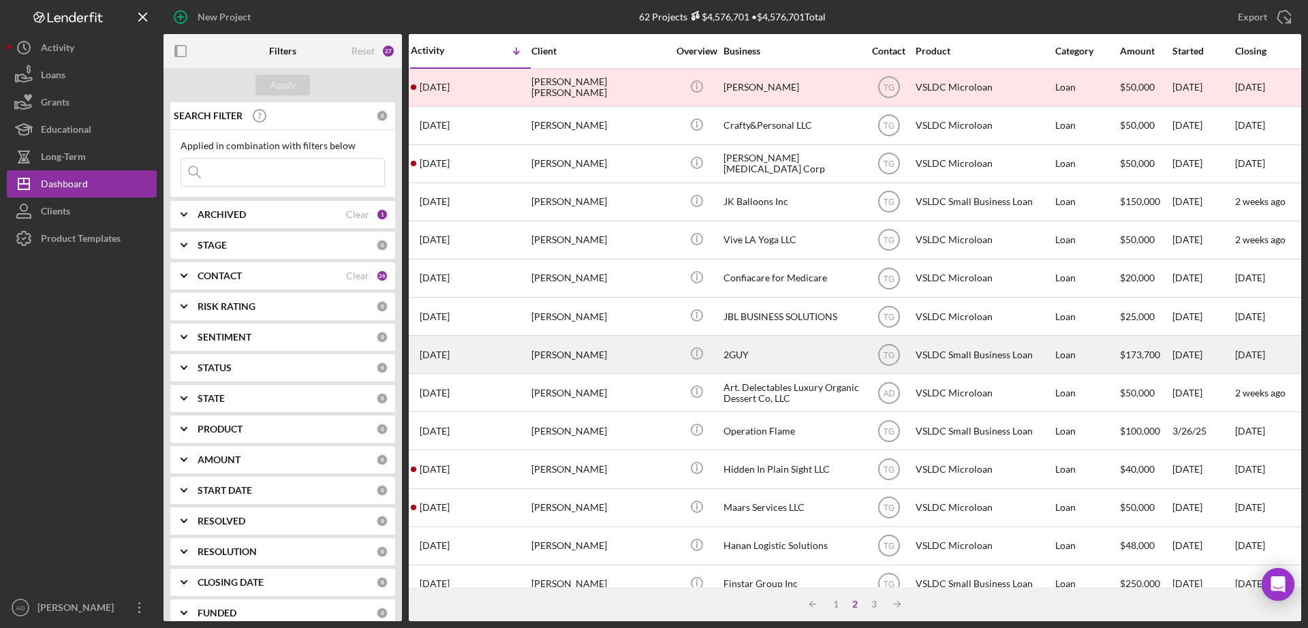
click at [601, 352] on div "[PERSON_NAME]" at bounding box center [599, 355] width 136 height 36
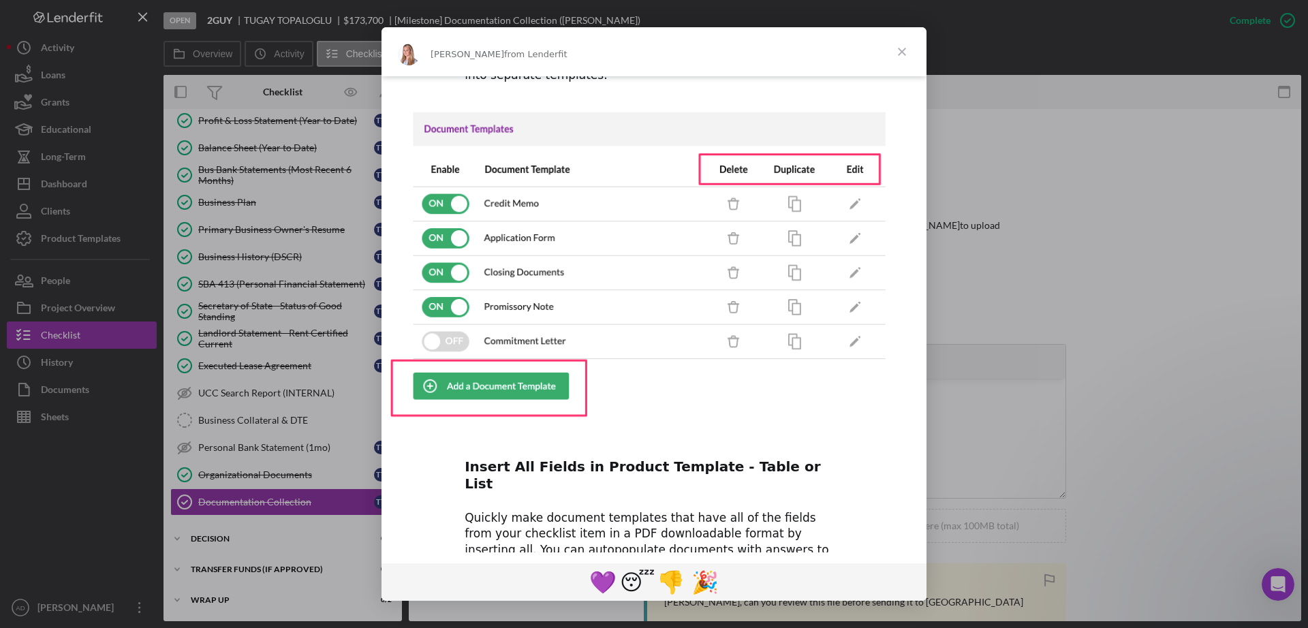
scroll to position [579, 0]
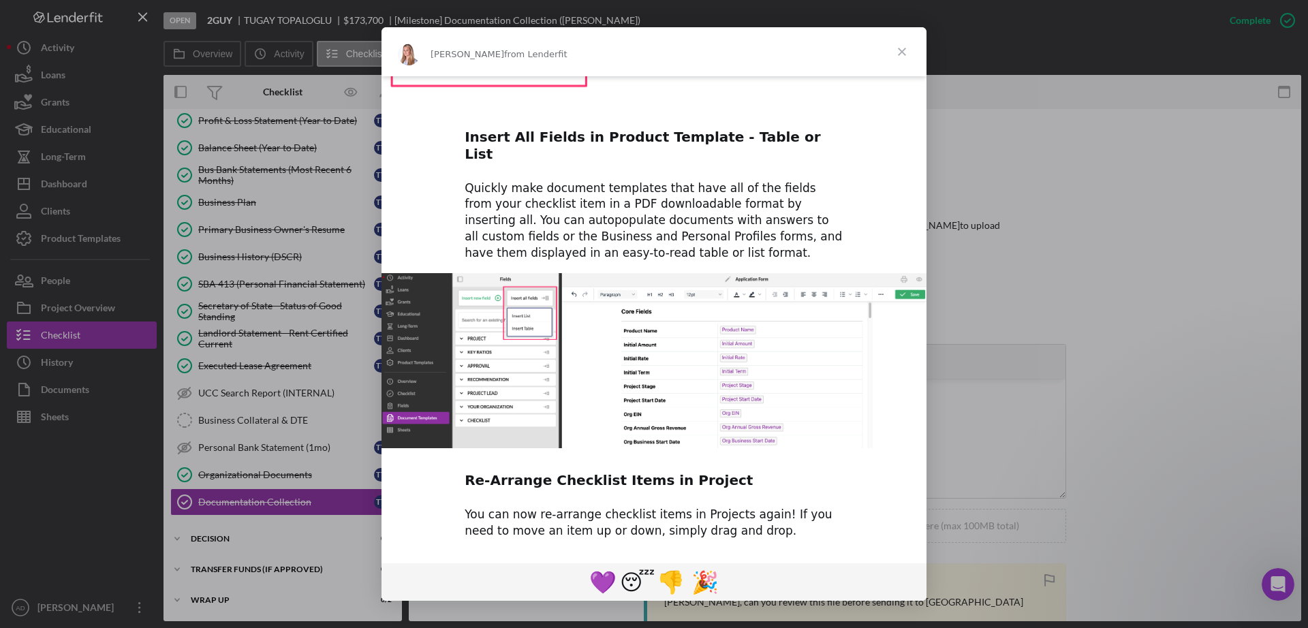
click at [899, 51] on span "Close" at bounding box center [901, 51] width 49 height 49
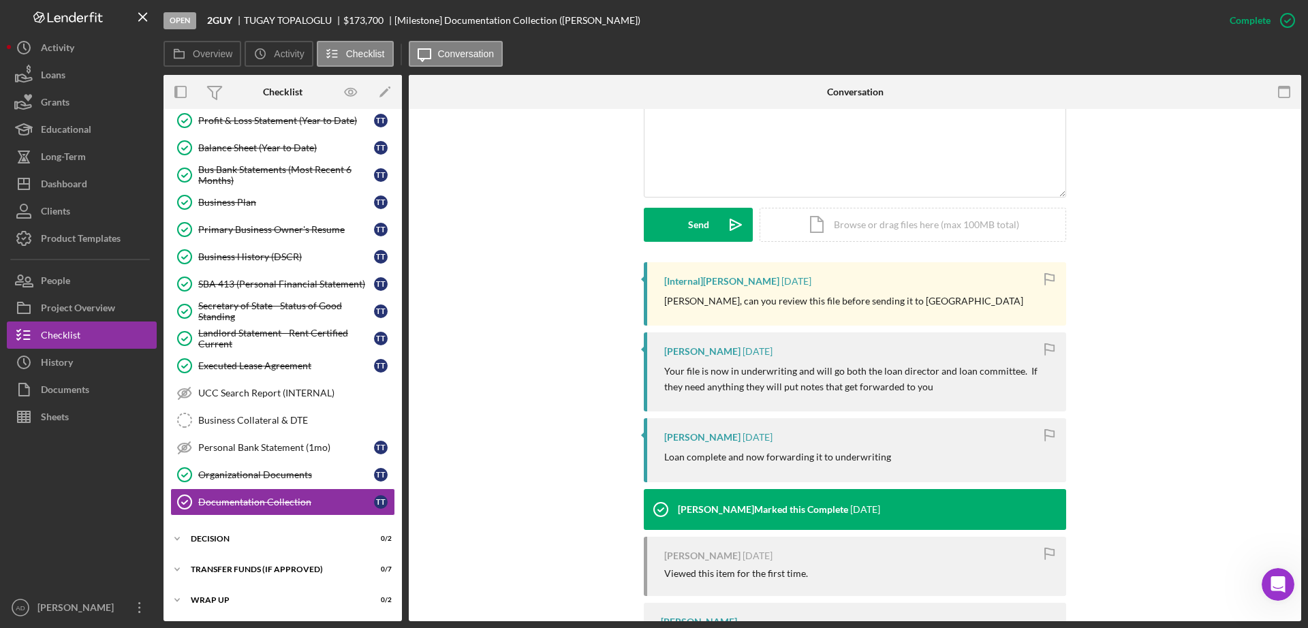
scroll to position [302, 0]
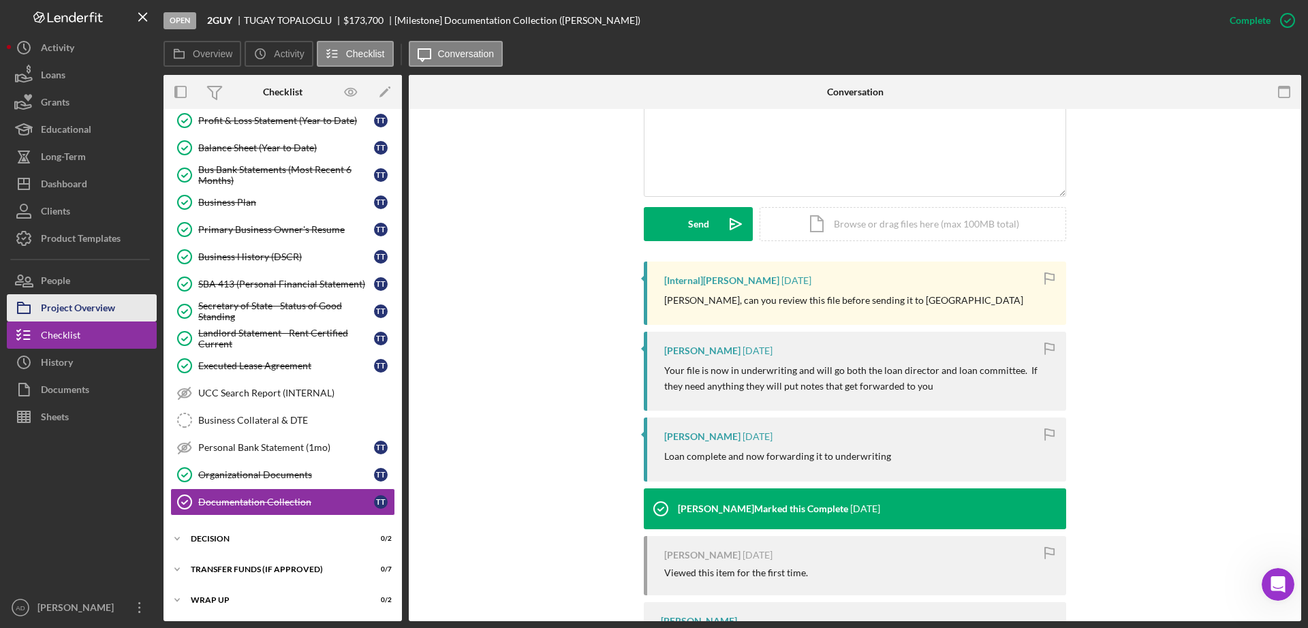
click at [99, 309] on div "Project Overview" at bounding box center [78, 309] width 74 height 31
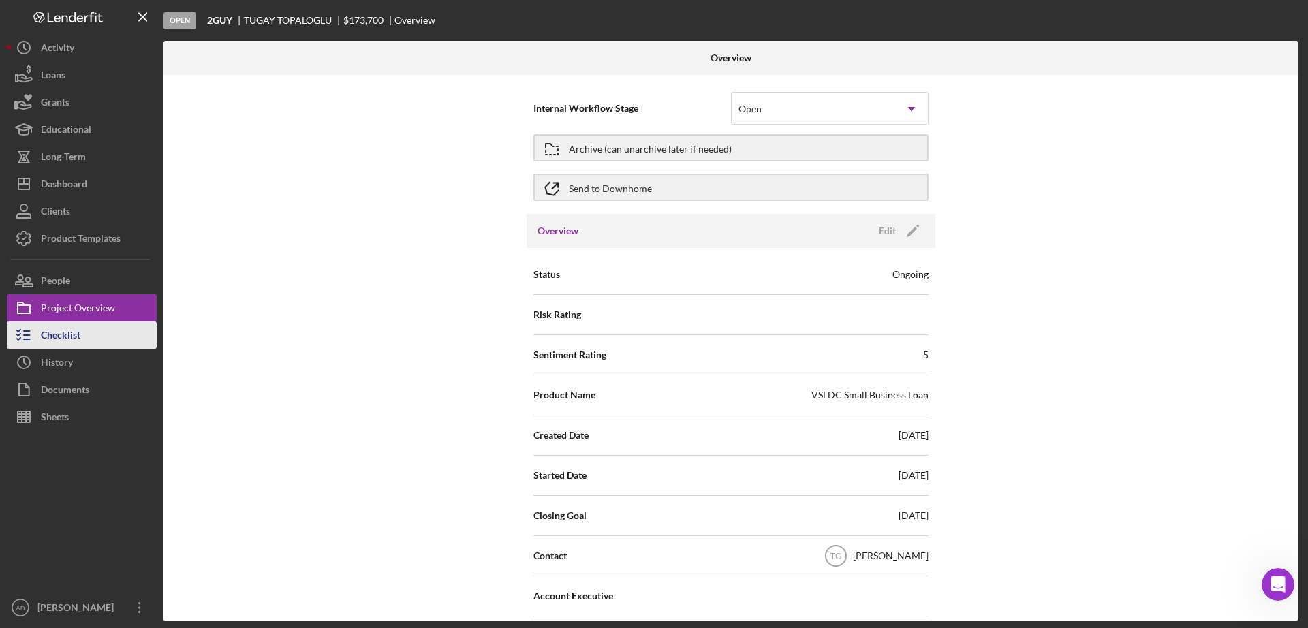
click at [80, 336] on div "Checklist" at bounding box center [61, 337] width 40 height 31
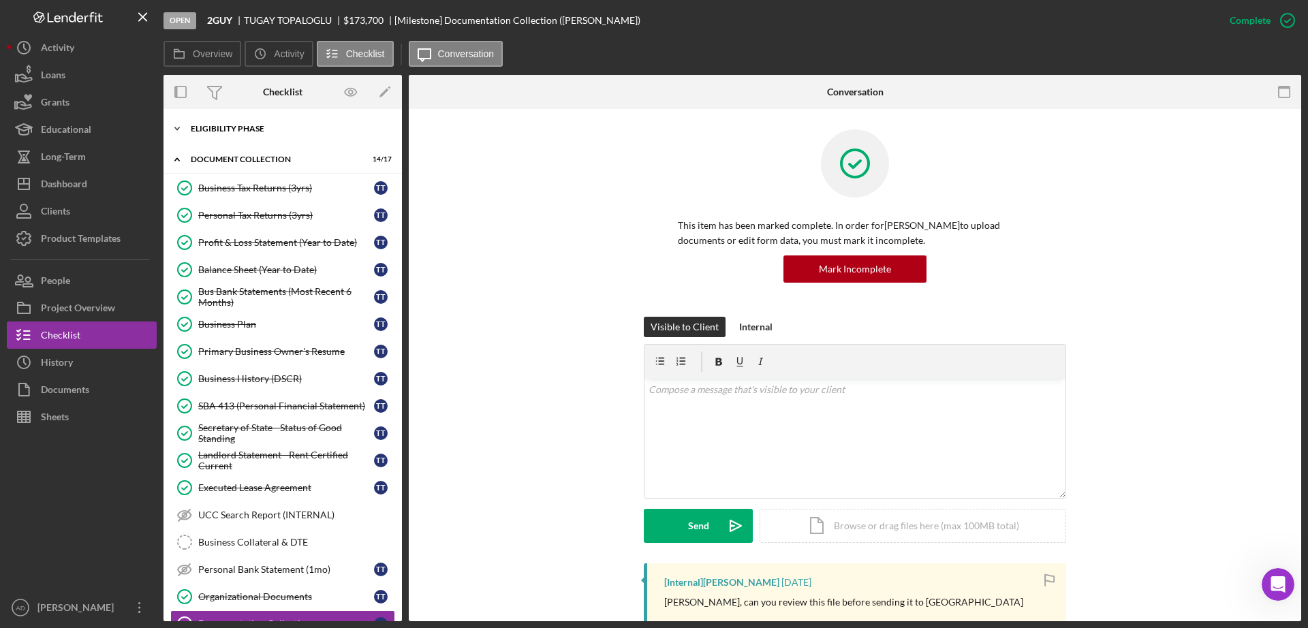
click at [176, 126] on icon "Icon/Expander" at bounding box center [176, 128] width 27 height 27
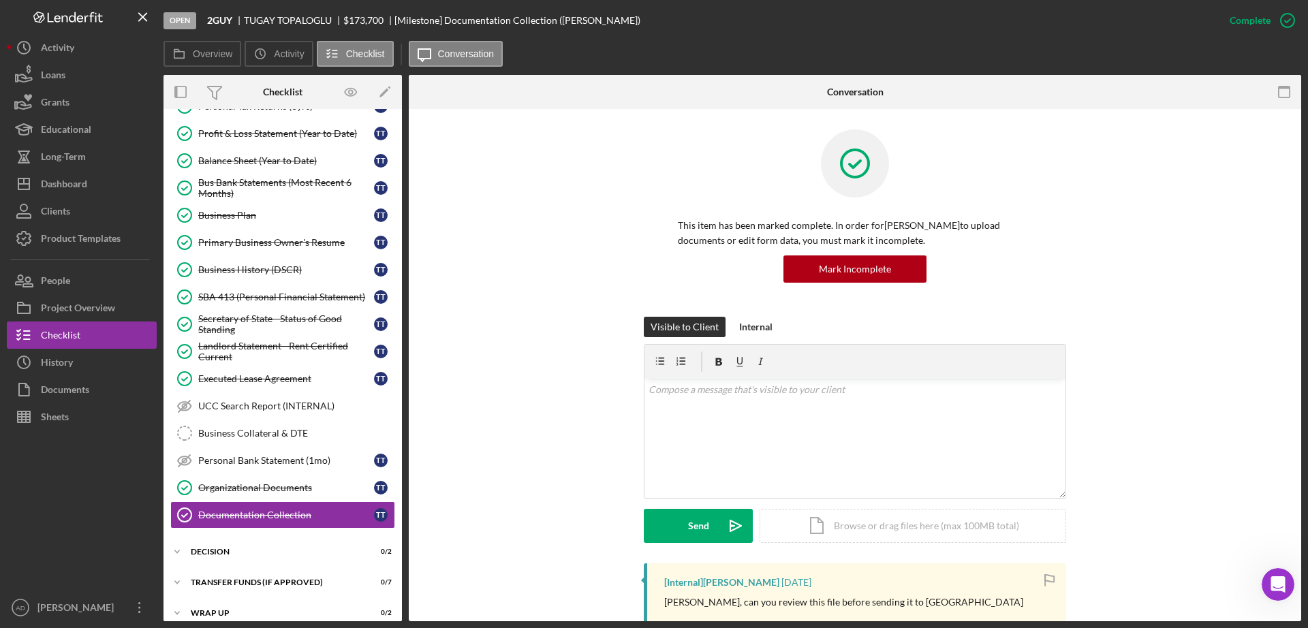
scroll to position [347, 0]
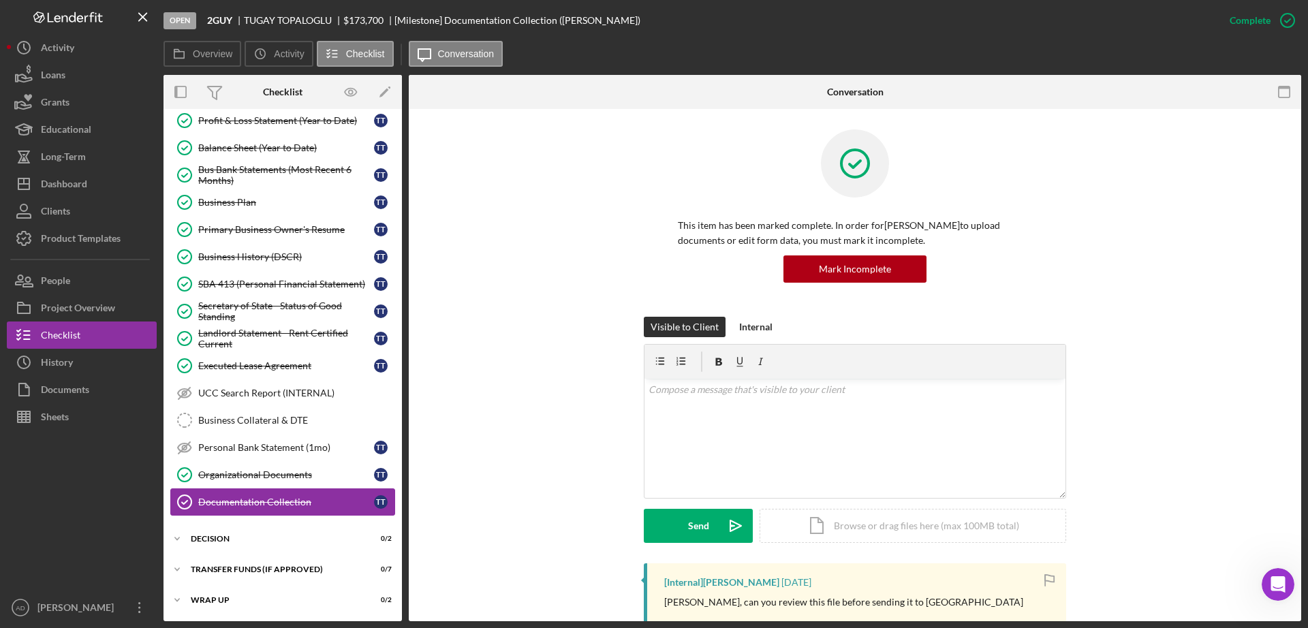
click at [254, 500] on div "Documentation Collection" at bounding box center [286, 502] width 176 height 11
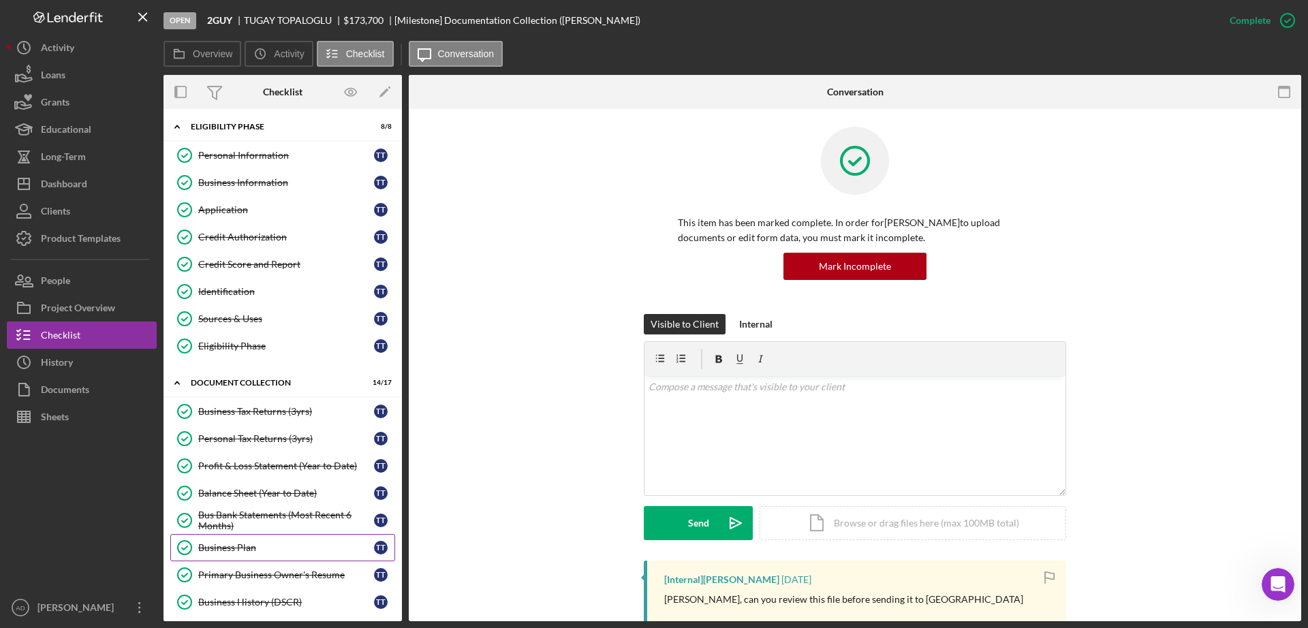
scroll to position [0, 0]
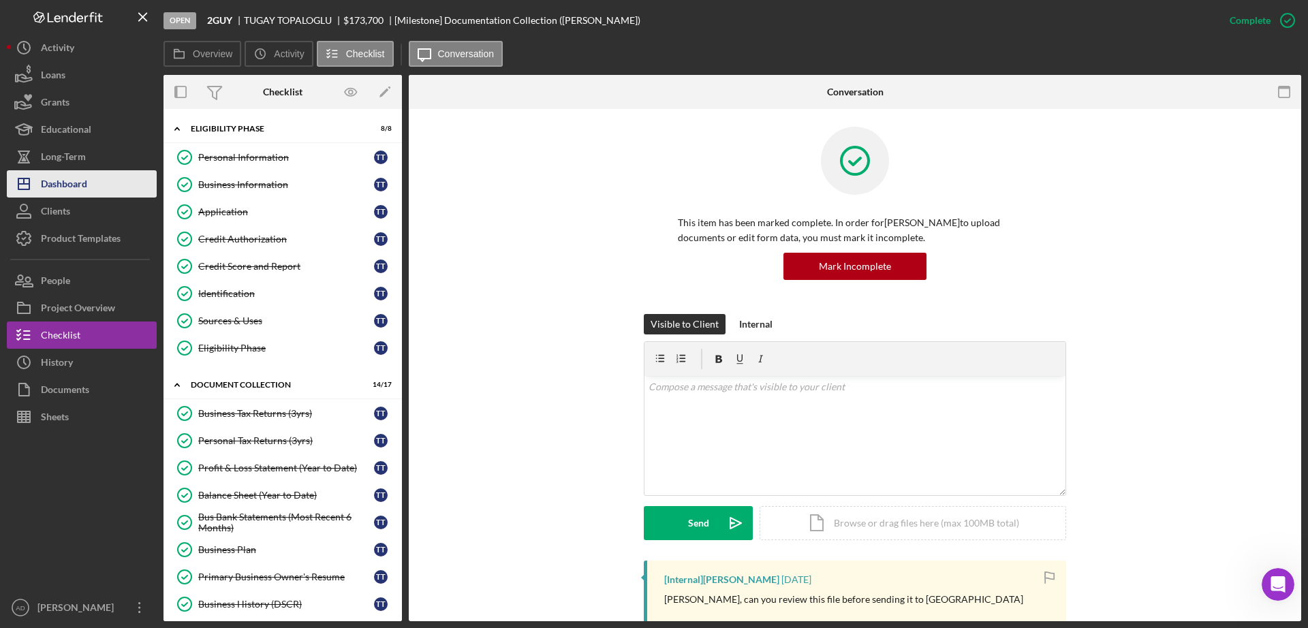
click at [68, 184] on div "Dashboard" at bounding box center [64, 185] width 46 height 31
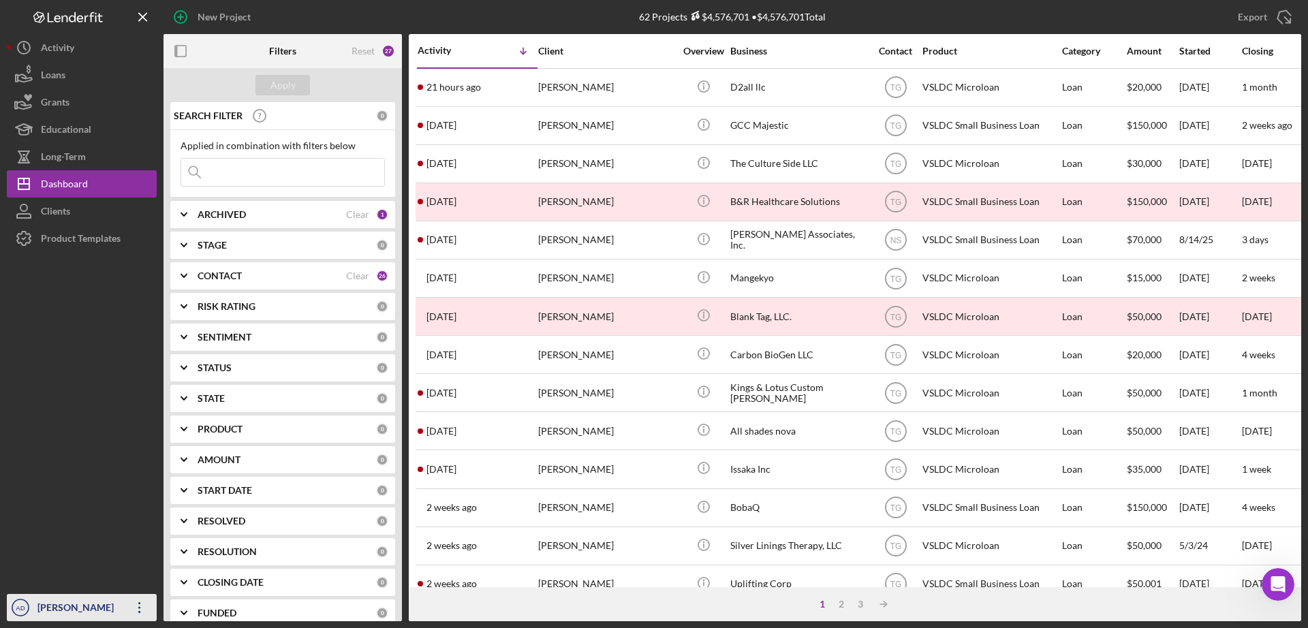
click at [100, 602] on div "[PERSON_NAME]" at bounding box center [78, 609] width 89 height 31
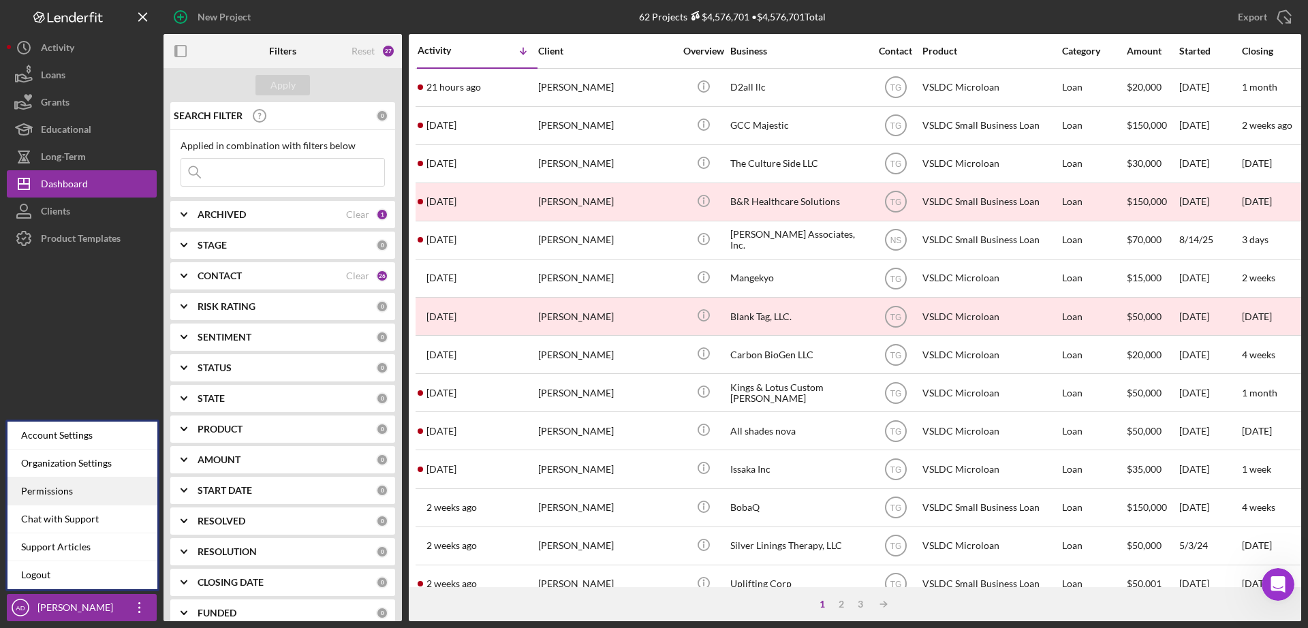
click at [62, 489] on div "Permissions" at bounding box center [82, 492] width 150 height 28
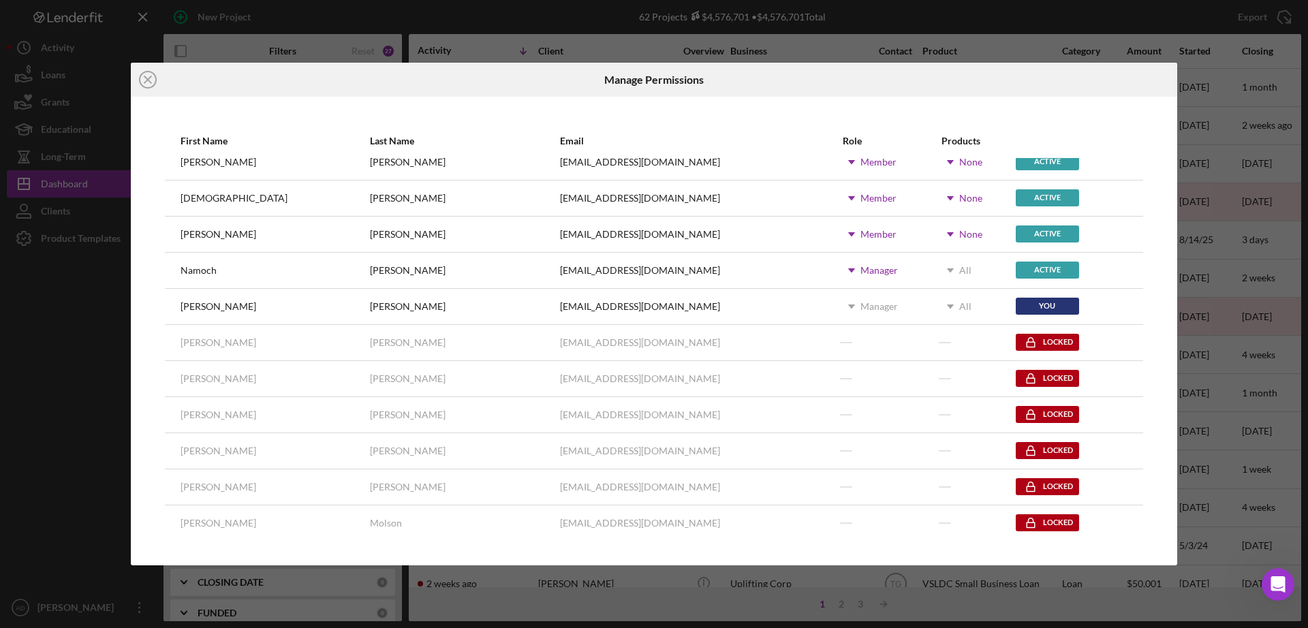
scroll to position [376, 0]
click at [147, 75] on icon "Icon/Close" at bounding box center [148, 80] width 34 height 34
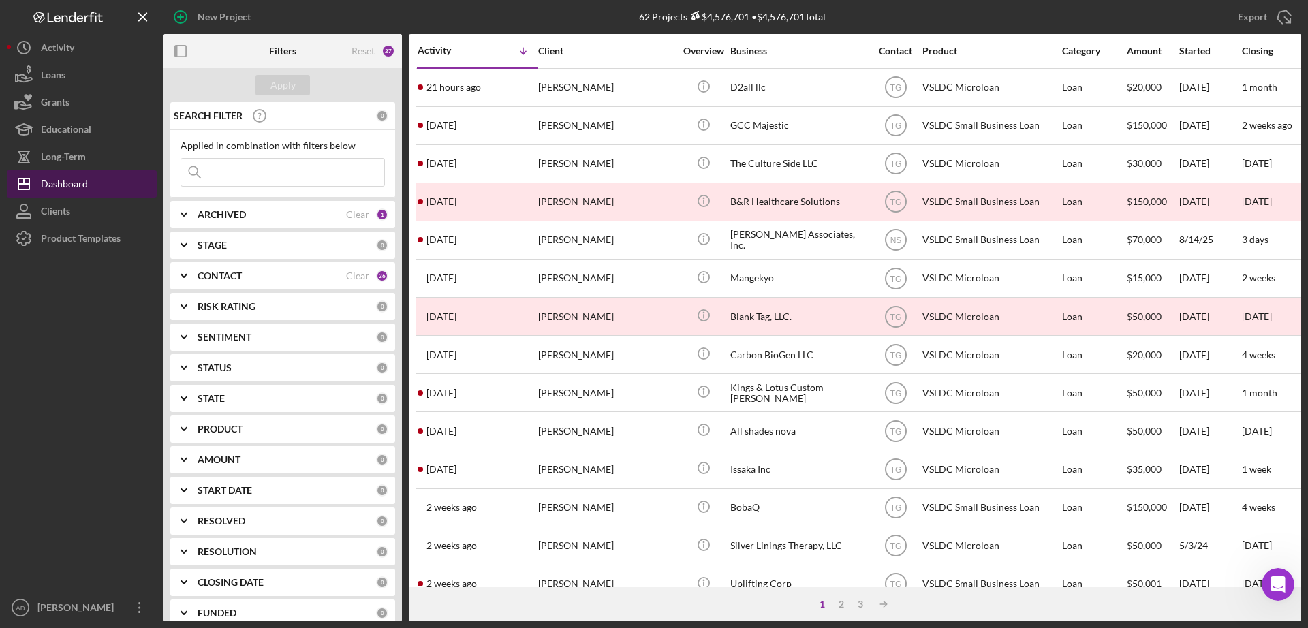
click at [97, 178] on button "Icon/Dashboard Dashboard" at bounding box center [82, 183] width 150 height 27
